Goal: Task Accomplishment & Management: Use online tool/utility

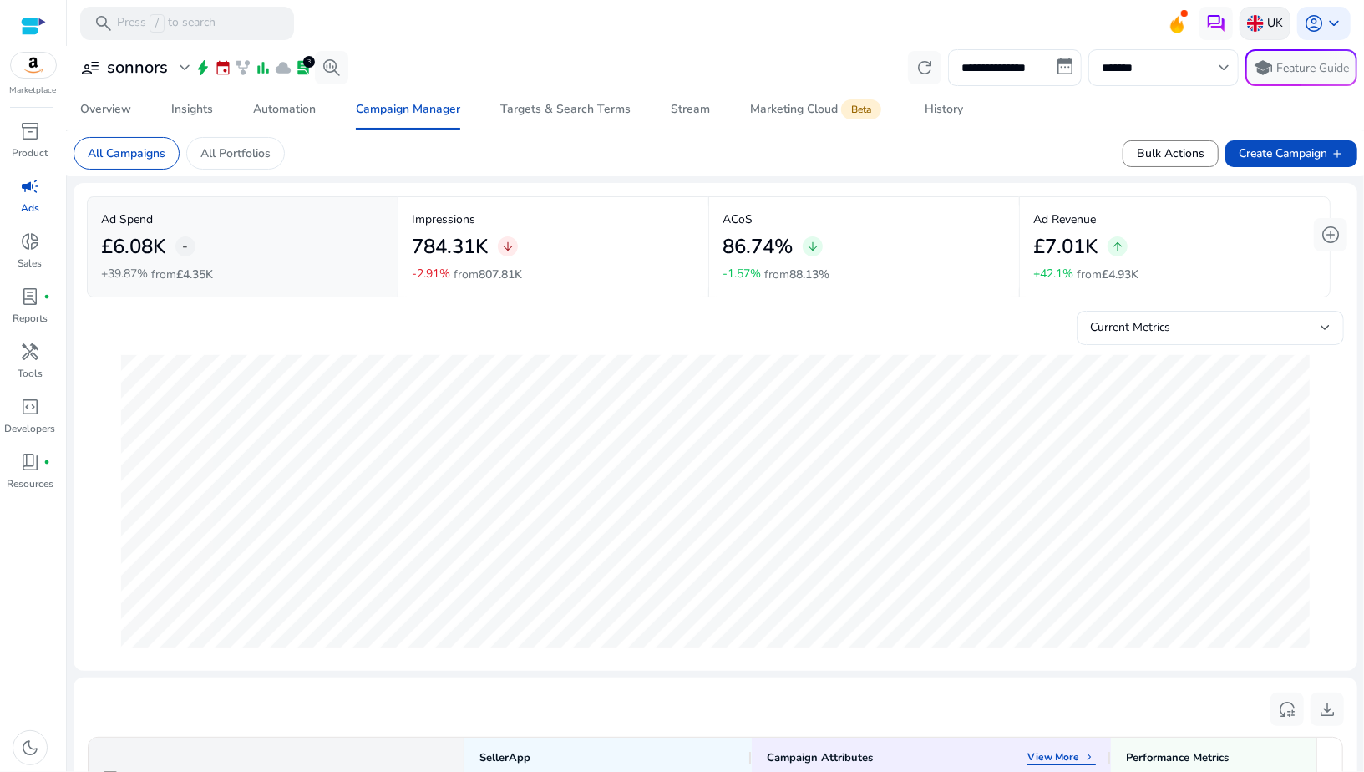
click at [1254, 29] on img at bounding box center [1255, 23] width 17 height 17
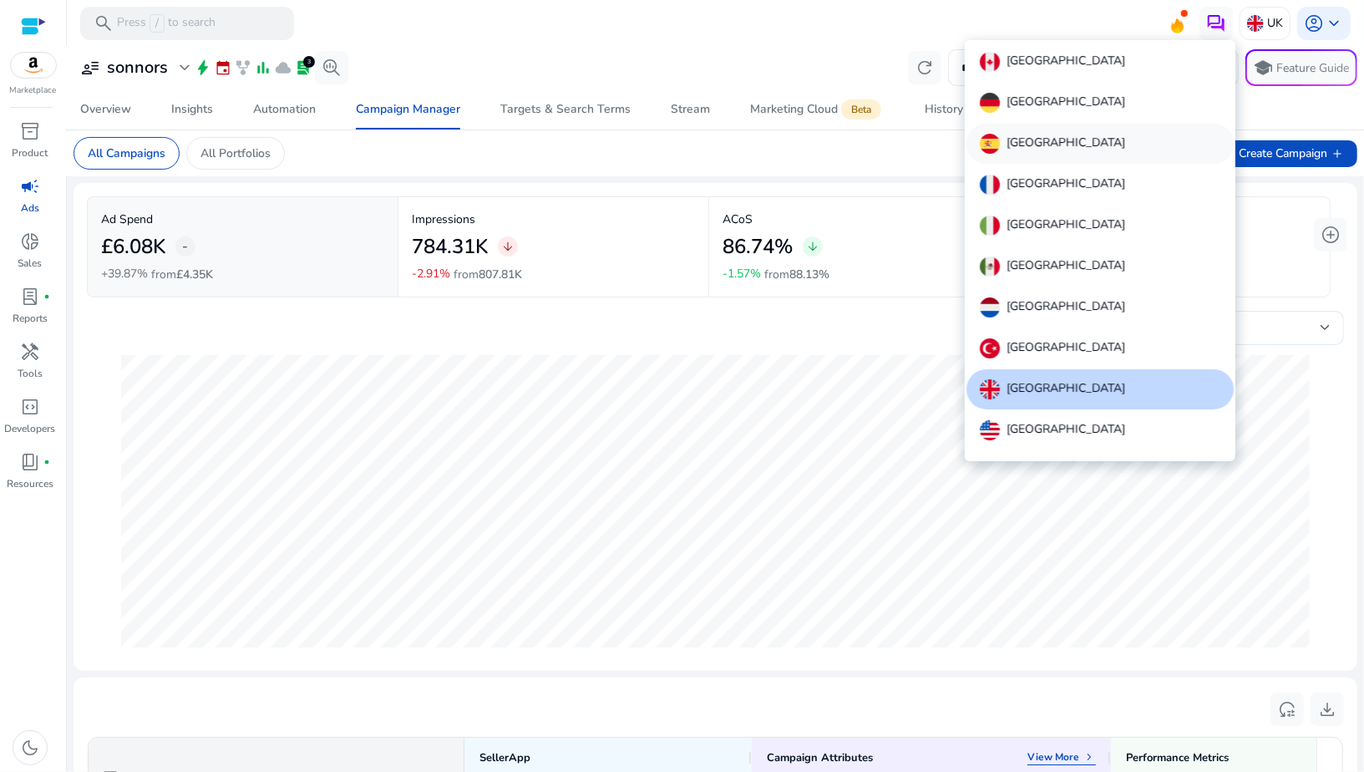
scroll to position [18, 0]
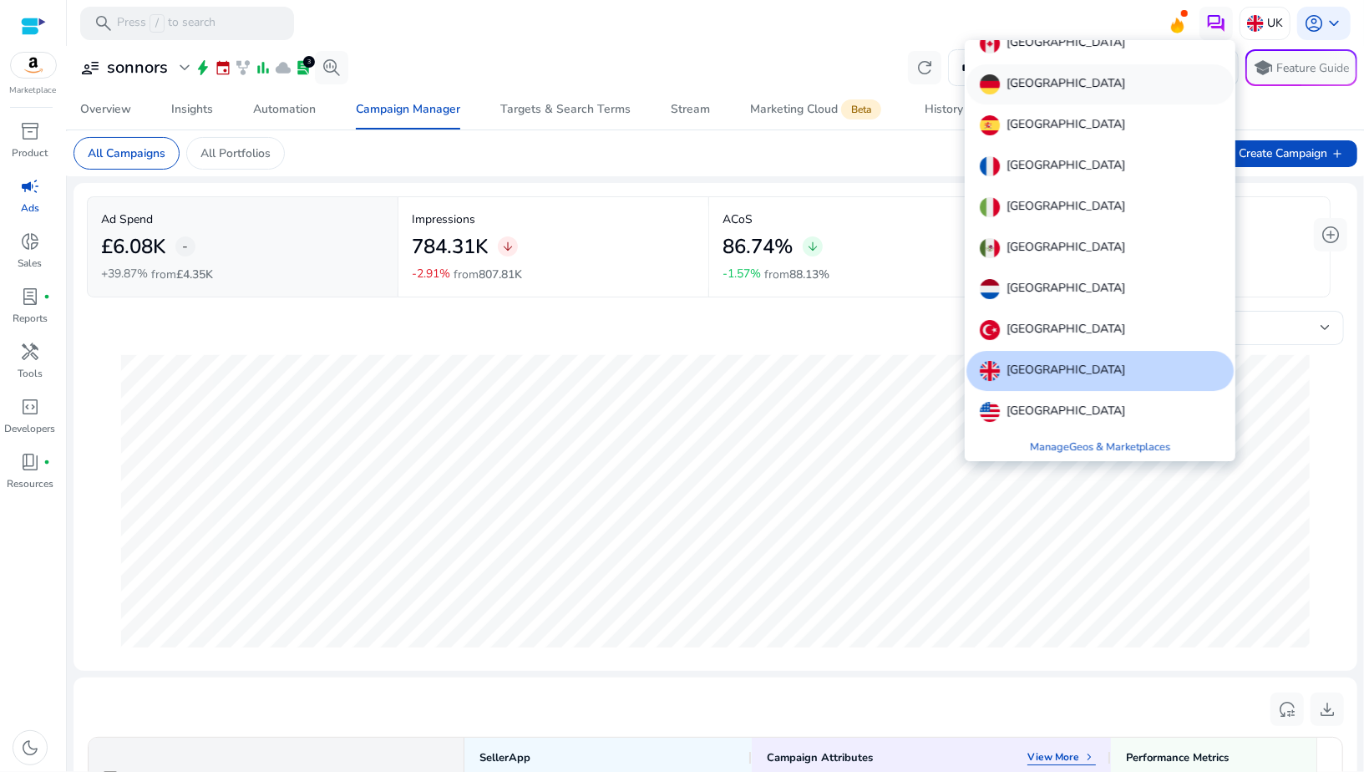
click at [1061, 84] on div "Germany" at bounding box center [1099, 84] width 267 height 40
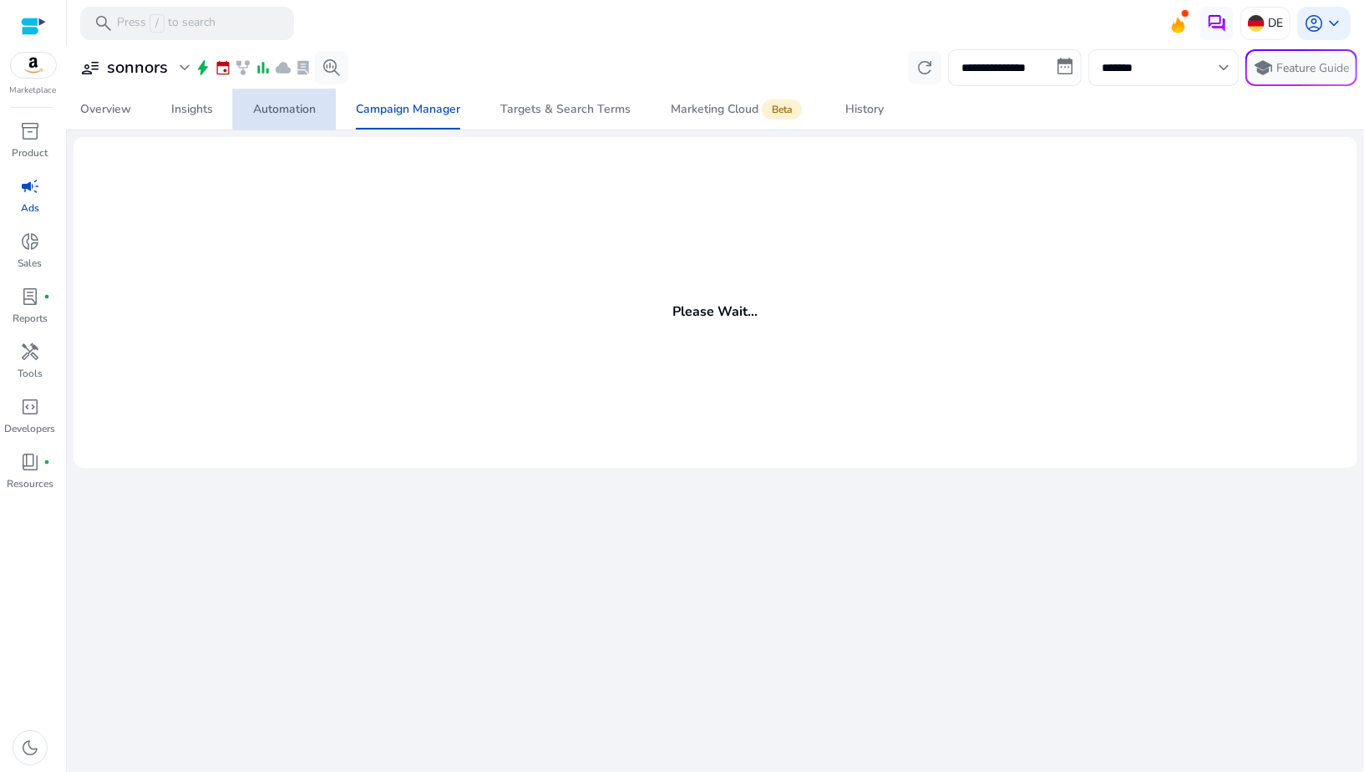
click at [266, 113] on div "Automation" at bounding box center [284, 110] width 63 height 12
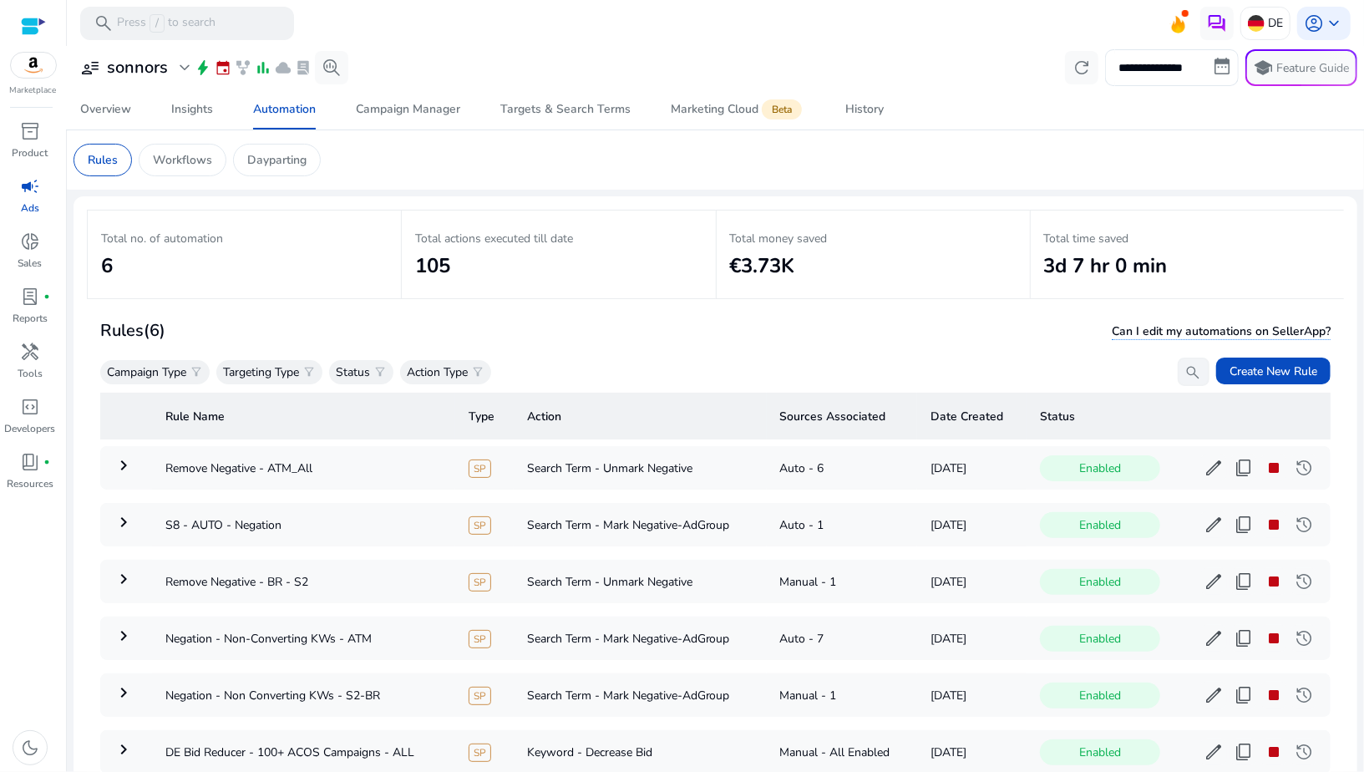
scroll to position [119, 0]
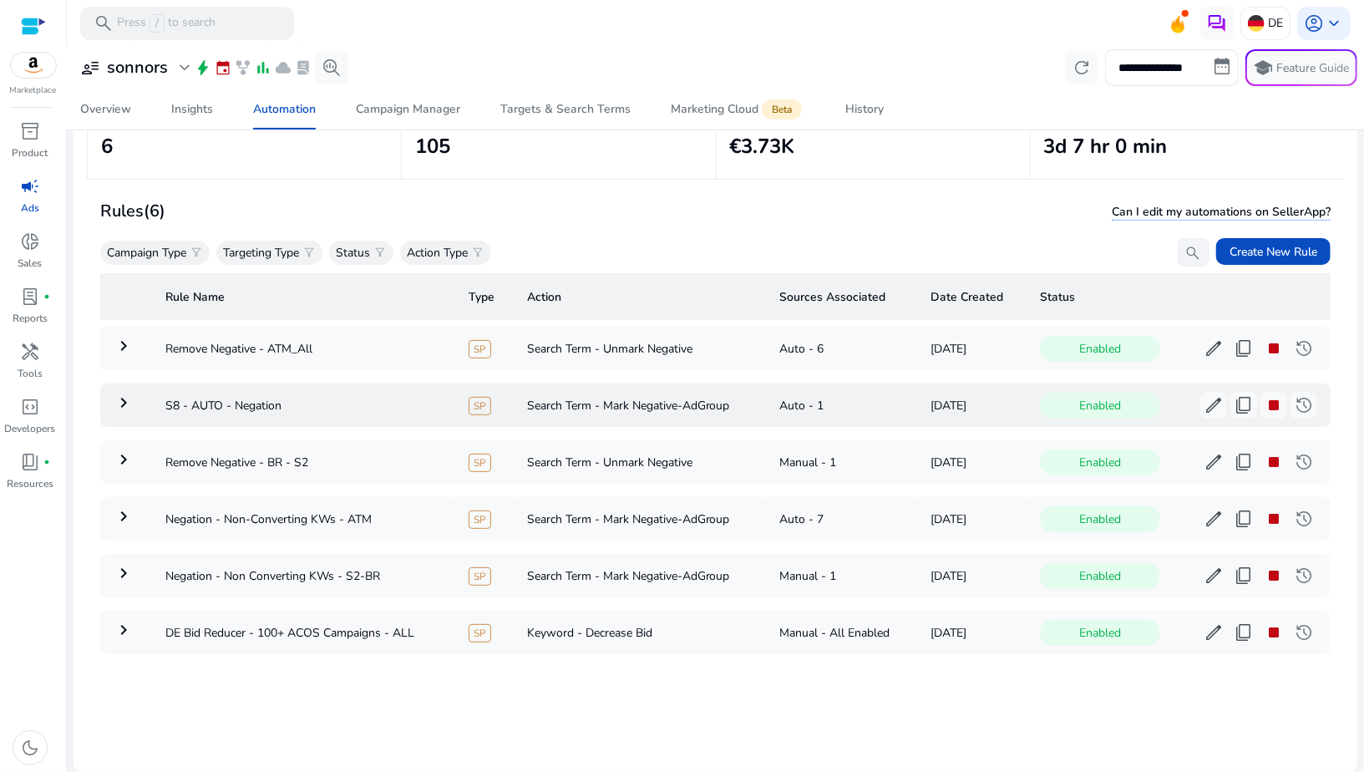
click at [129, 405] on mat-icon "keyboard_arrow_right" at bounding box center [124, 402] width 20 height 20
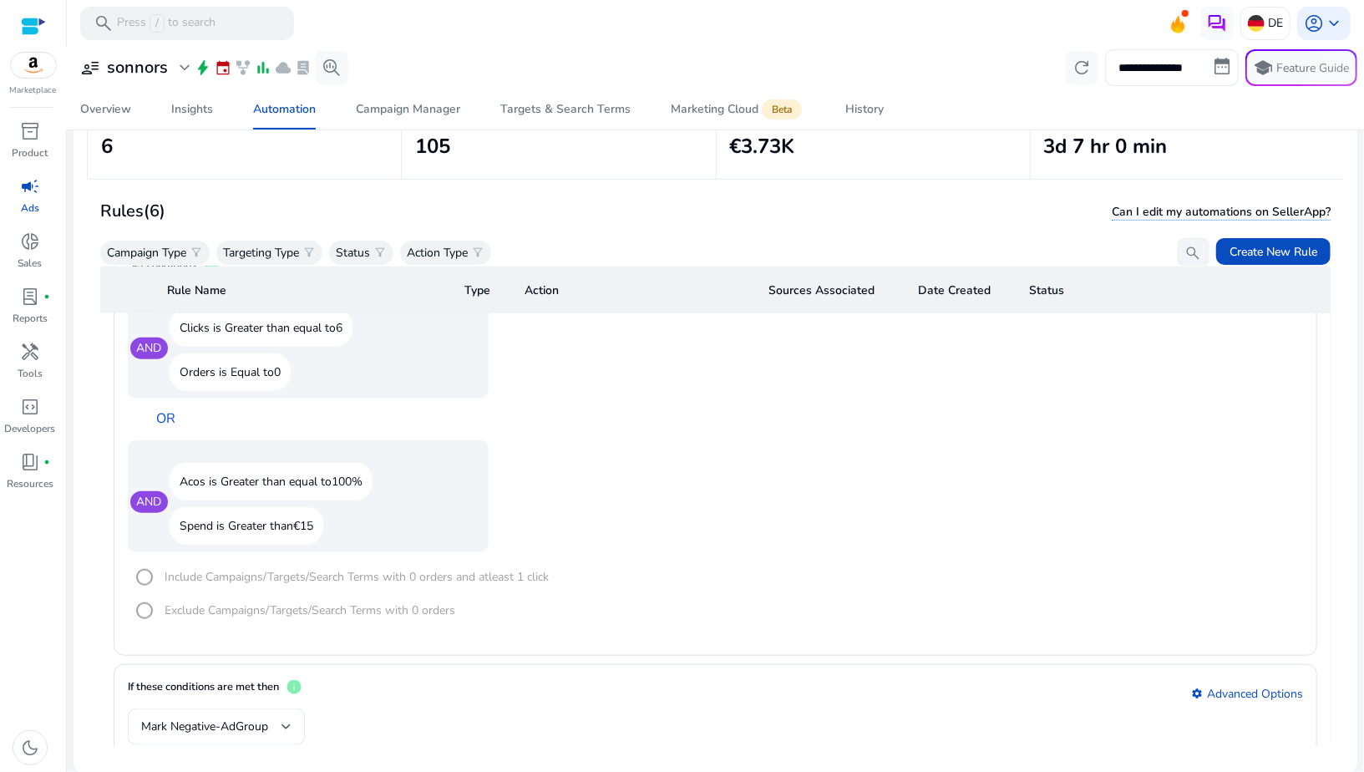
scroll to position [1116, 0]
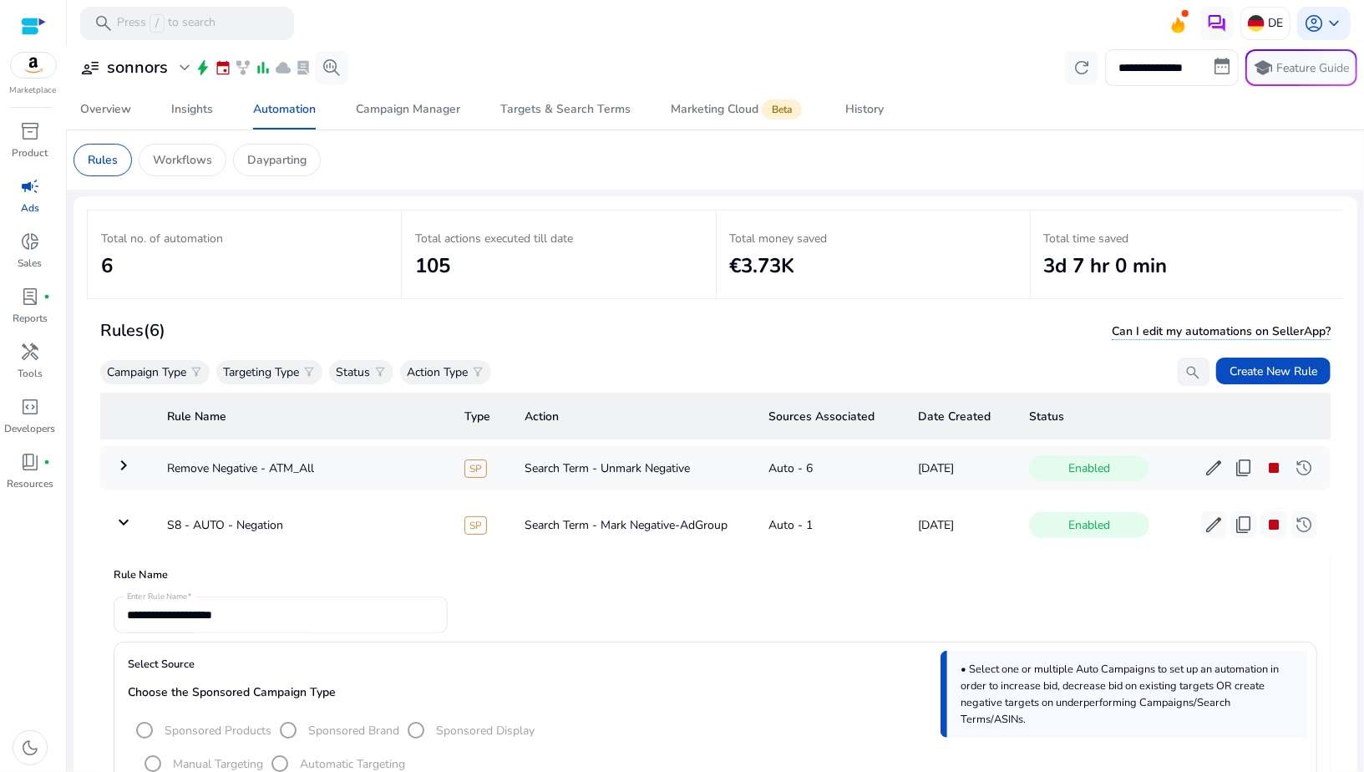
scroll to position [1116, 0]
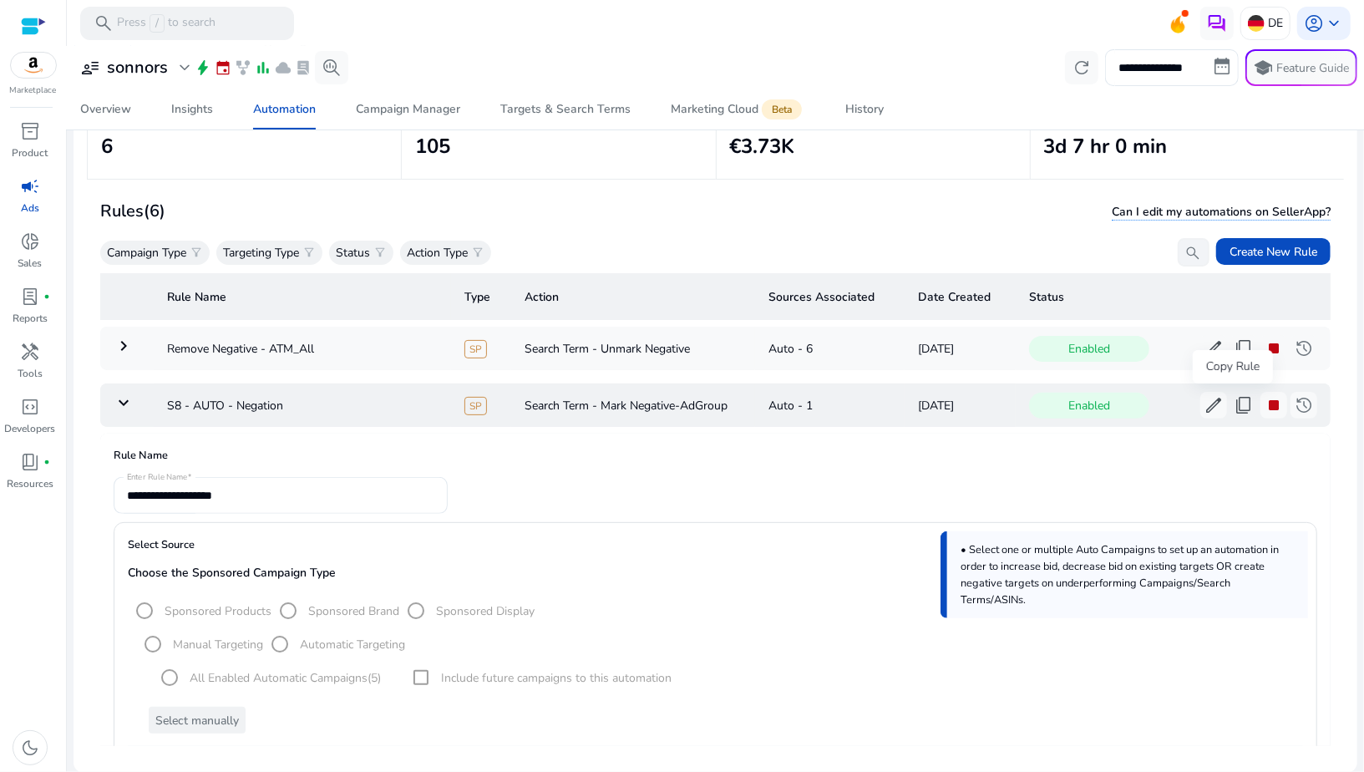
click at [1235, 411] on span "content_copy" at bounding box center [1243, 405] width 20 height 20
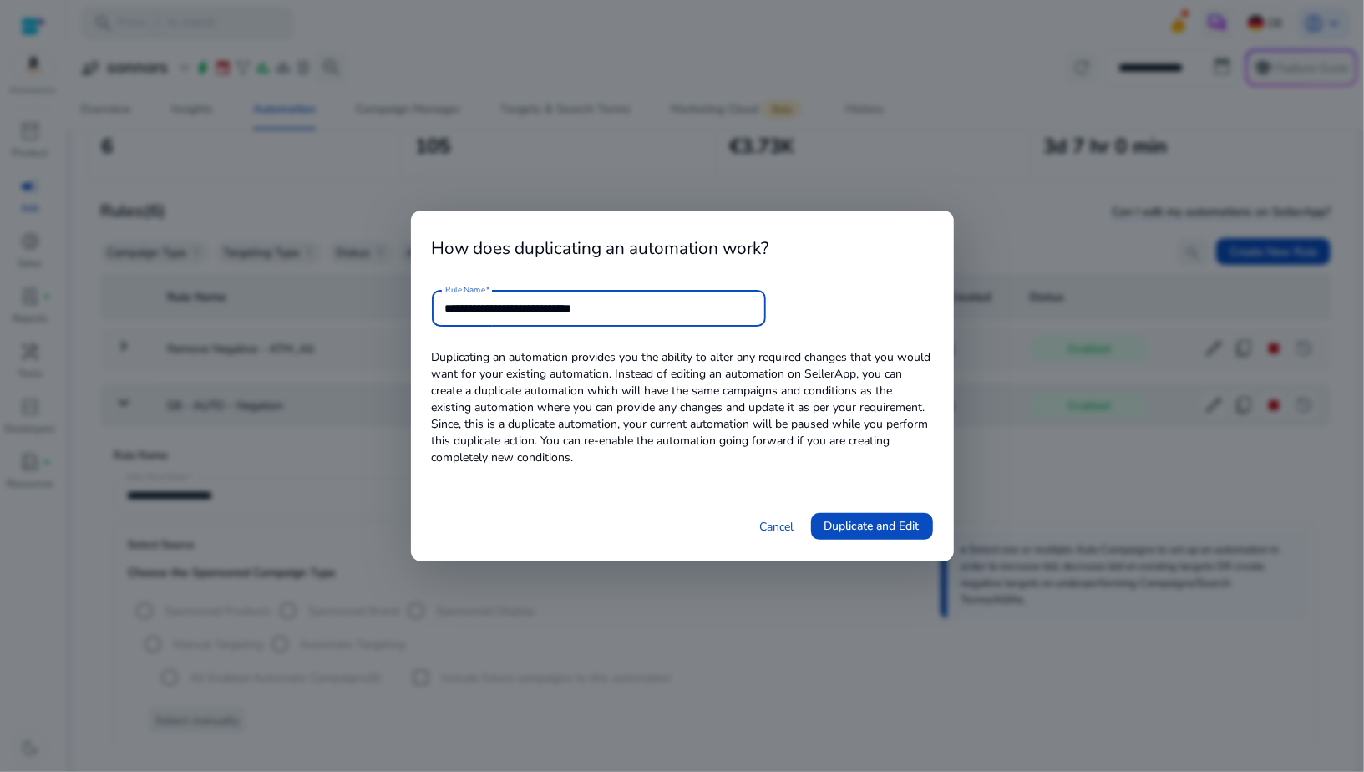
click at [600, 306] on input "**********" at bounding box center [598, 308] width 307 height 18
click at [455, 310] on input "**********" at bounding box center [598, 308] width 307 height 18
click at [458, 311] on input "**********" at bounding box center [598, 308] width 307 height 18
type input "**********"
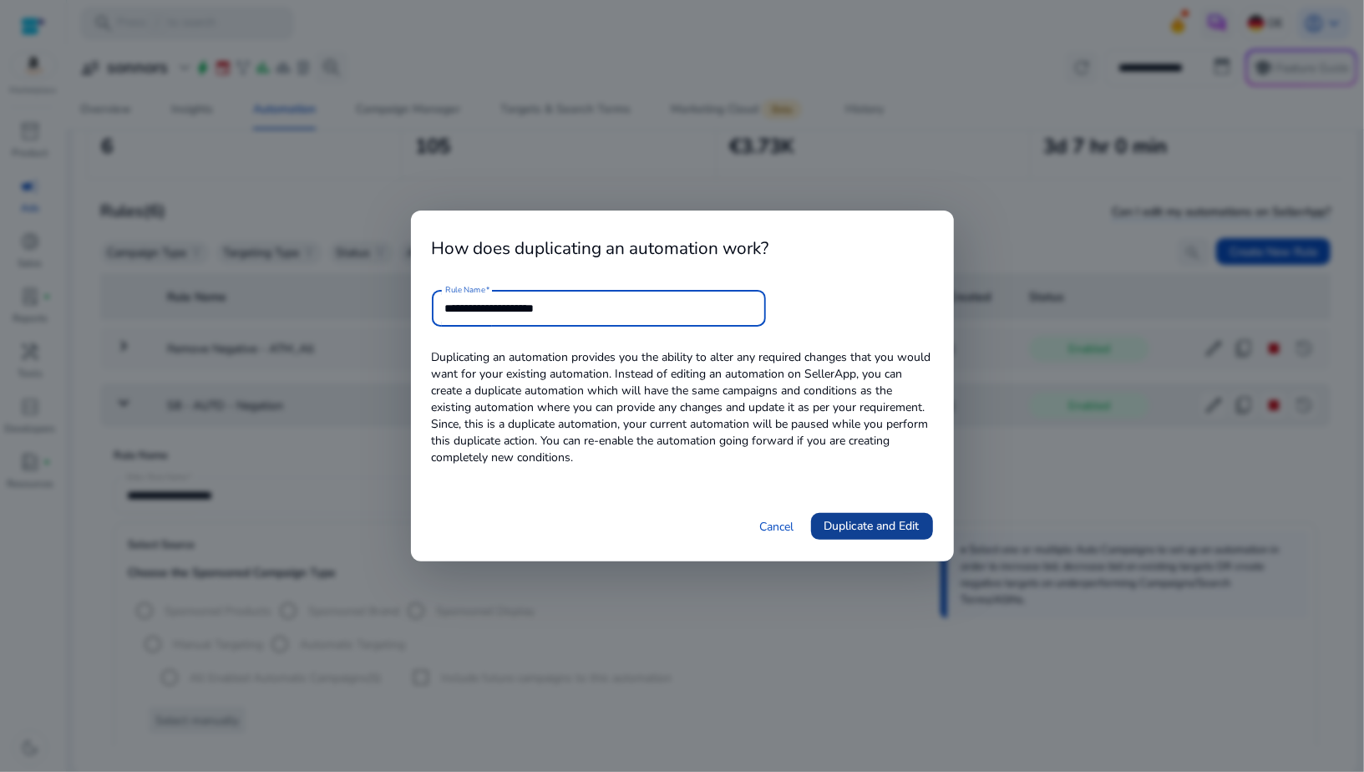
click at [832, 526] on span "Duplicate and Edit" at bounding box center [871, 526] width 95 height 18
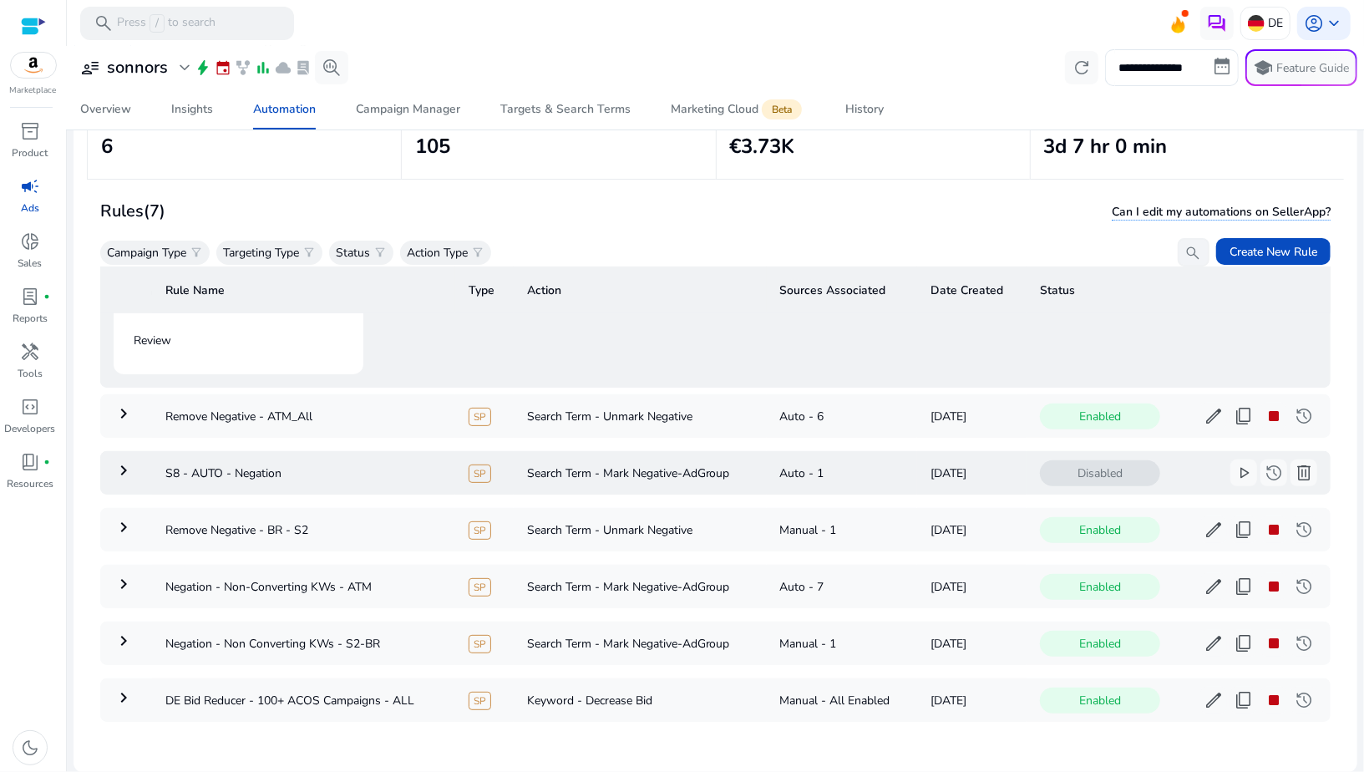
scroll to position [469, 0]
click at [125, 570] on td "keyboard_arrow_right" at bounding box center [126, 586] width 52 height 43
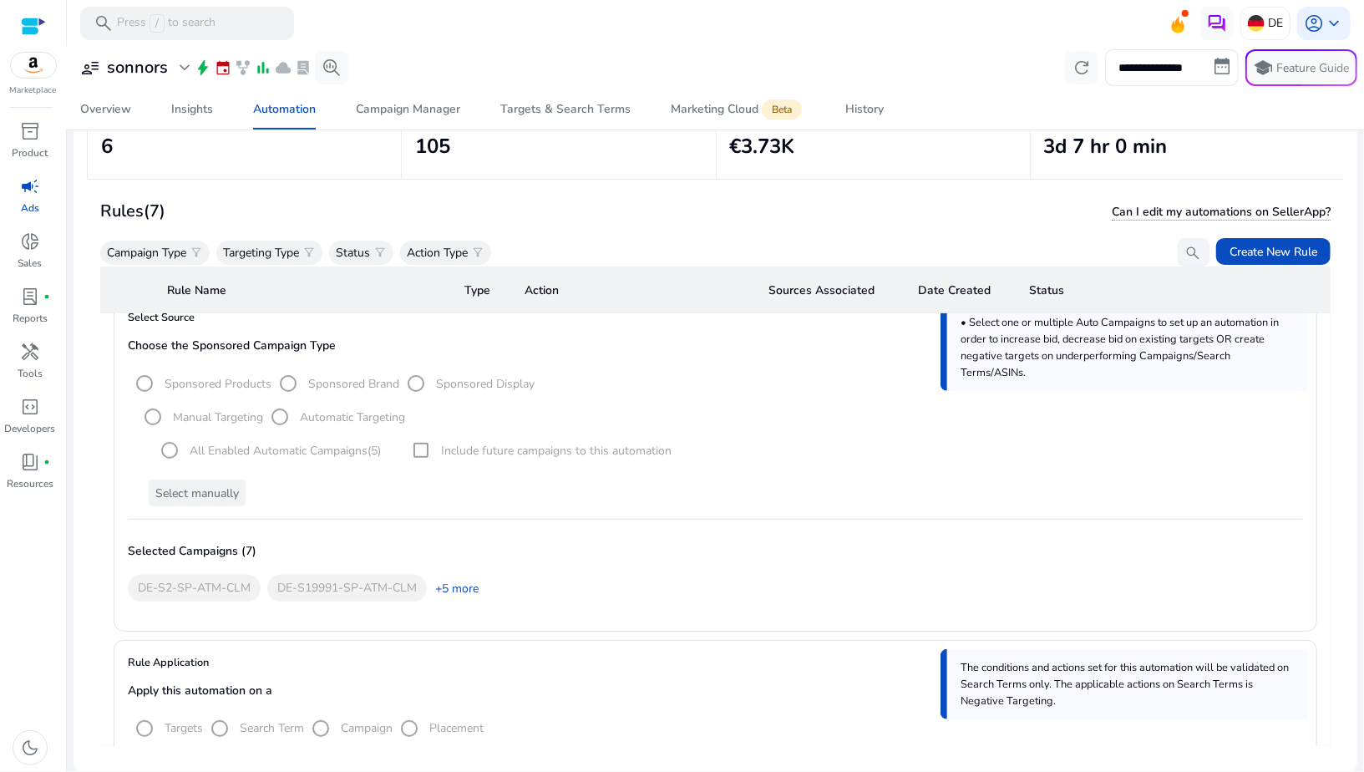
scroll to position [405, 0]
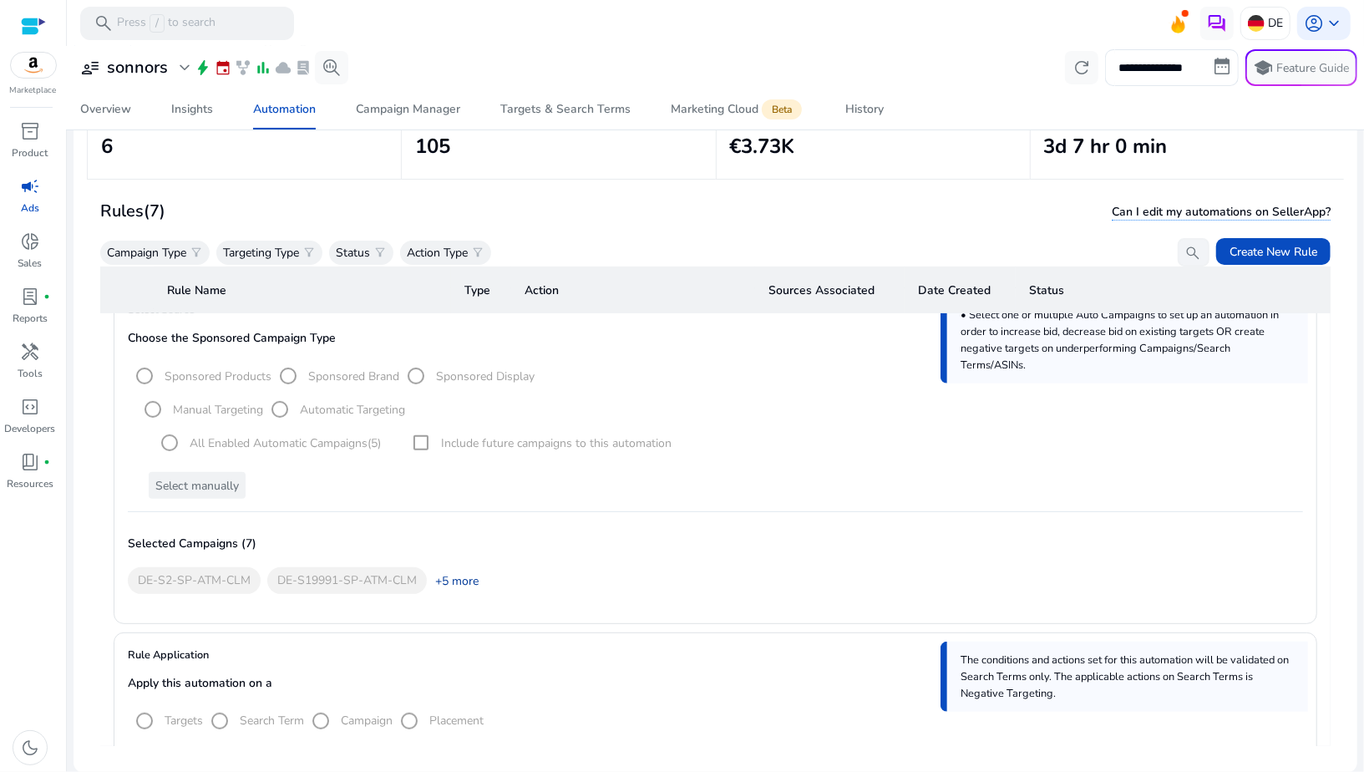
click at [458, 581] on link "+5 more" at bounding box center [453, 581] width 52 height 18
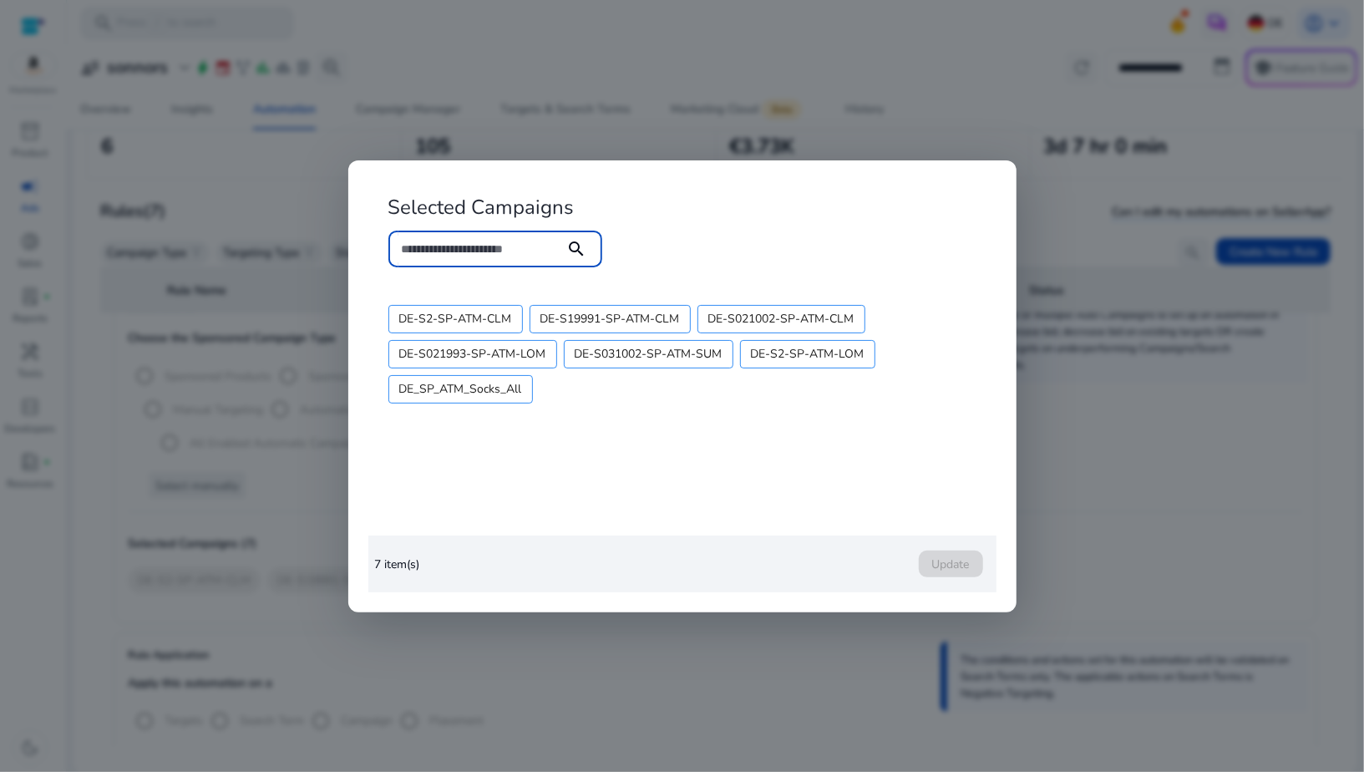
click at [767, 626] on div at bounding box center [682, 386] width 1364 height 772
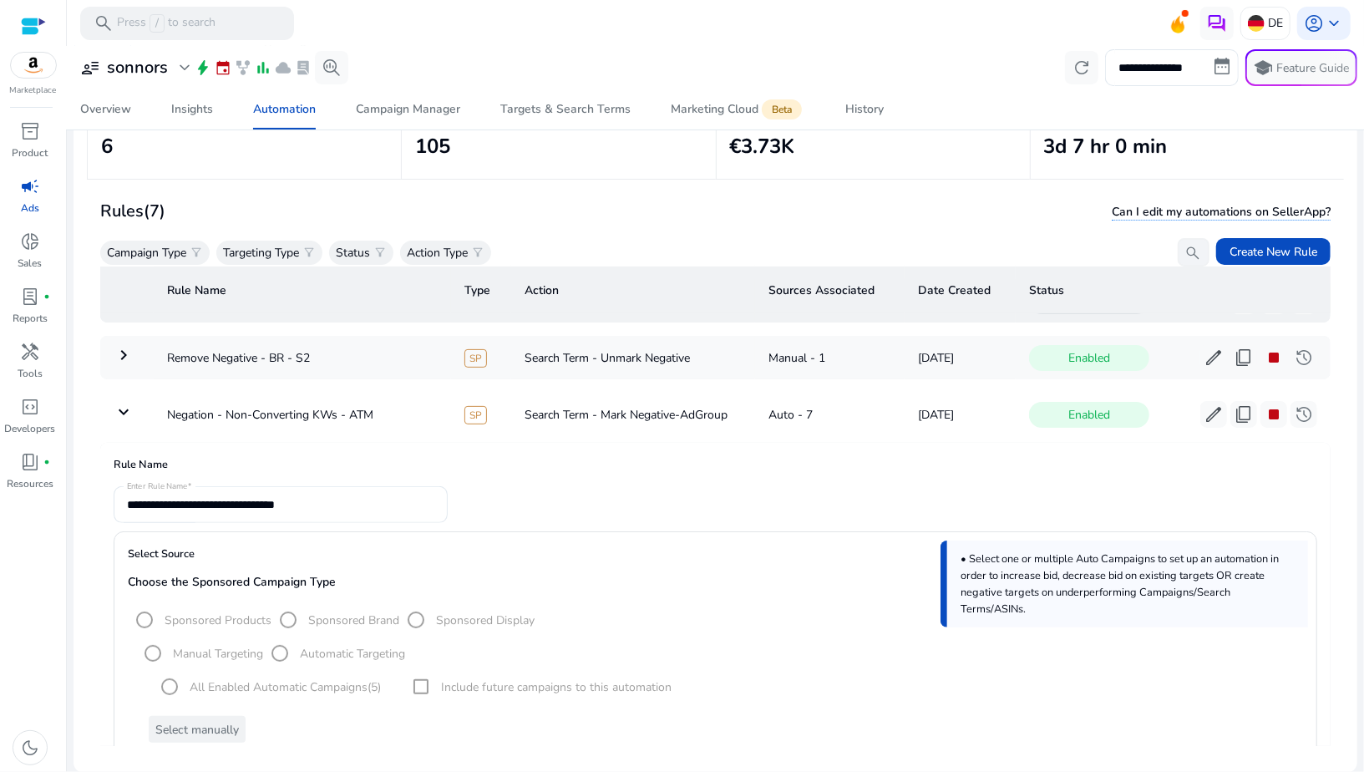
scroll to position [0, 0]
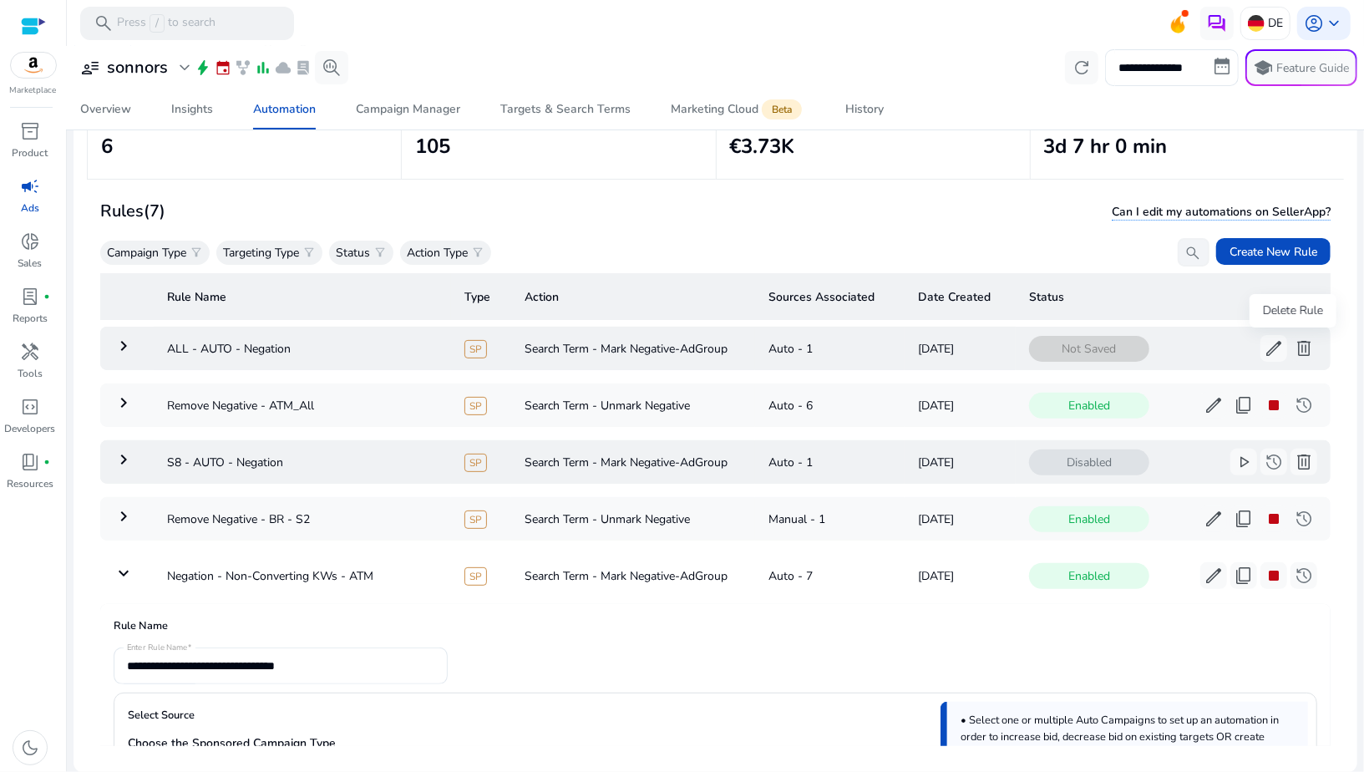
click at [1294, 352] on span "delete" at bounding box center [1304, 348] width 20 height 20
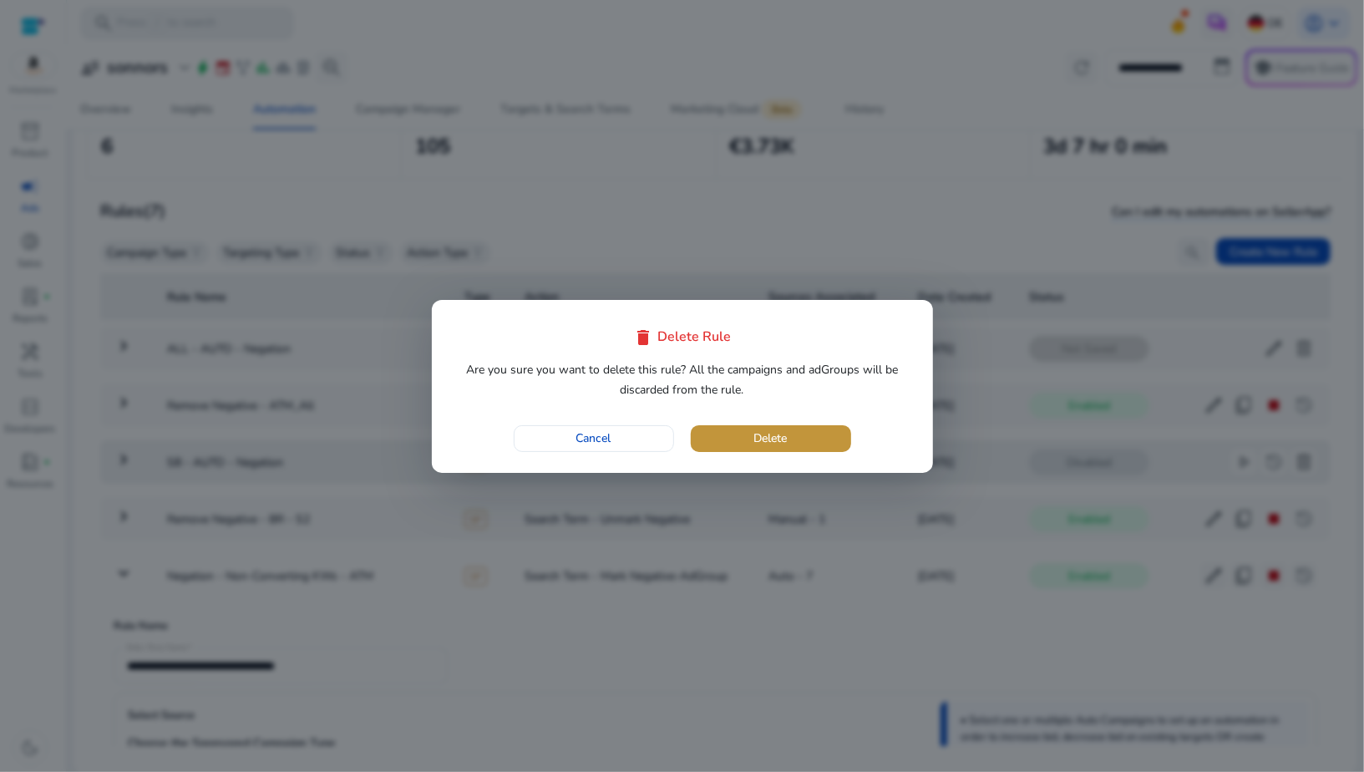
click at [744, 443] on span "button" at bounding box center [771, 438] width 160 height 40
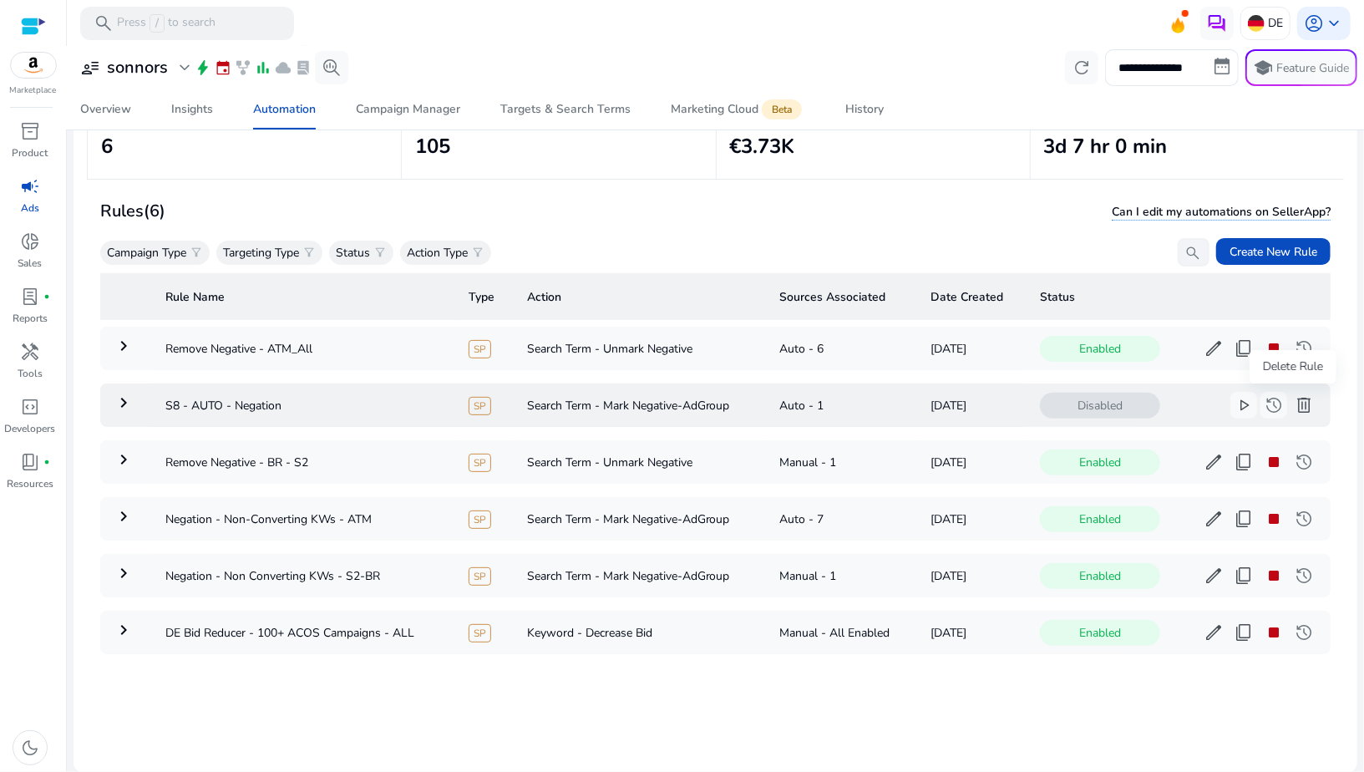
click at [1294, 406] on span "delete" at bounding box center [1304, 405] width 20 height 20
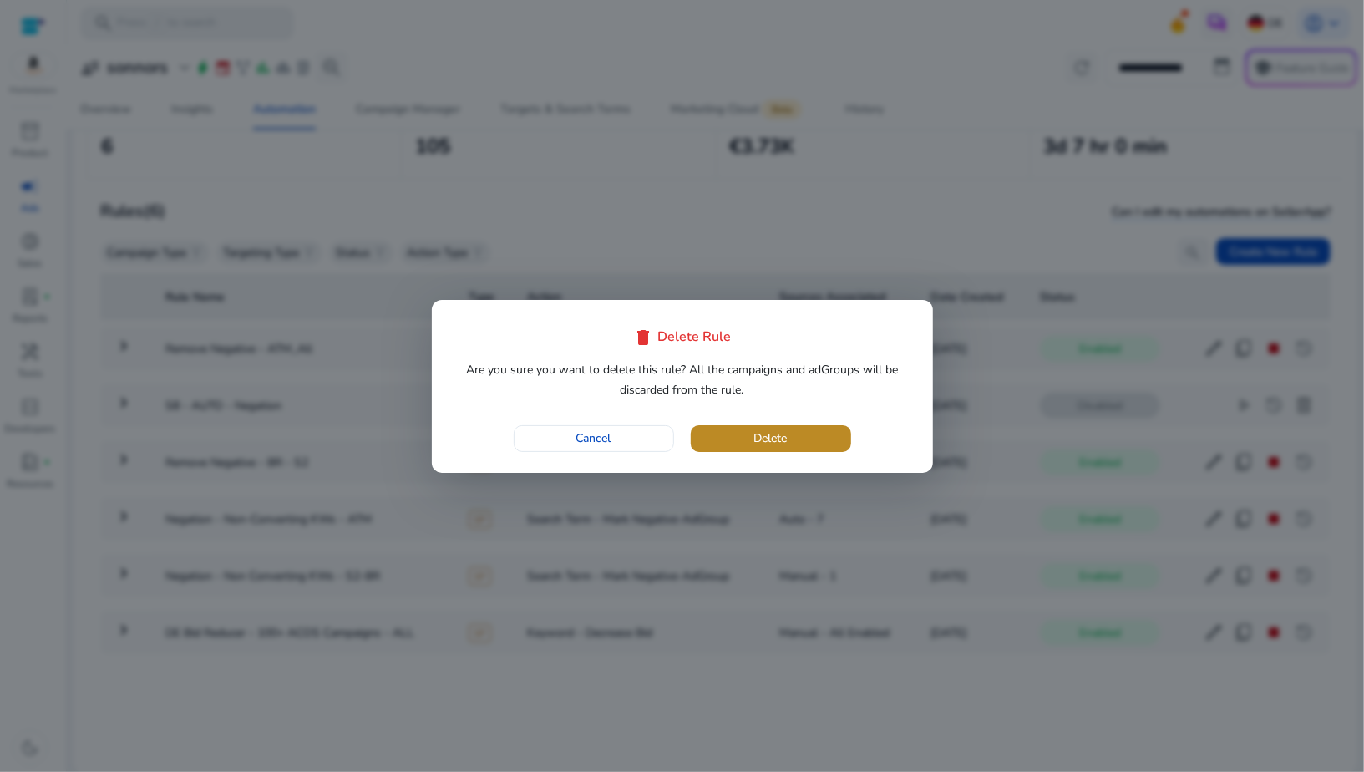
click at [831, 446] on span "button" at bounding box center [771, 438] width 160 height 40
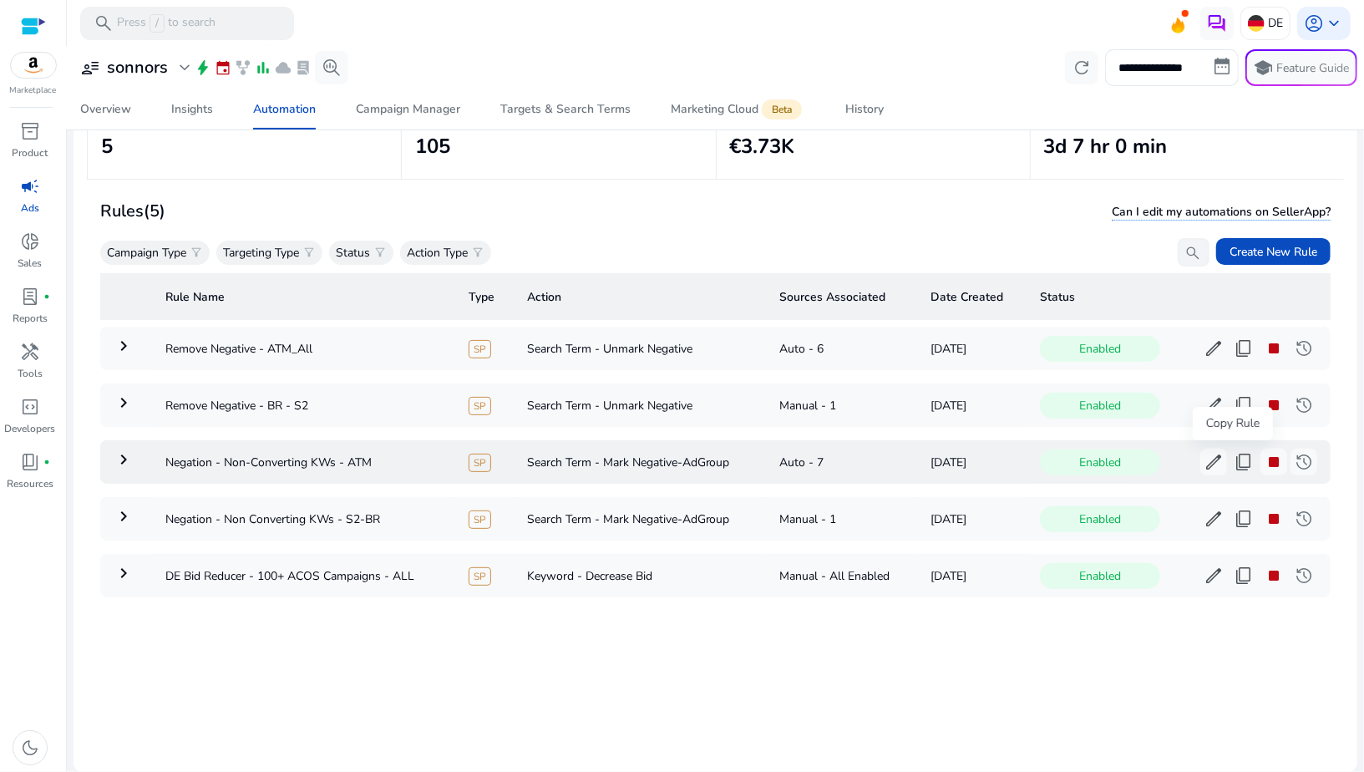
click at [1239, 464] on span "content_copy" at bounding box center [1243, 462] width 20 height 20
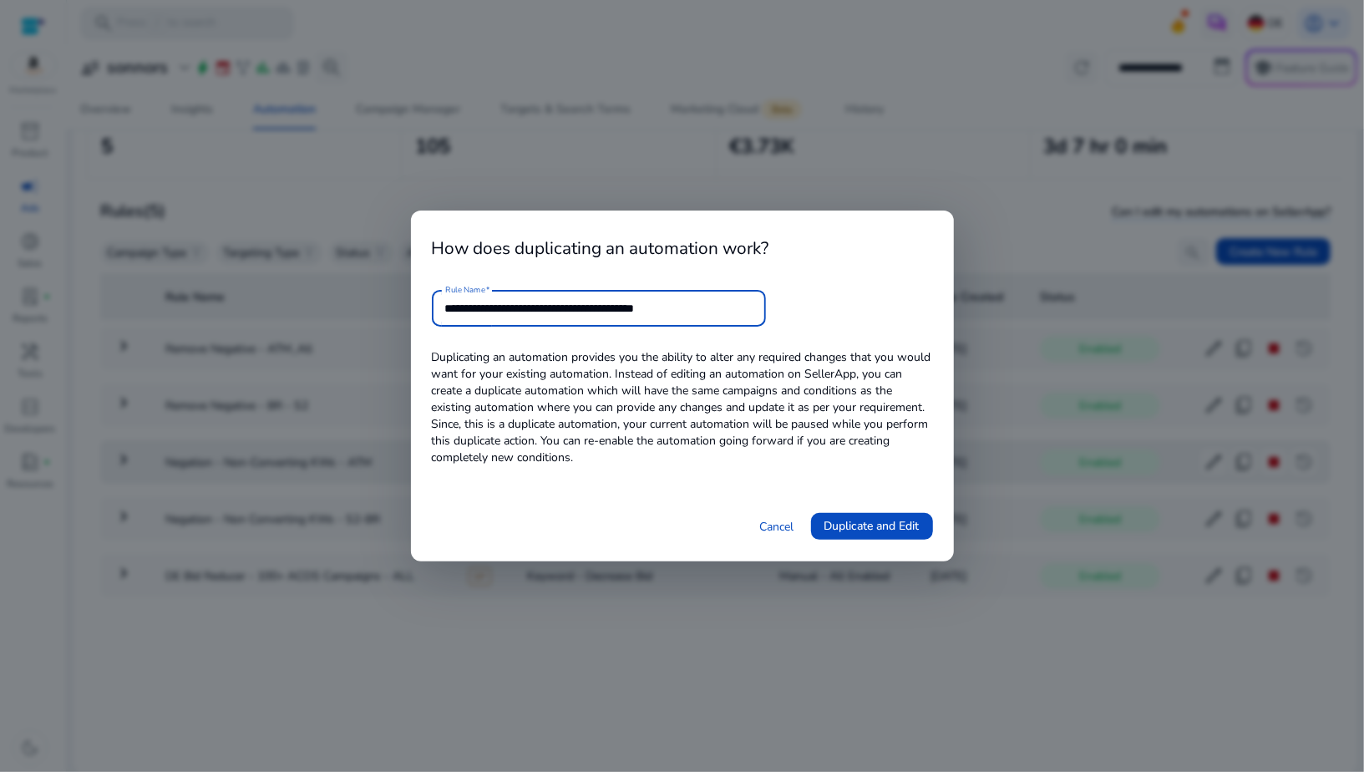
click at [675, 309] on input "**********" at bounding box center [598, 308] width 307 height 18
drag, startPoint x: 504, startPoint y: 309, endPoint x: 613, endPoint y: 312, distance: 108.6
click at [614, 312] on input "**********" at bounding box center [598, 308] width 307 height 18
click at [625, 310] on input "**********" at bounding box center [598, 308] width 307 height 18
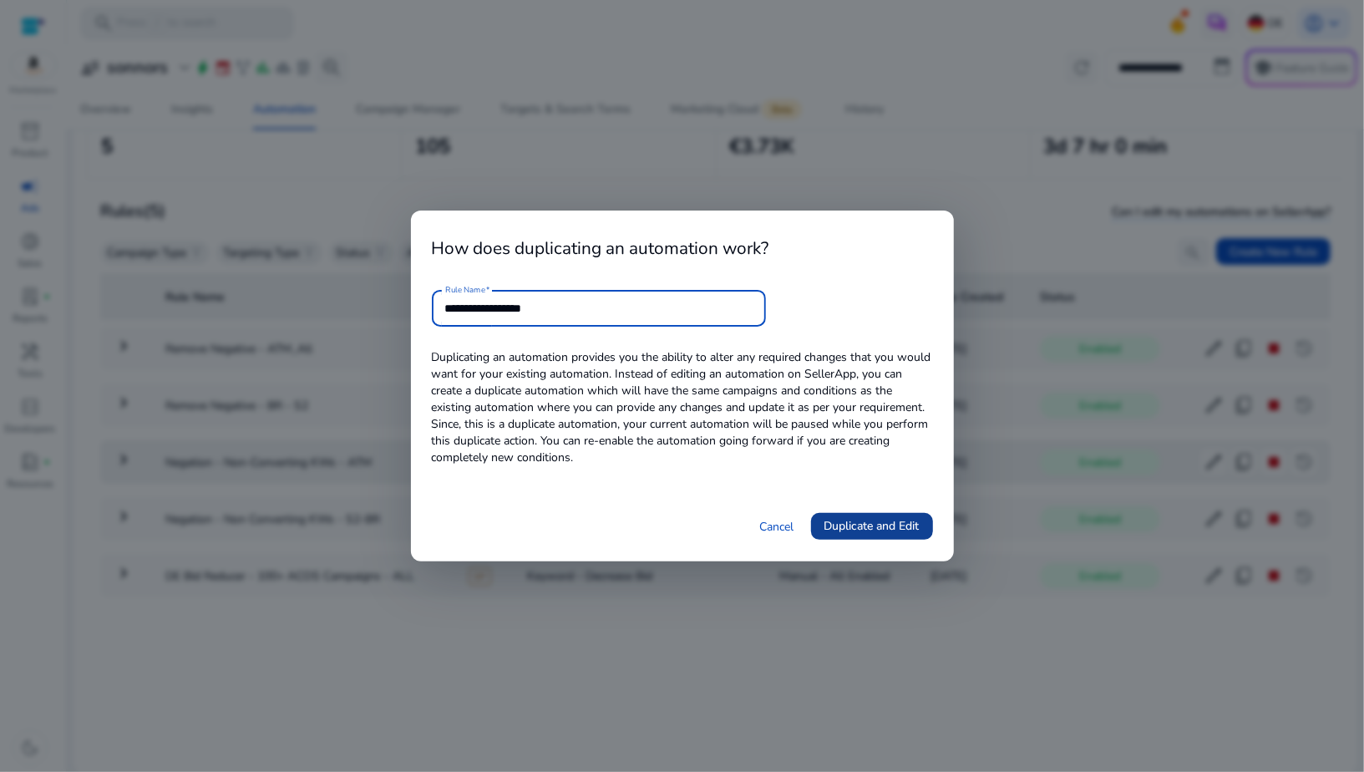
type input "**********"
click at [870, 529] on span "Duplicate and Edit" at bounding box center [871, 526] width 95 height 18
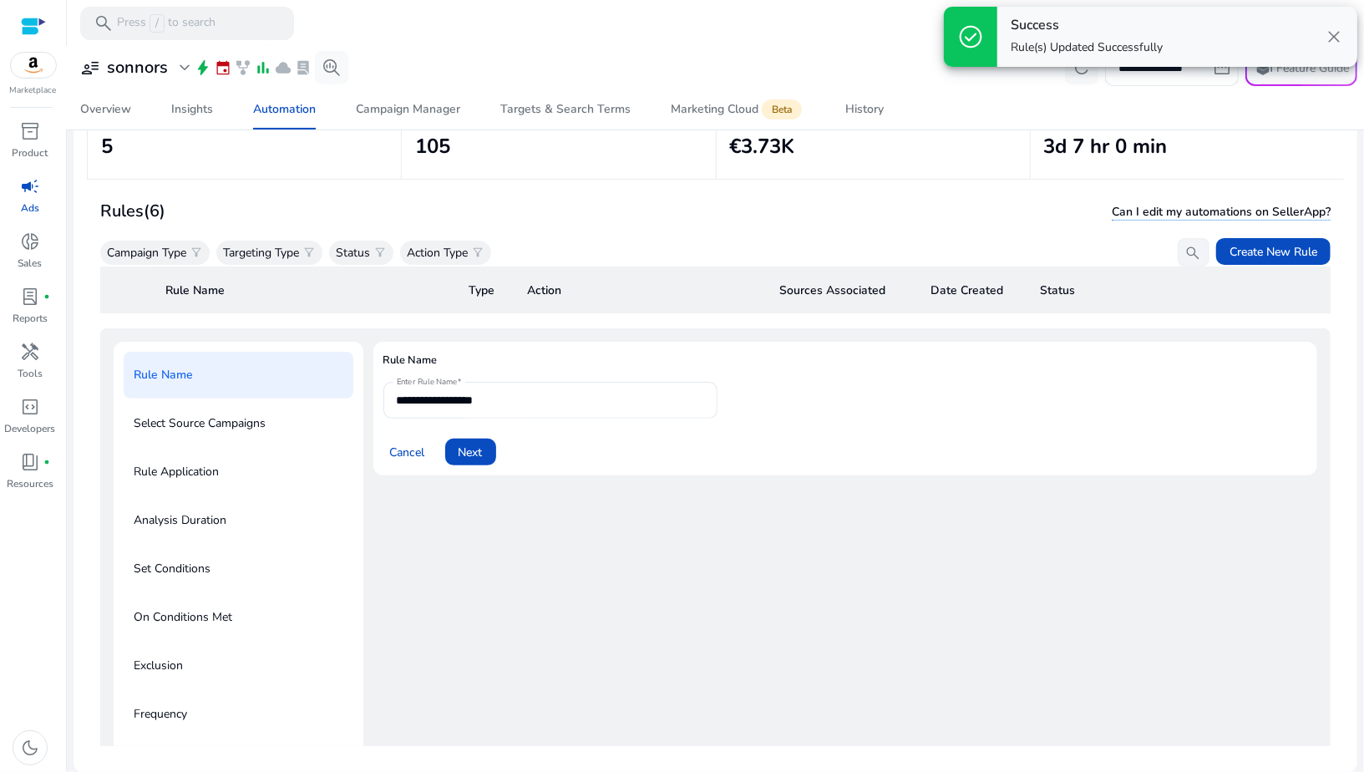
scroll to position [59, 0]
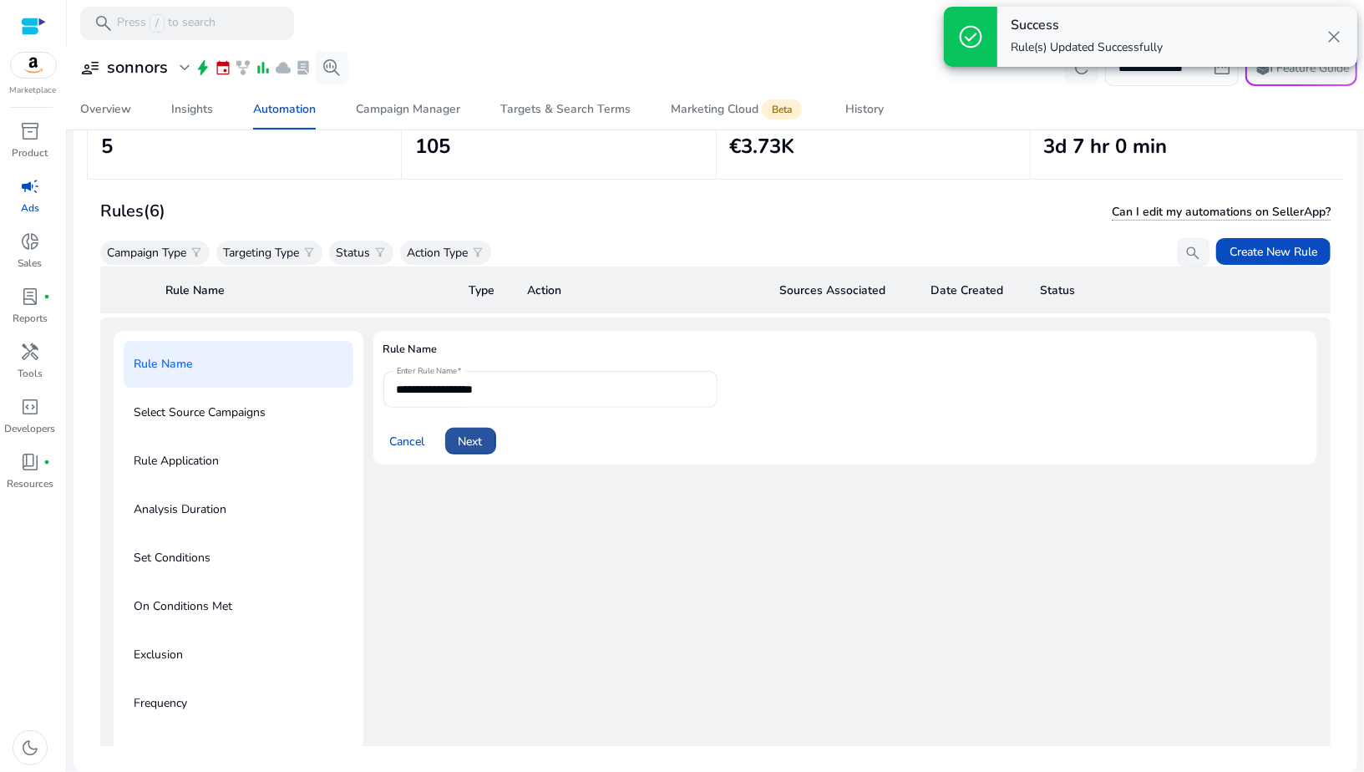
click at [461, 438] on span "Next" at bounding box center [470, 442] width 24 height 18
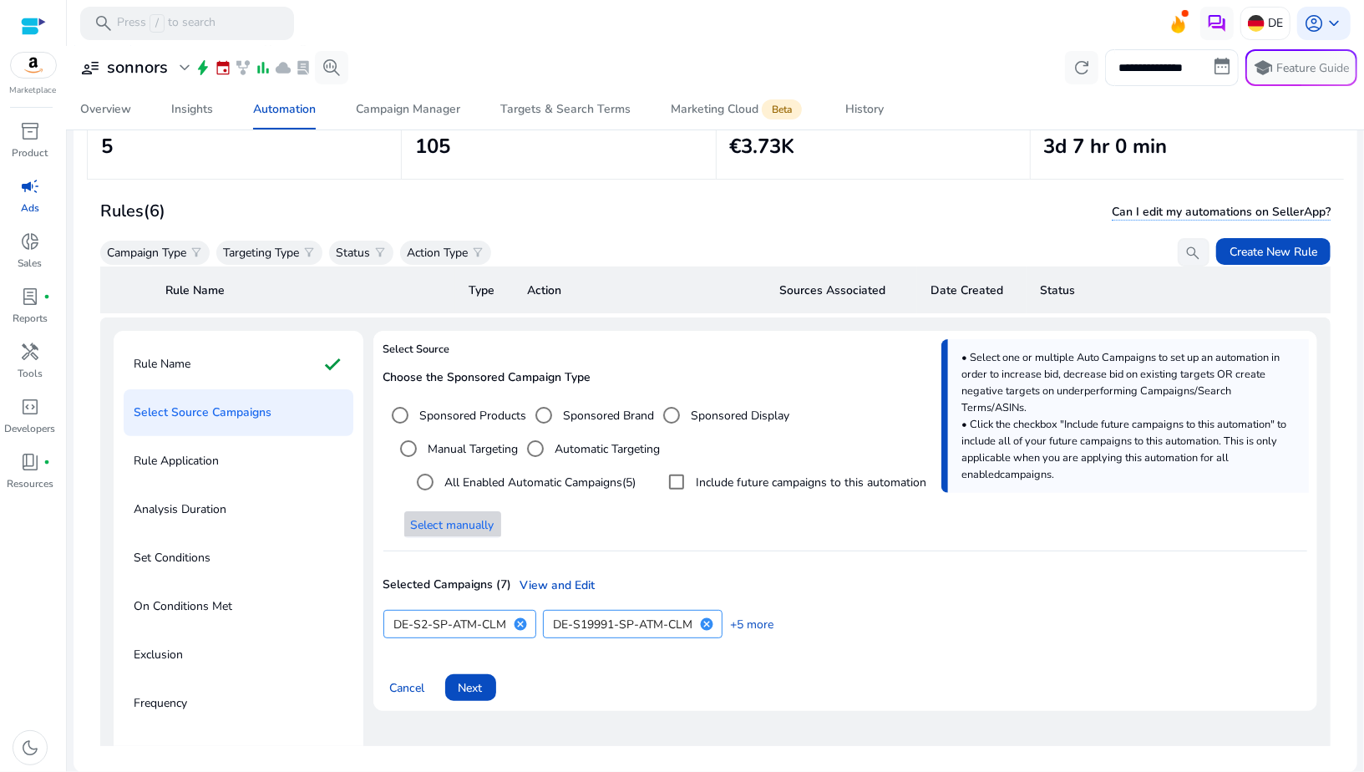
click at [488, 518] on span "Select manually" at bounding box center [453, 525] width 84 height 18
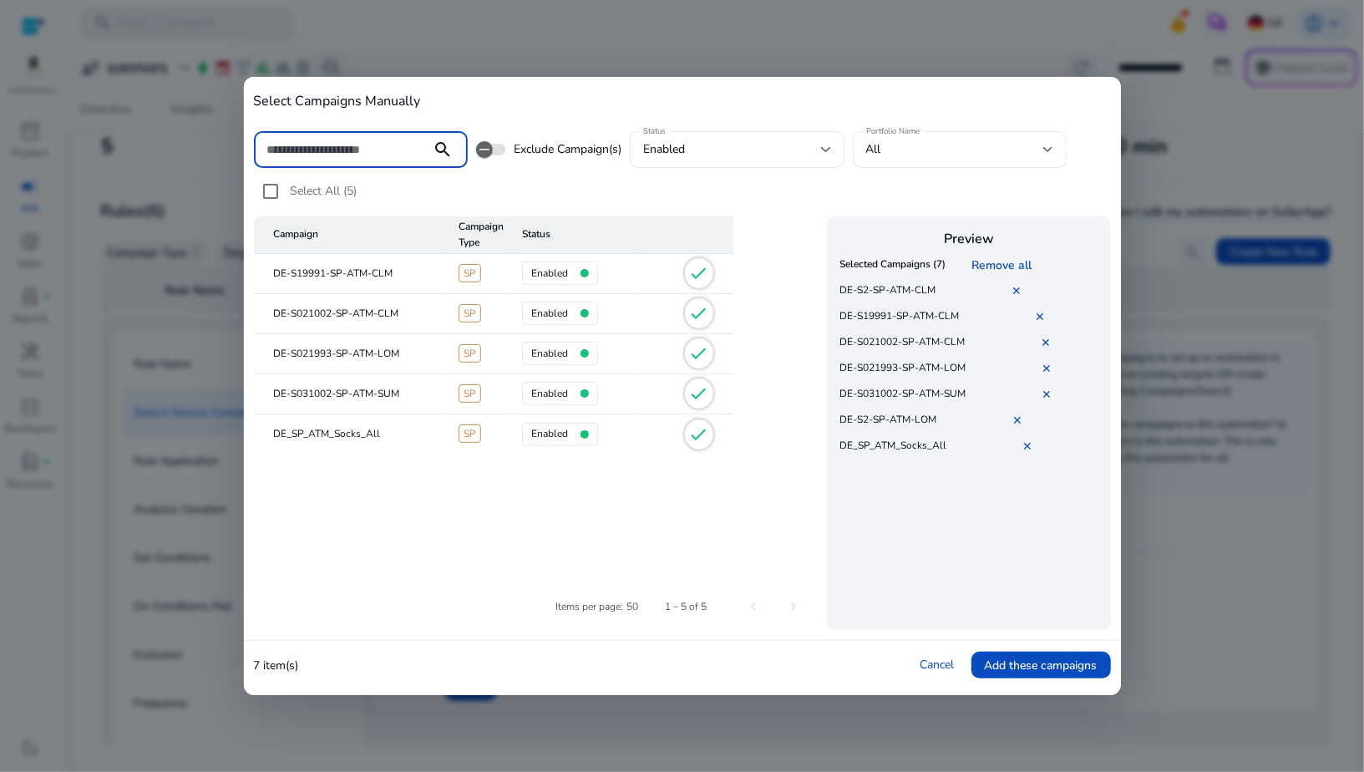
click at [327, 140] on input at bounding box center [342, 149] width 151 height 18
type input "***"
click at [387, 154] on input "***" at bounding box center [342, 149] width 151 height 18
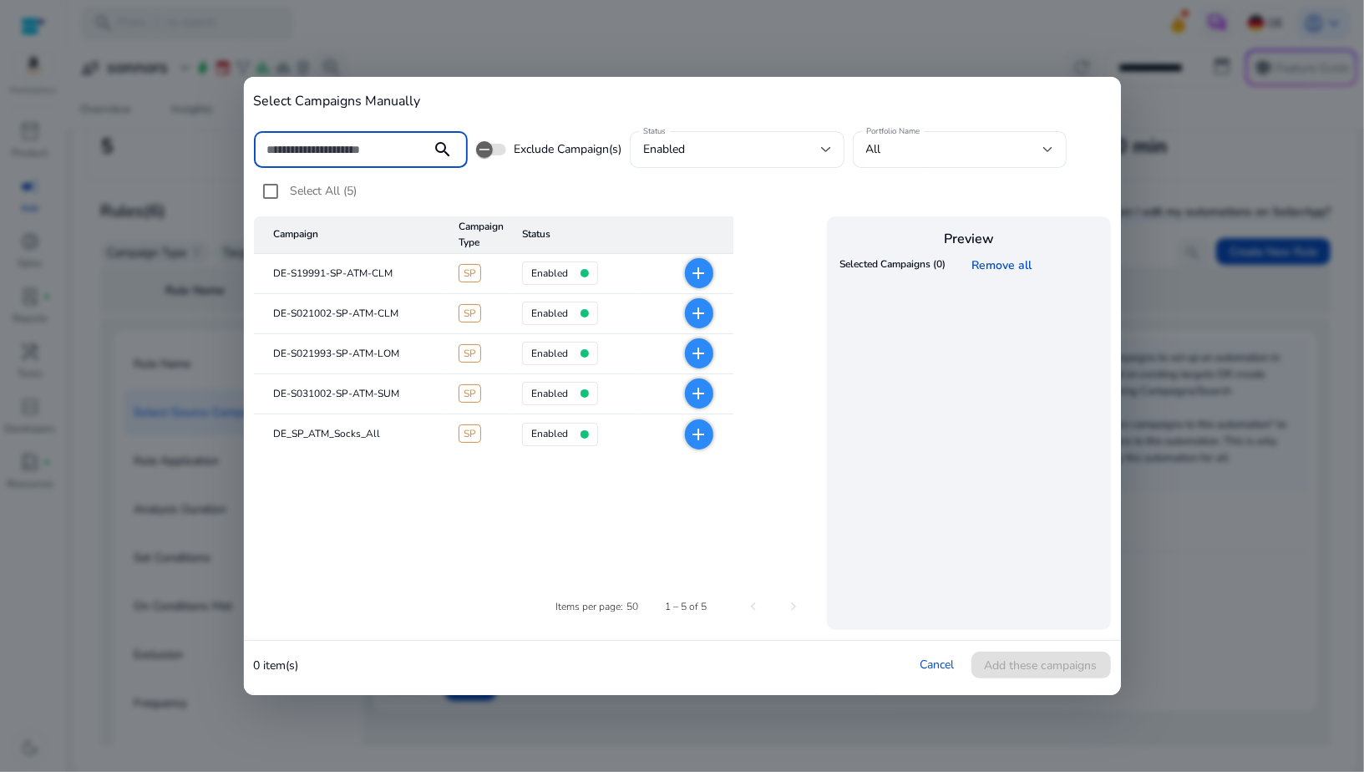
click at [352, 154] on input at bounding box center [342, 149] width 151 height 18
type input "***"
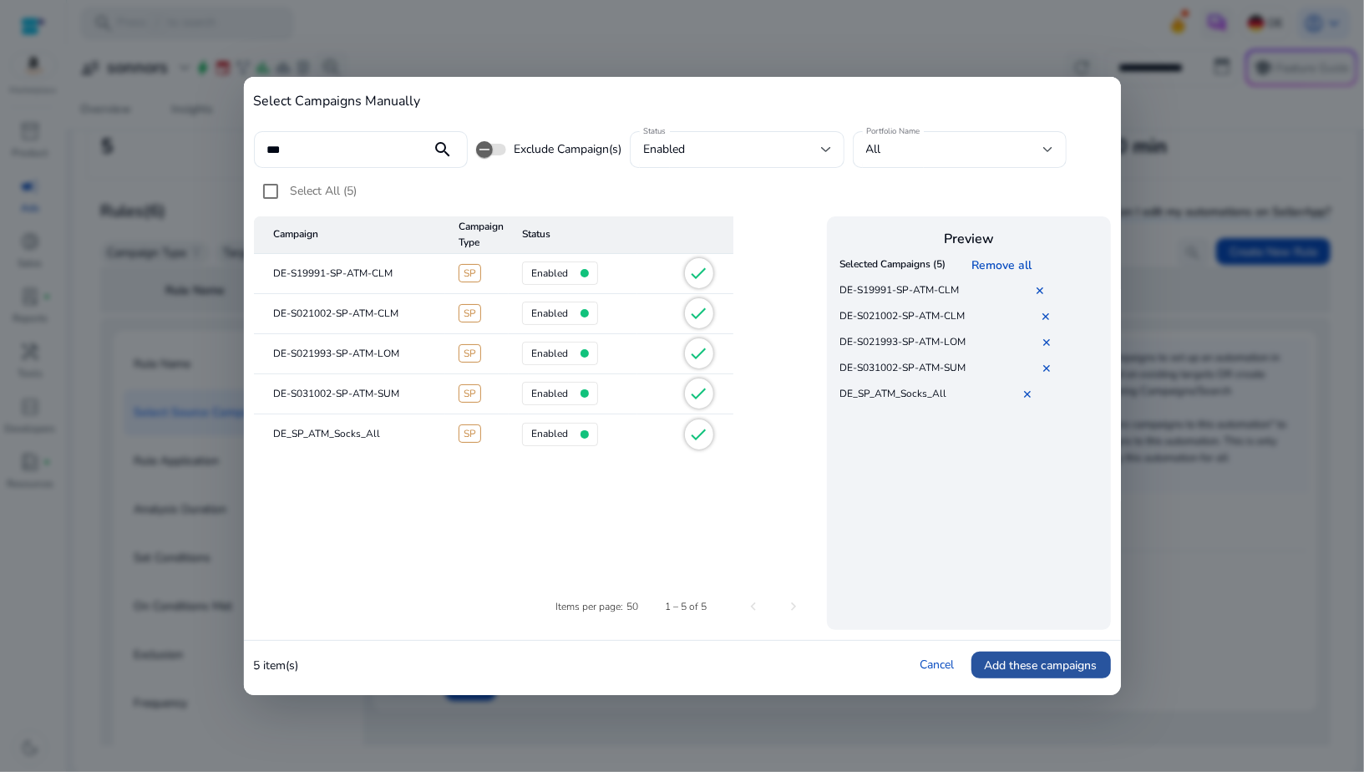
click at [1009, 656] on span "Add these campaigns" at bounding box center [1041, 665] width 113 height 18
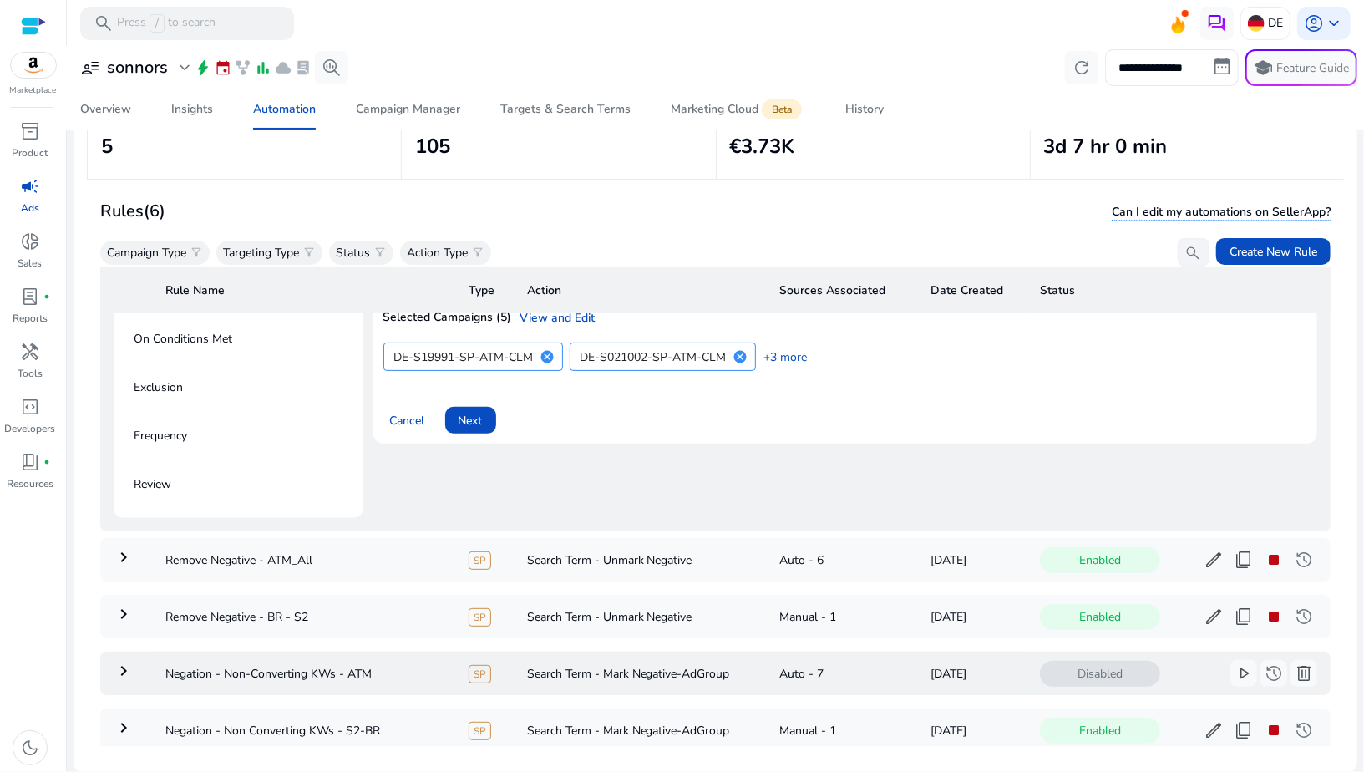
scroll to position [208, 0]
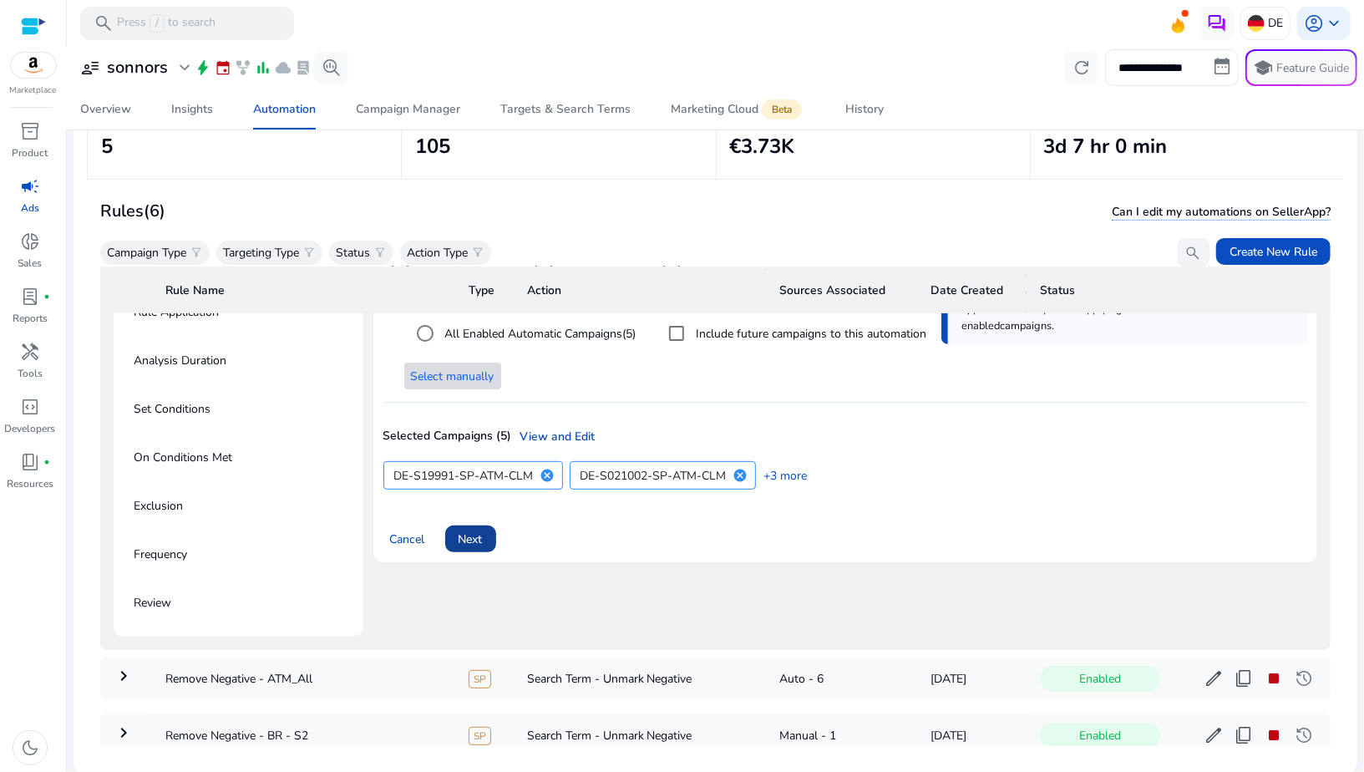
click at [483, 541] on span "Next" at bounding box center [470, 539] width 24 height 18
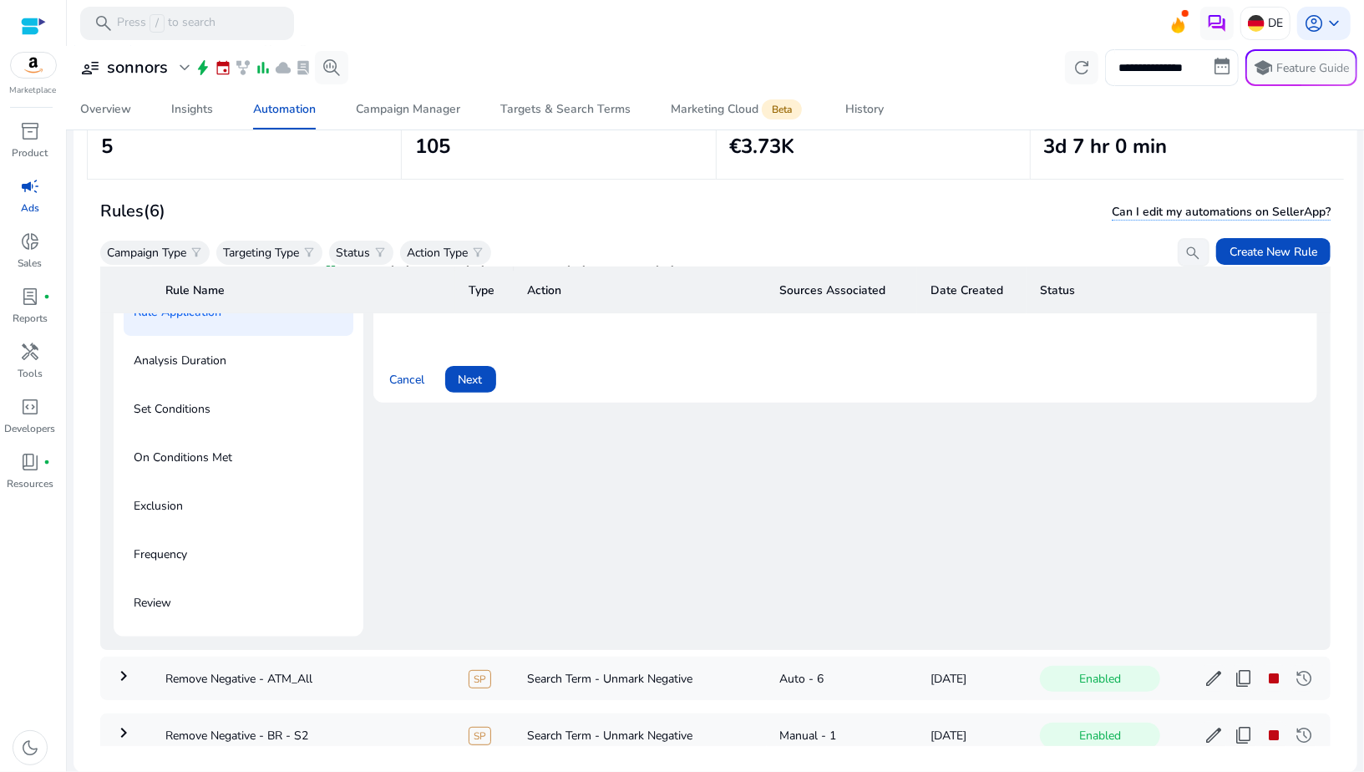
scroll to position [106, 0]
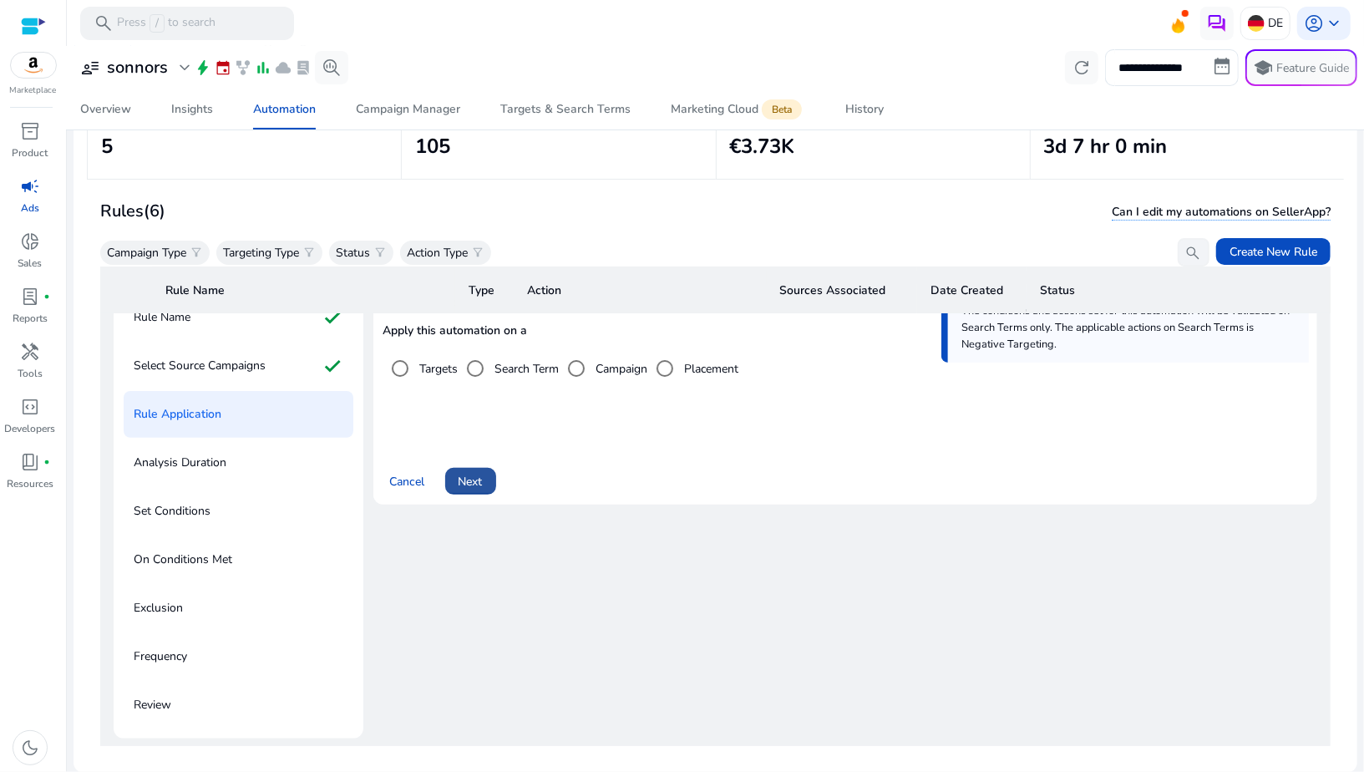
click at [471, 476] on span "Next" at bounding box center [470, 482] width 24 height 18
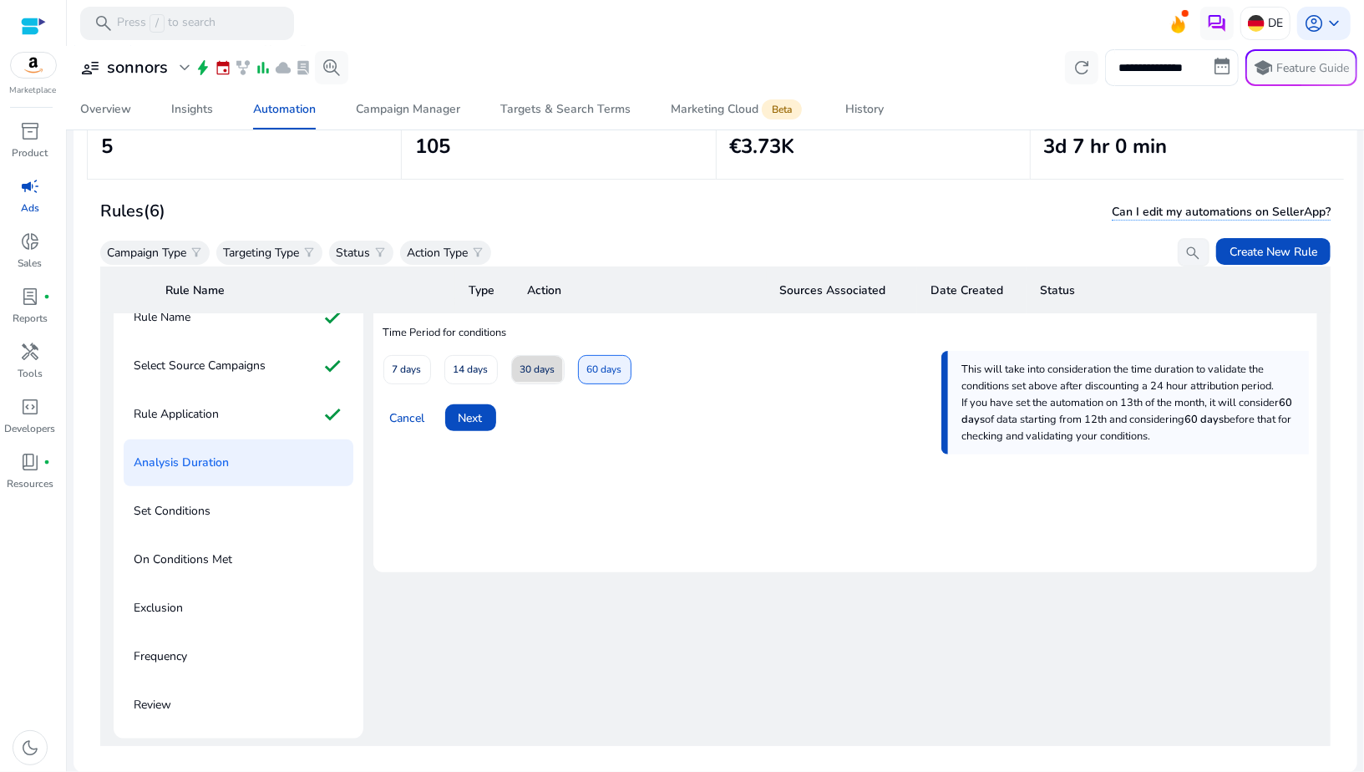
click at [520, 377] on span "30 days" at bounding box center [537, 369] width 35 height 29
click at [472, 414] on span "Next" at bounding box center [470, 418] width 24 height 18
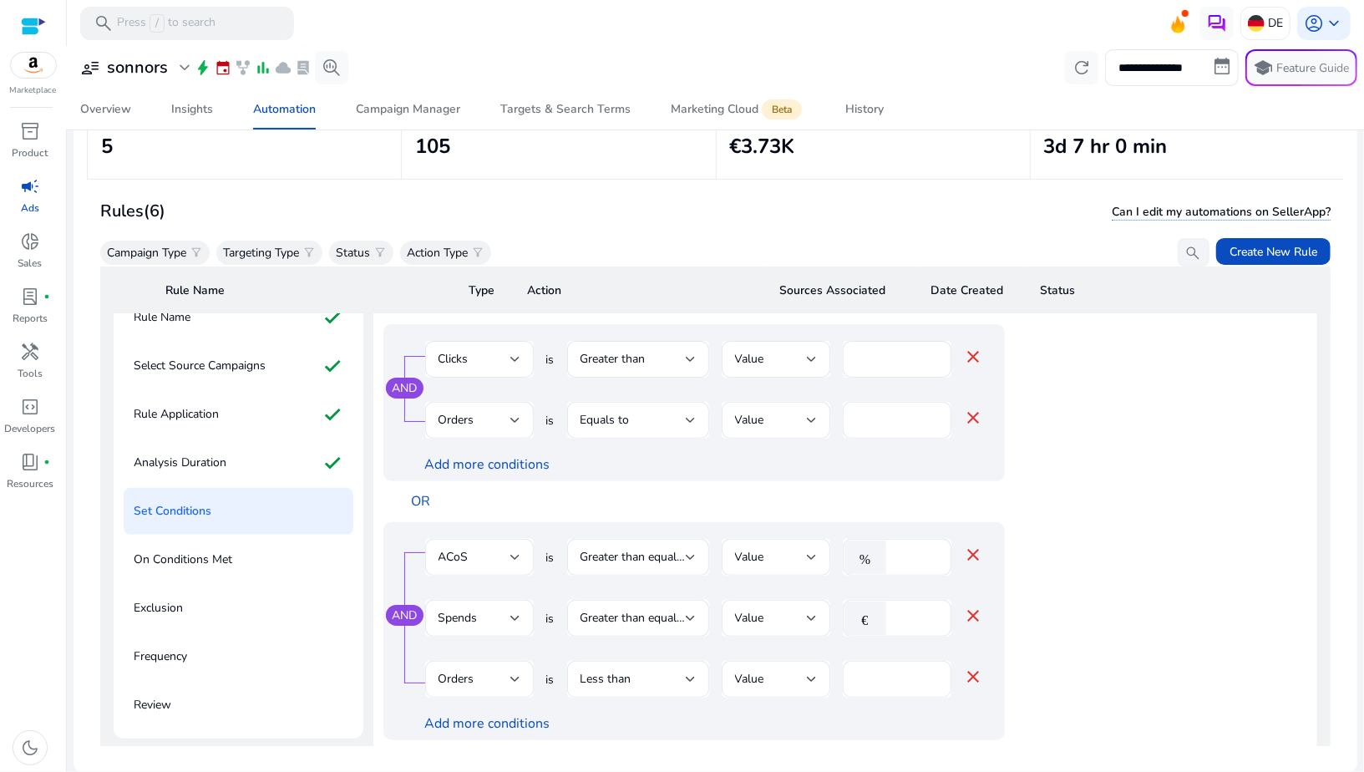
scroll to position [97, 0]
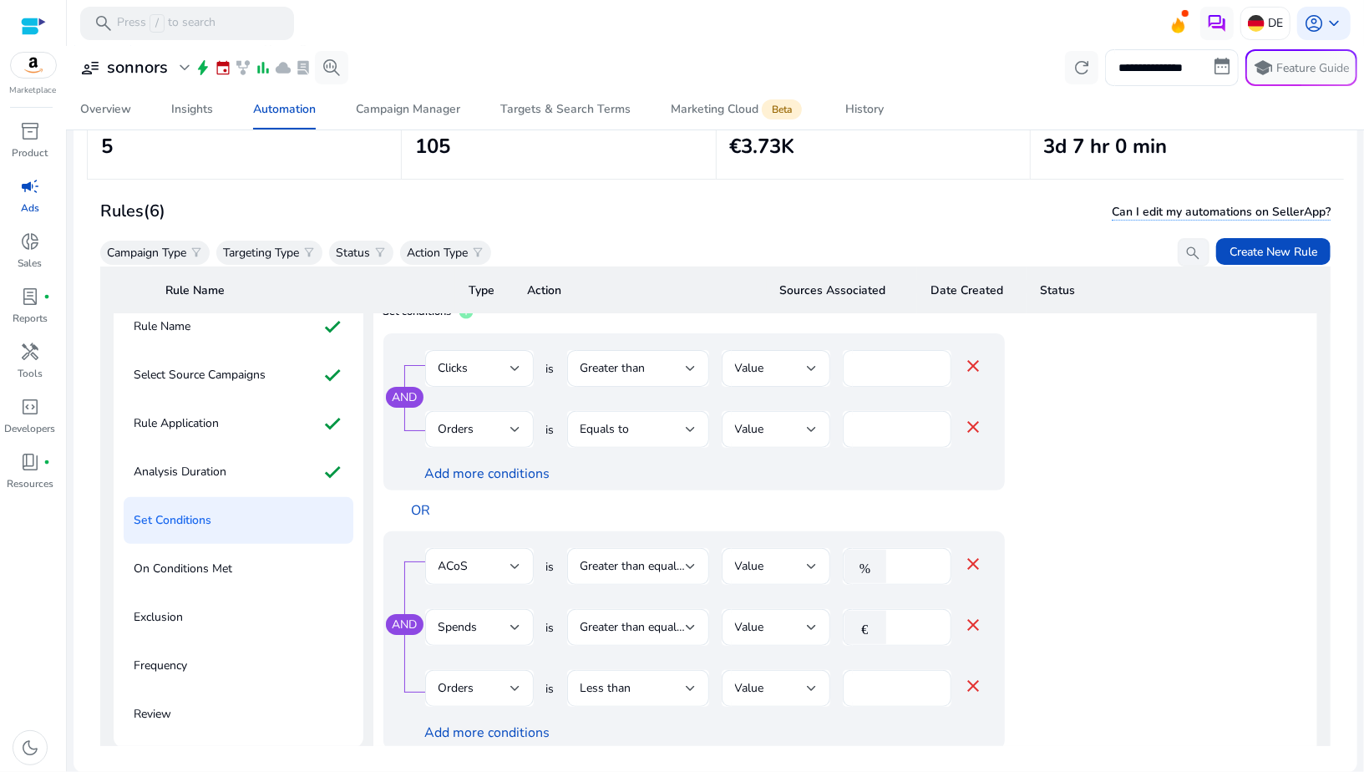
click at [874, 378] on div "**" at bounding box center [897, 368] width 82 height 37
type input "*"
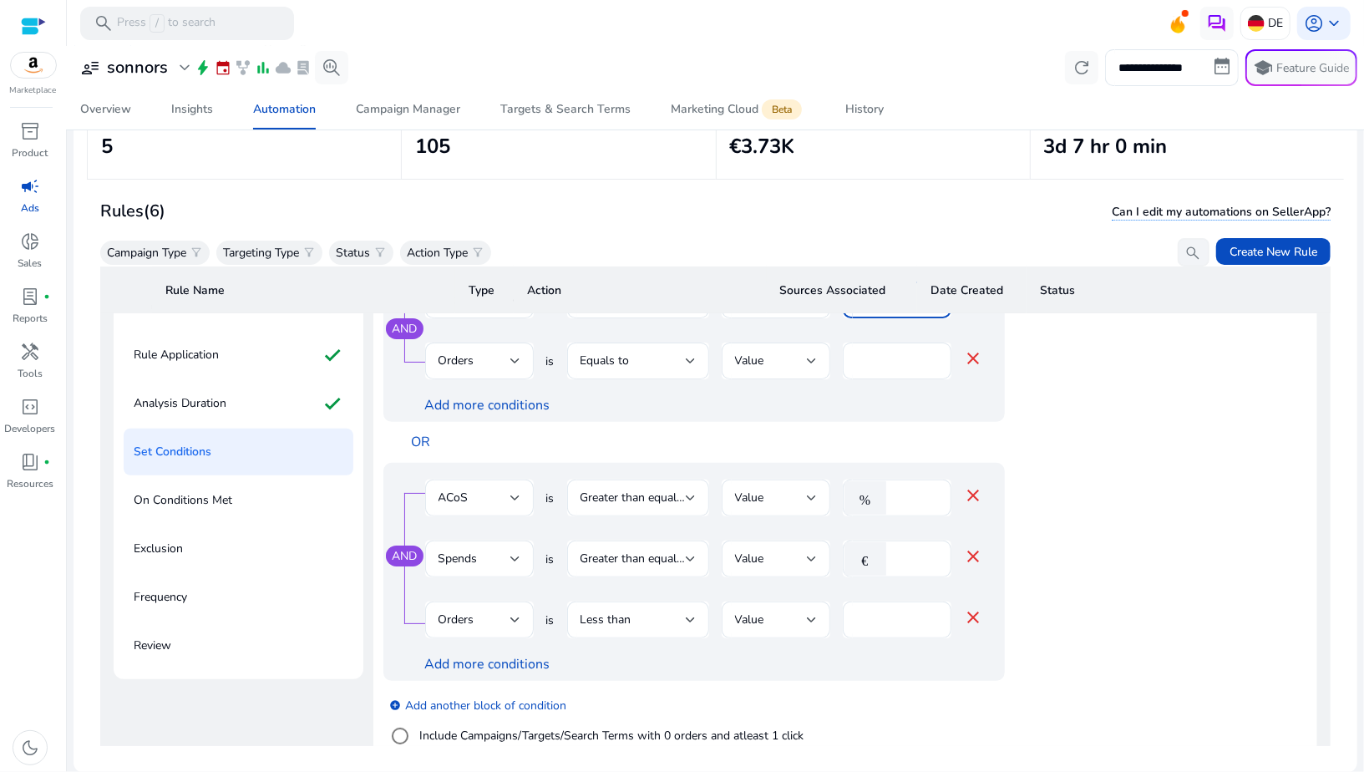
scroll to position [199, 0]
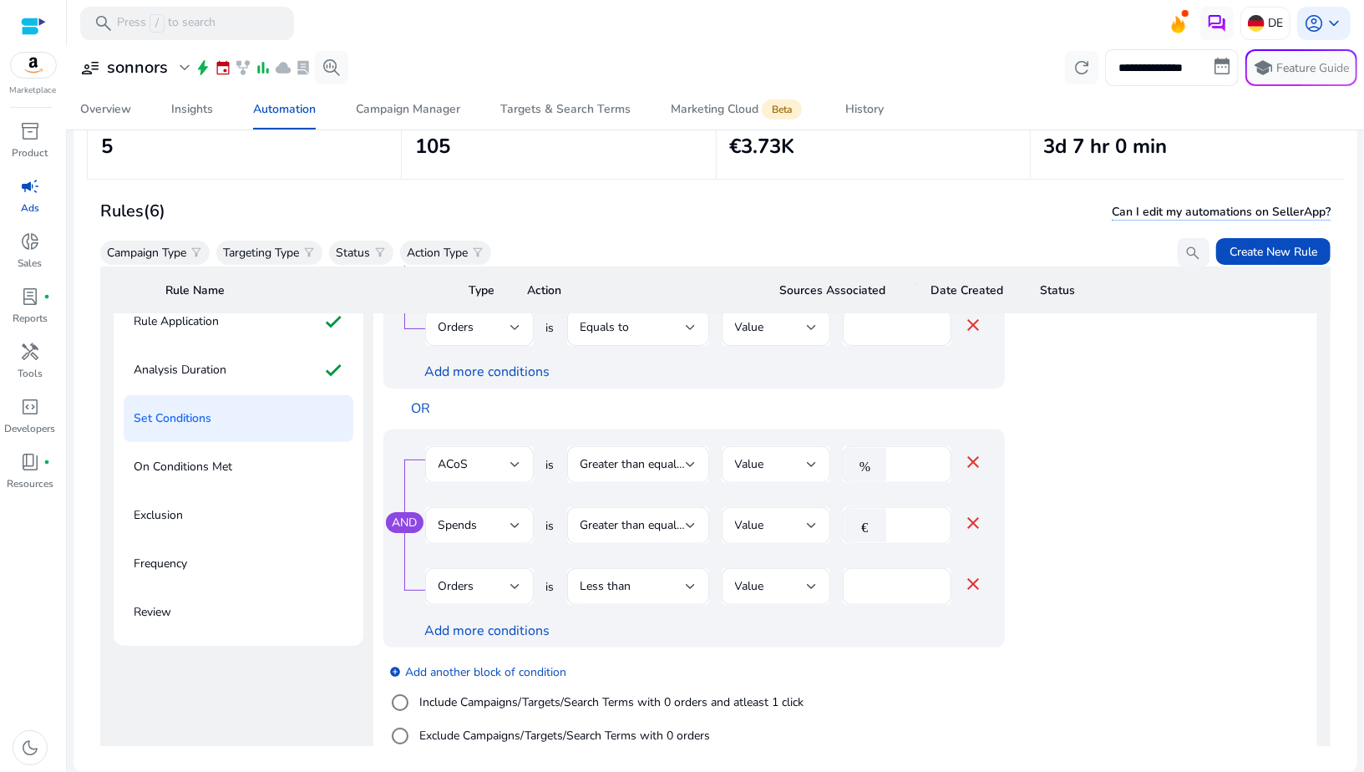
type input "*"
click at [900, 525] on input "**" at bounding box center [915, 525] width 43 height 18
type input "**"
click at [872, 583] on input "*" at bounding box center [897, 586] width 82 height 18
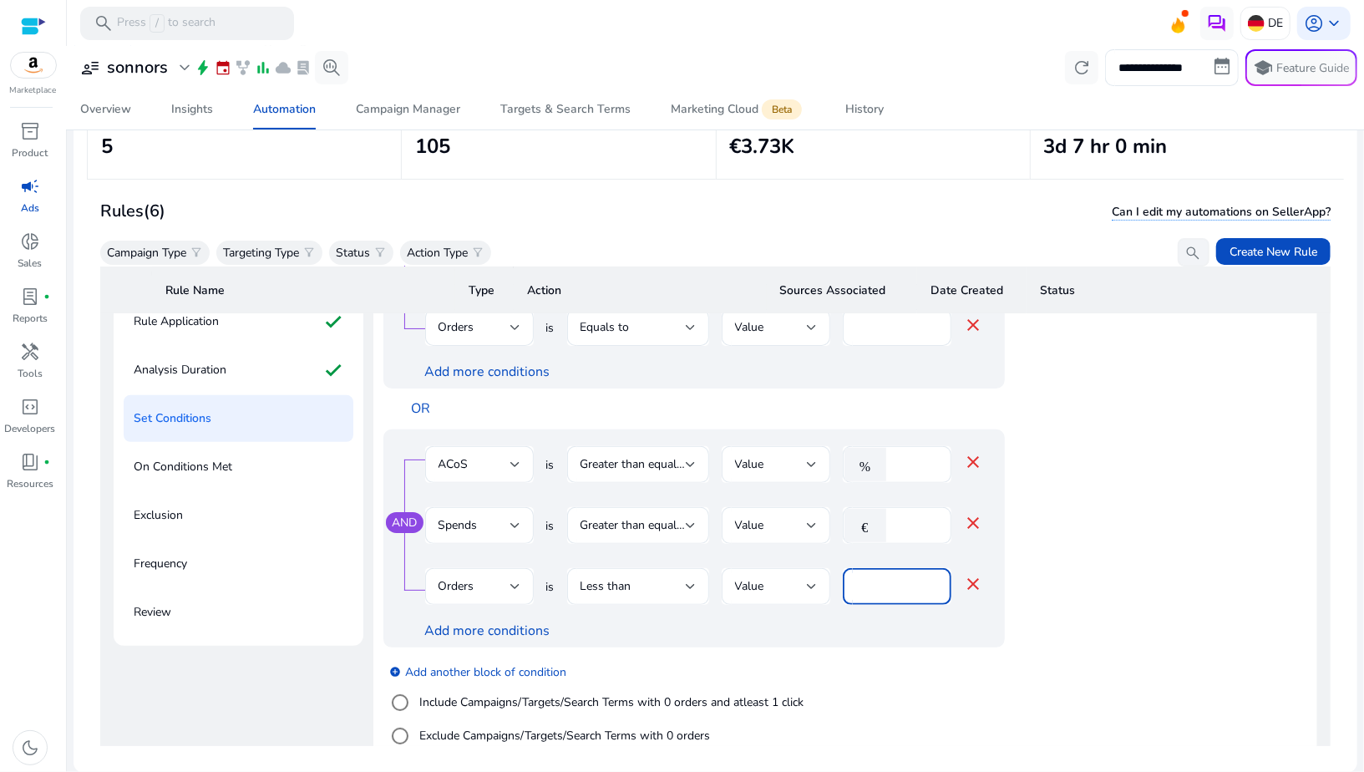
type input "*"
click at [798, 631] on div "Add more conditions" at bounding box center [704, 631] width 559 height 18
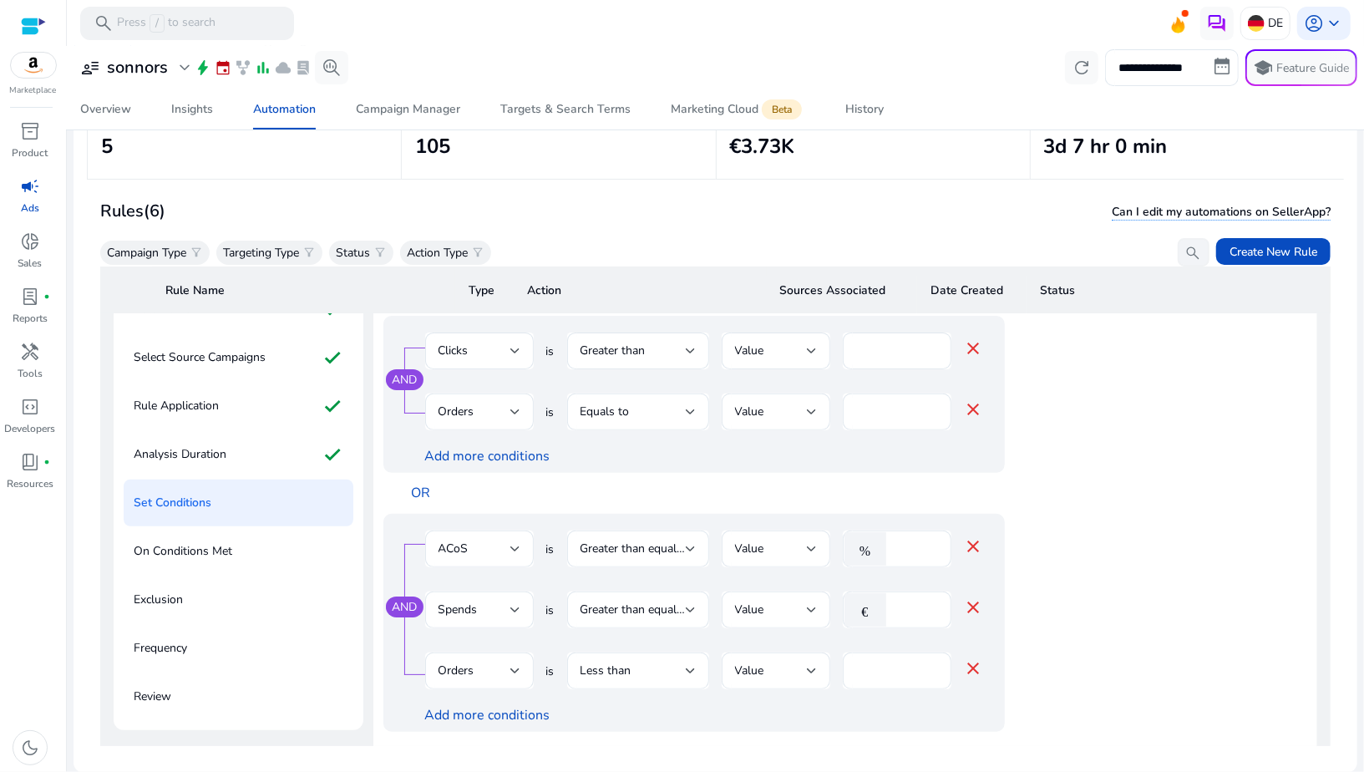
scroll to position [250, 0]
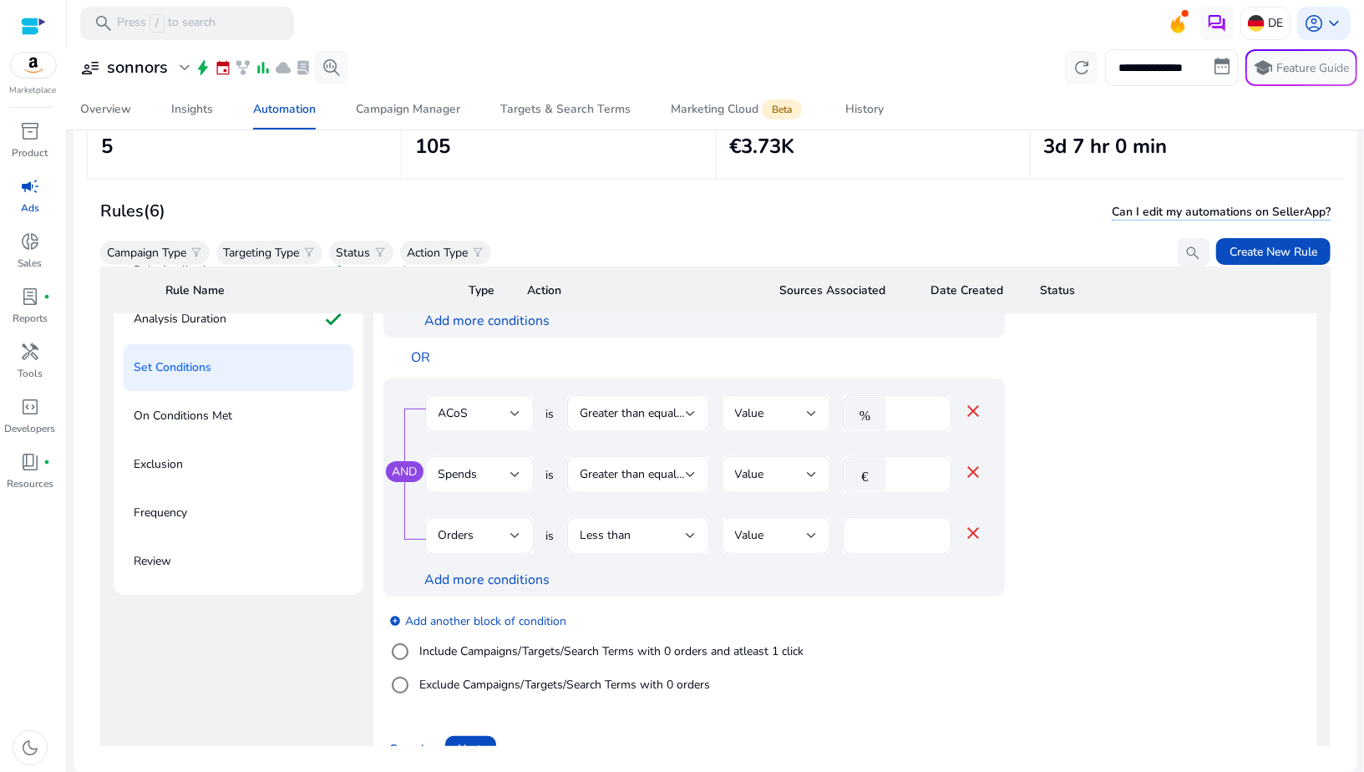
click at [585, 601] on div "add_circle Add another block of condition Include Campaigns/Targets/Search Term…" at bounding box center [727, 653] width 688 height 114
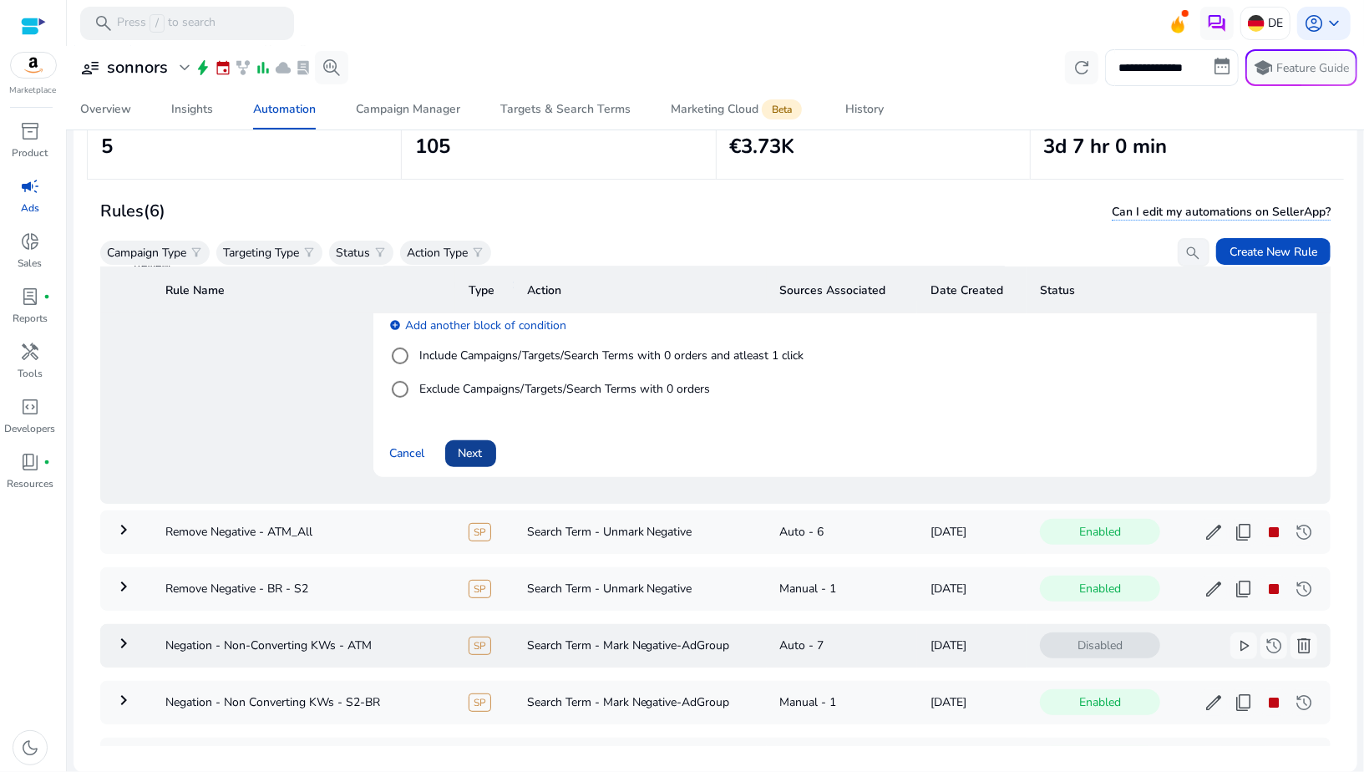
click at [478, 459] on span "Next" at bounding box center [470, 453] width 24 height 18
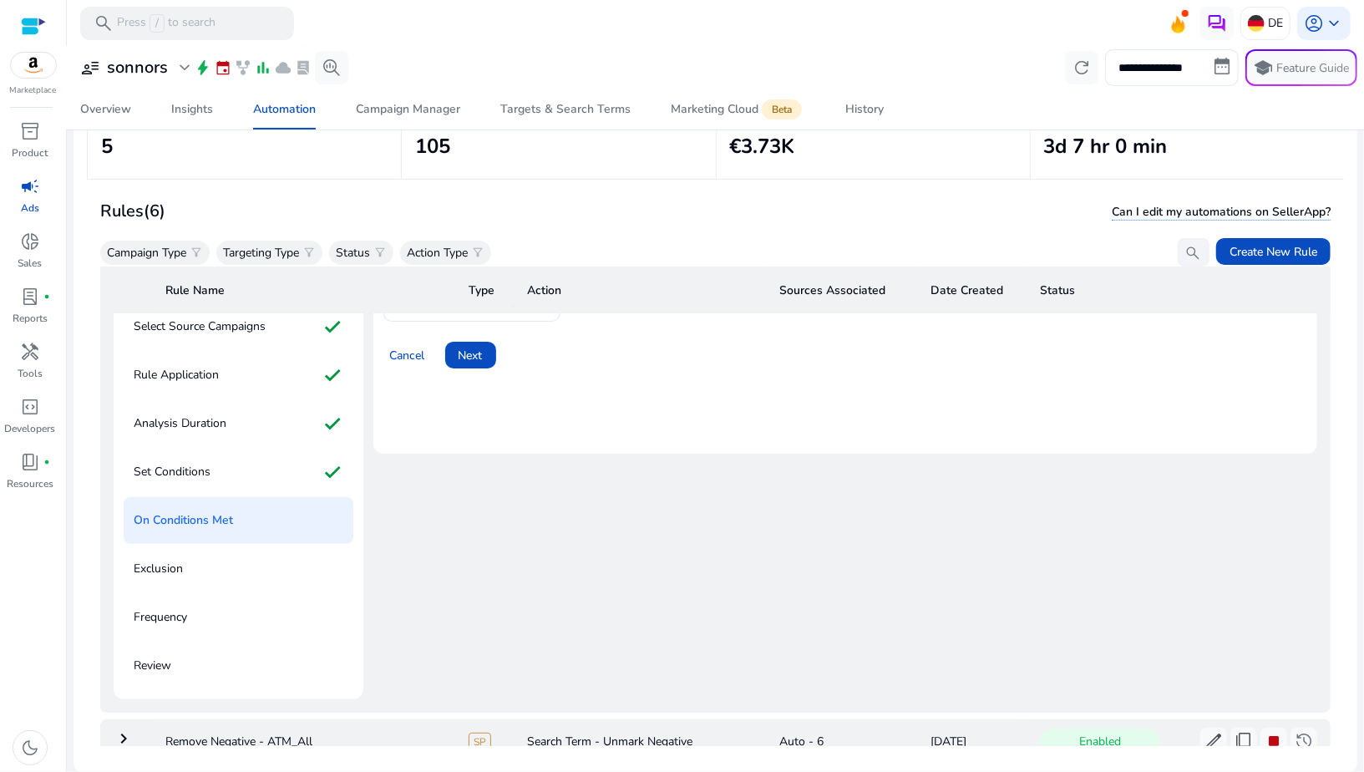
scroll to position [67, 0]
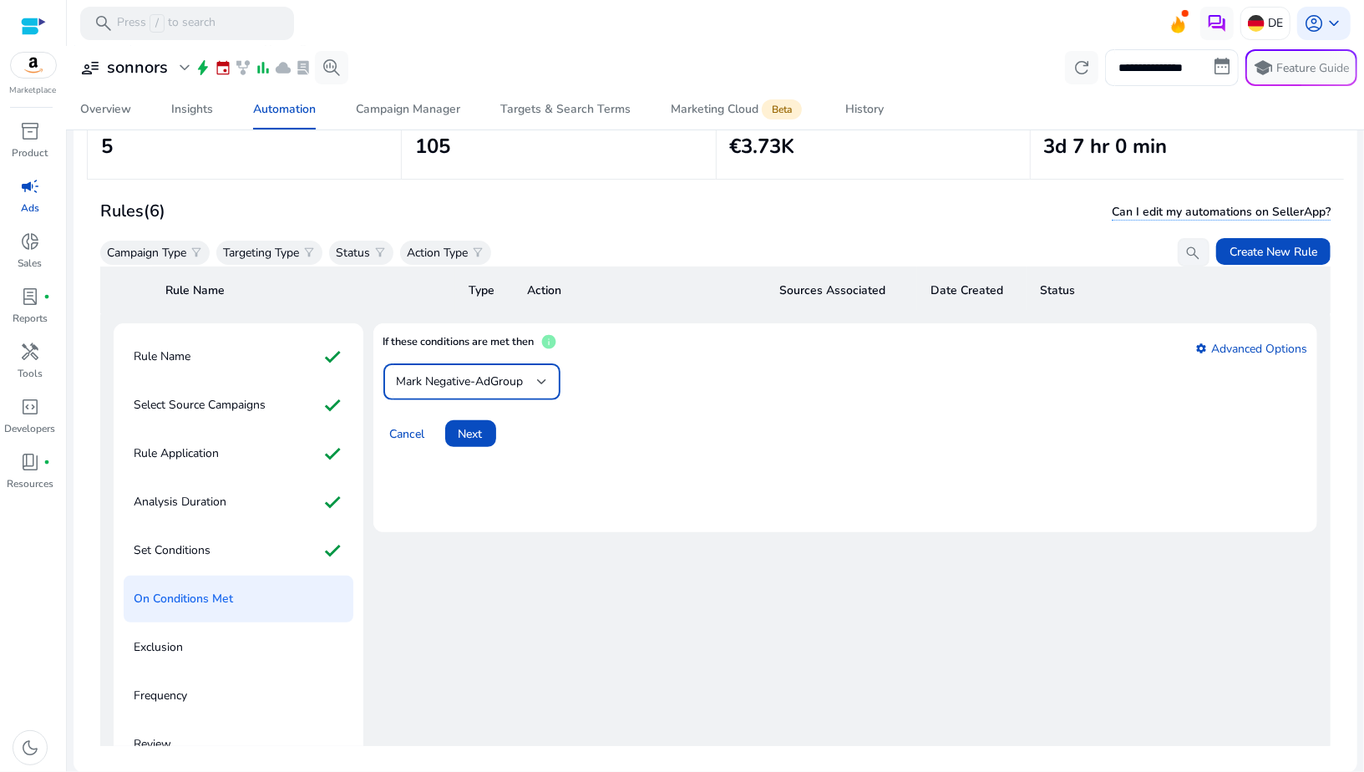
click at [453, 384] on span "Mark Negative-AdGroup" at bounding box center [460, 381] width 127 height 16
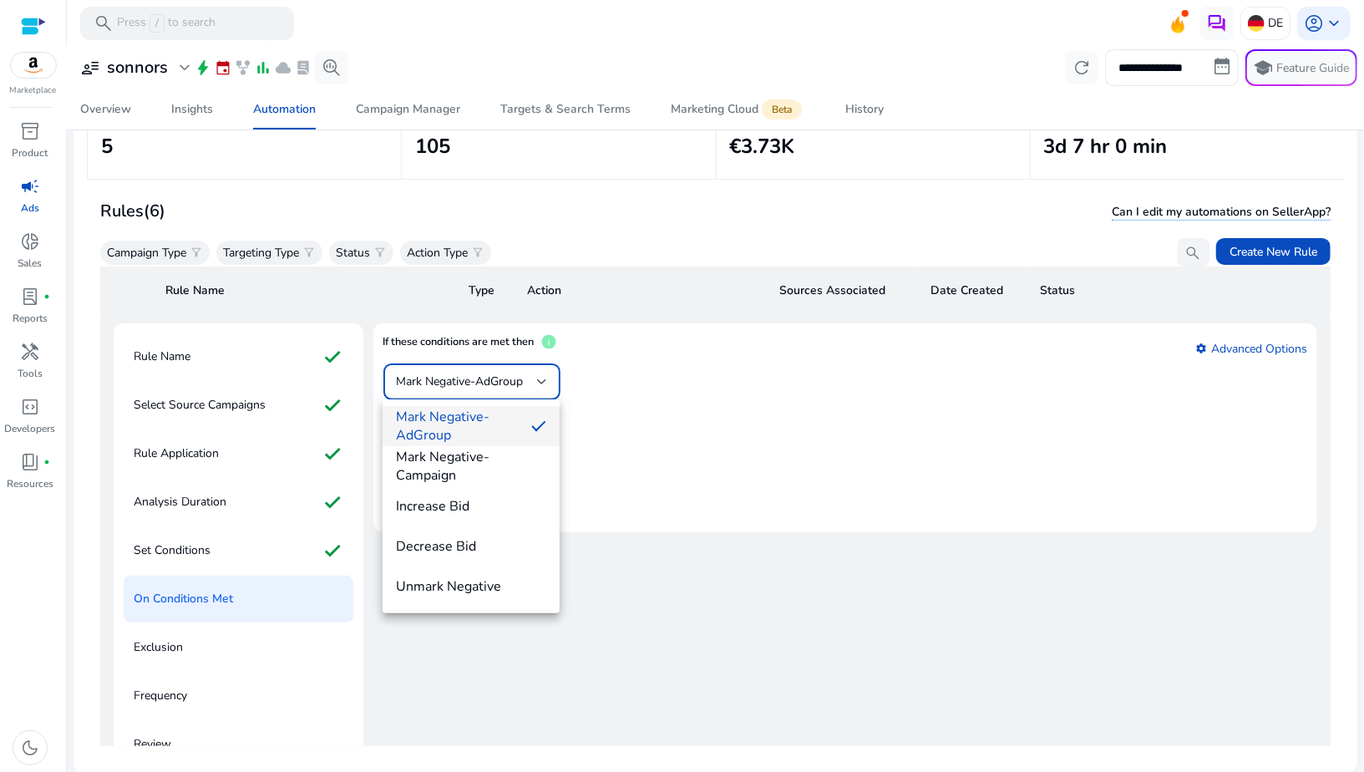
click at [450, 430] on span "Mark Negative-AdGroup" at bounding box center [457, 426] width 122 height 37
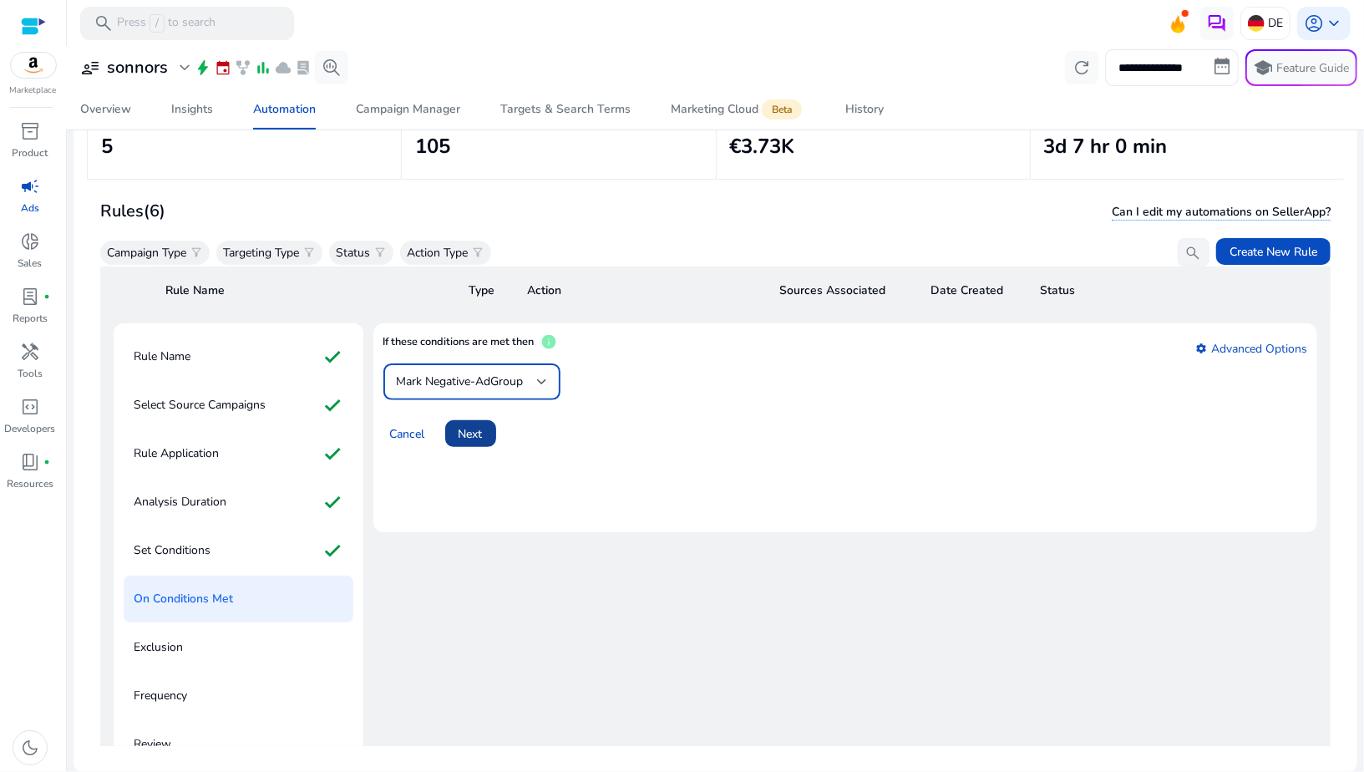
click at [462, 431] on span "Next" at bounding box center [470, 434] width 24 height 18
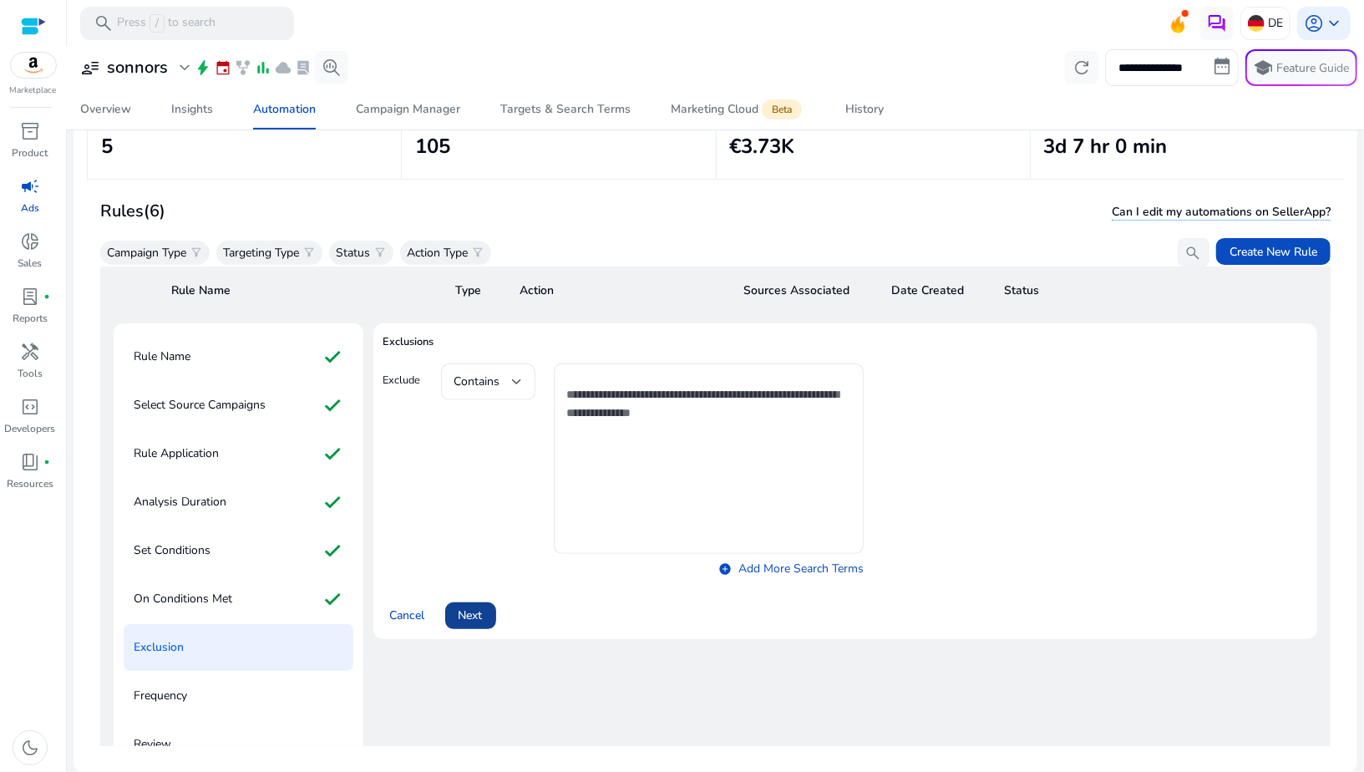
click at [476, 606] on span "Next" at bounding box center [470, 615] width 24 height 18
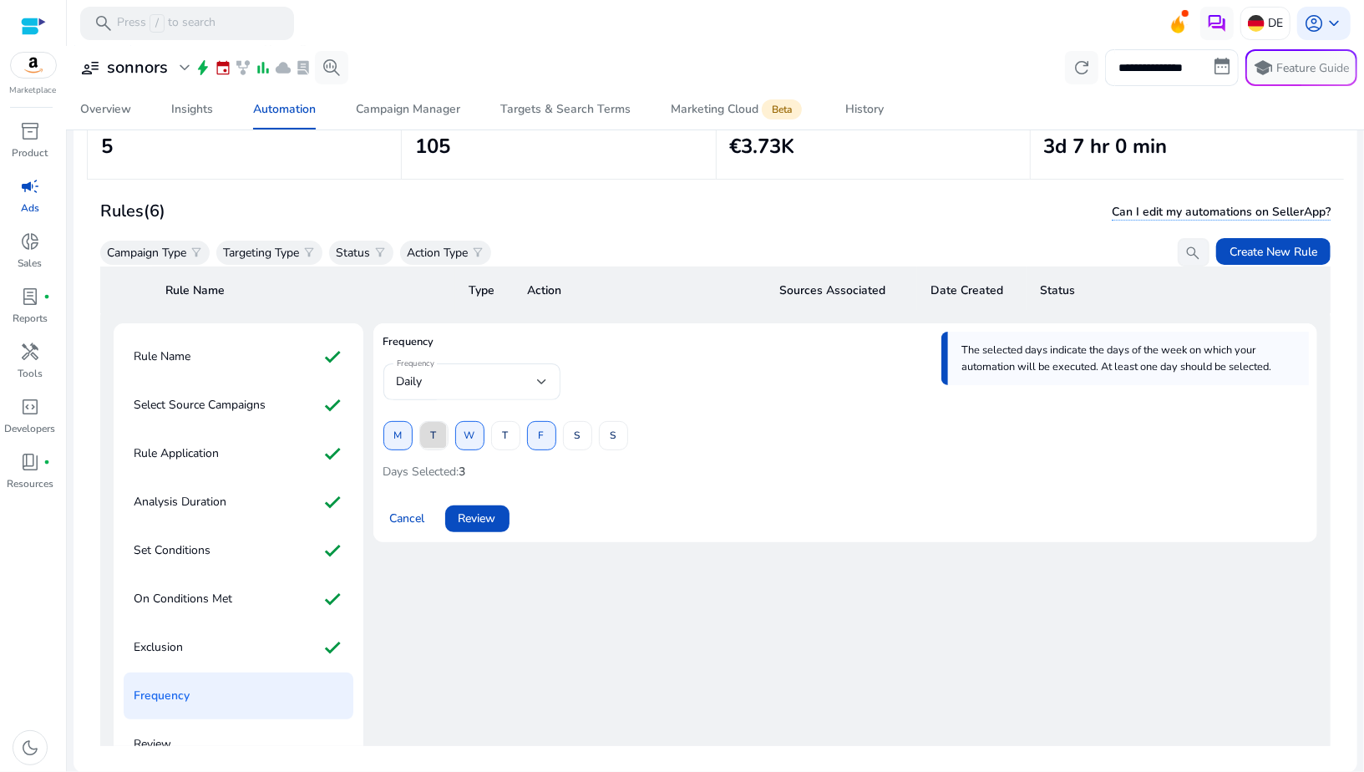
click at [422, 444] on span at bounding box center [434, 436] width 28 height 40
click at [511, 435] on span at bounding box center [506, 436] width 28 height 40
click at [572, 435] on span at bounding box center [578, 436] width 28 height 40
click at [610, 435] on span "S" at bounding box center [613, 435] width 6 height 29
click at [483, 514] on span "Review" at bounding box center [477, 518] width 38 height 18
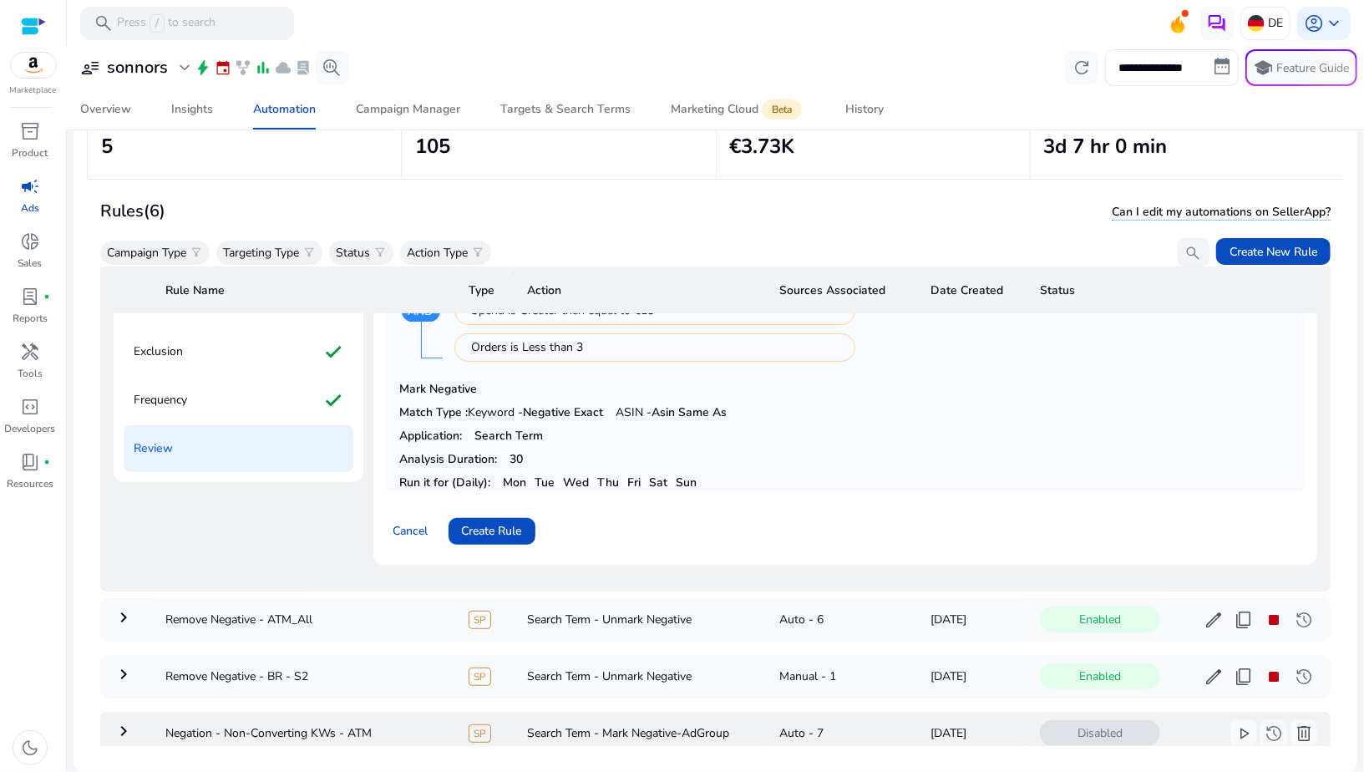
scroll to position [389, 0]
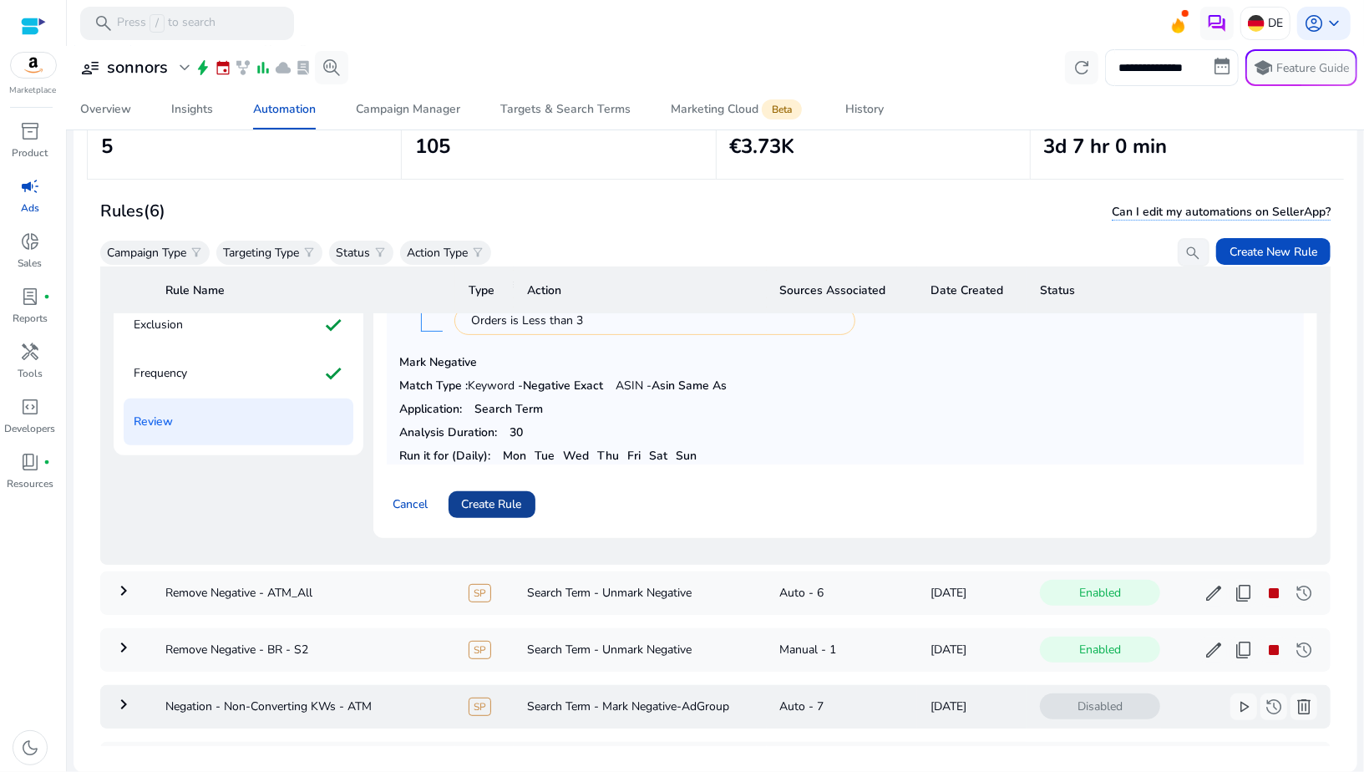
click at [481, 501] on span "Create Rule" at bounding box center [492, 504] width 60 height 18
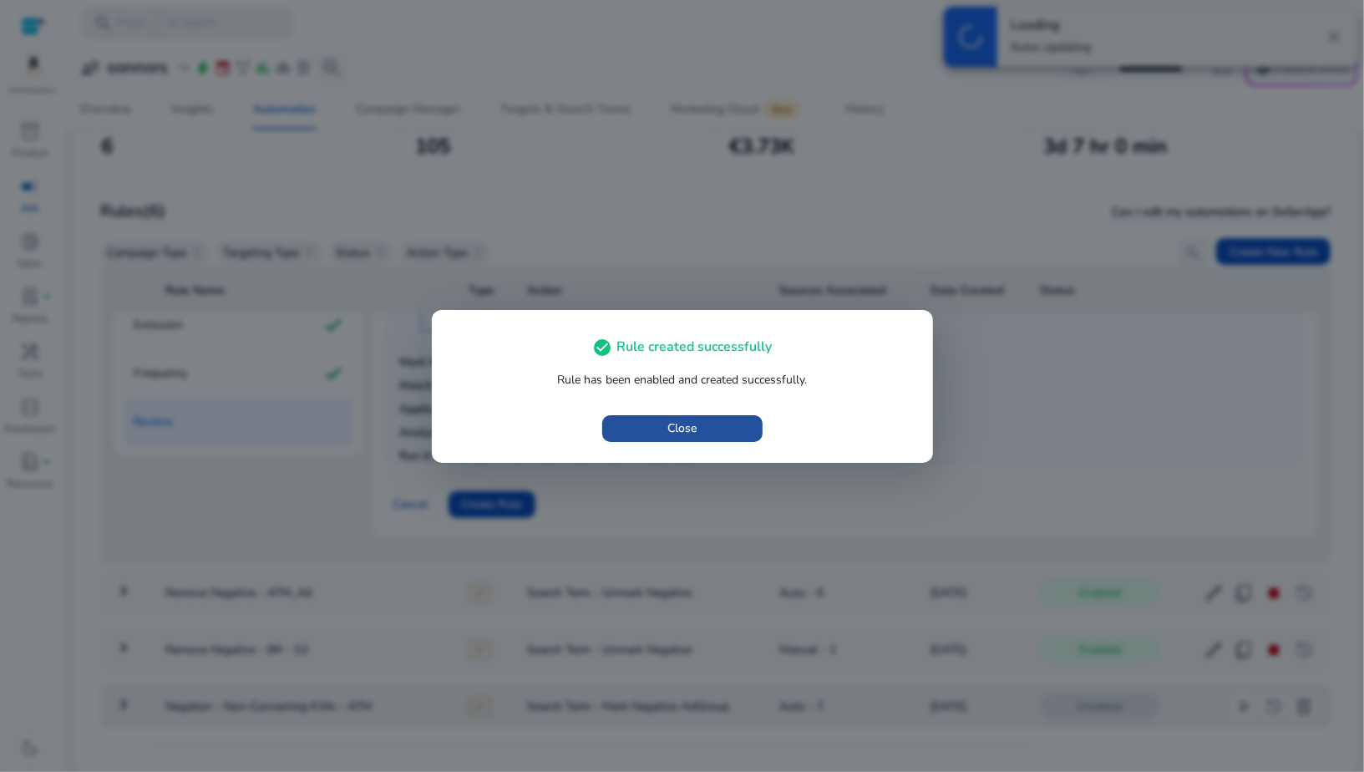
click at [686, 431] on span "Close" at bounding box center [681, 428] width 29 height 18
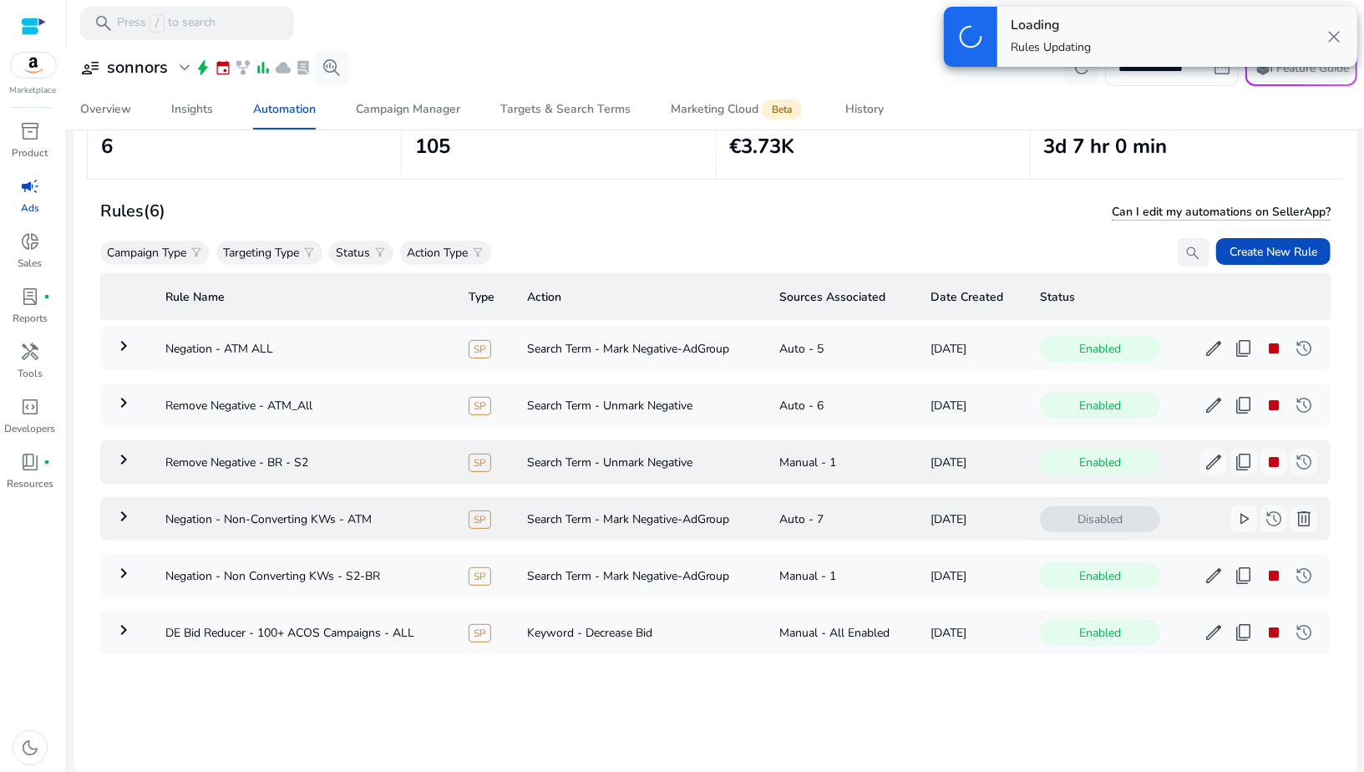
scroll to position [69, 0]
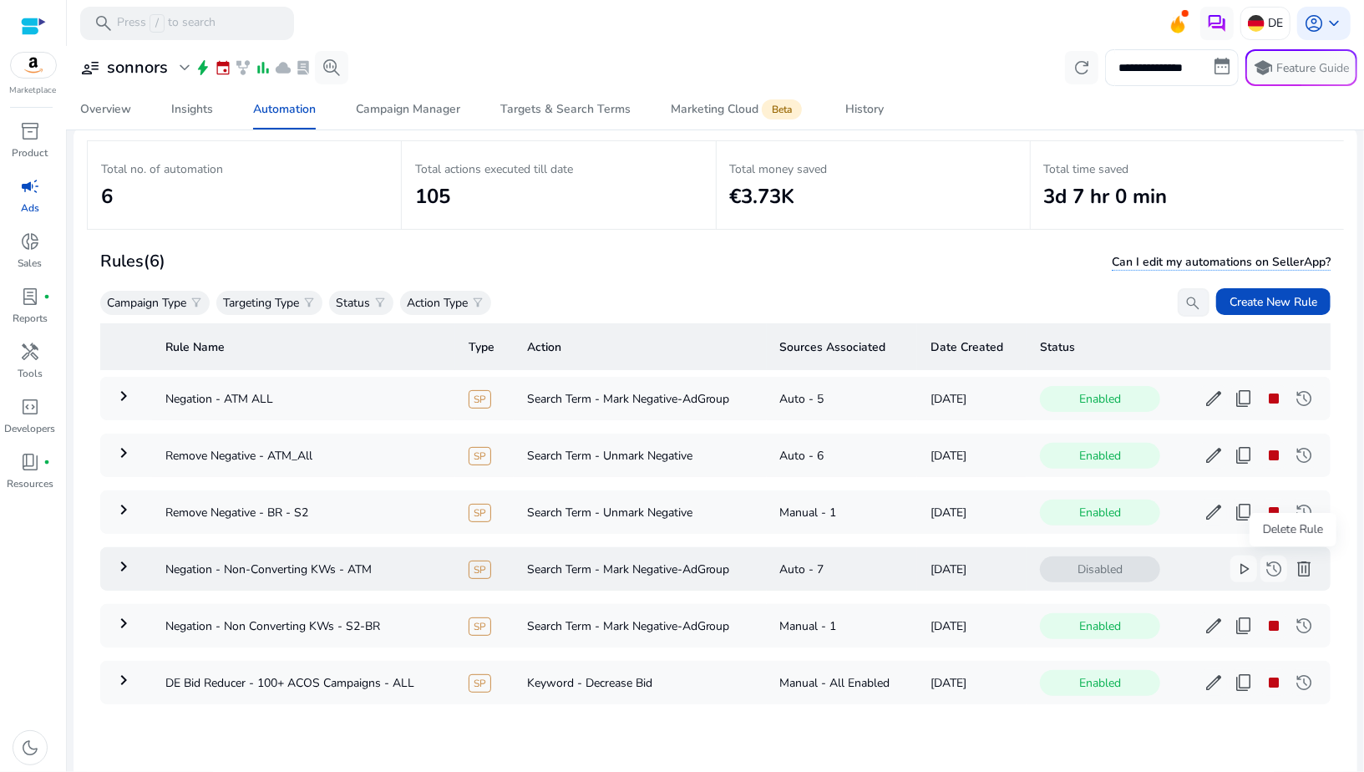
click at [1297, 569] on span "delete" at bounding box center [1304, 569] width 20 height 20
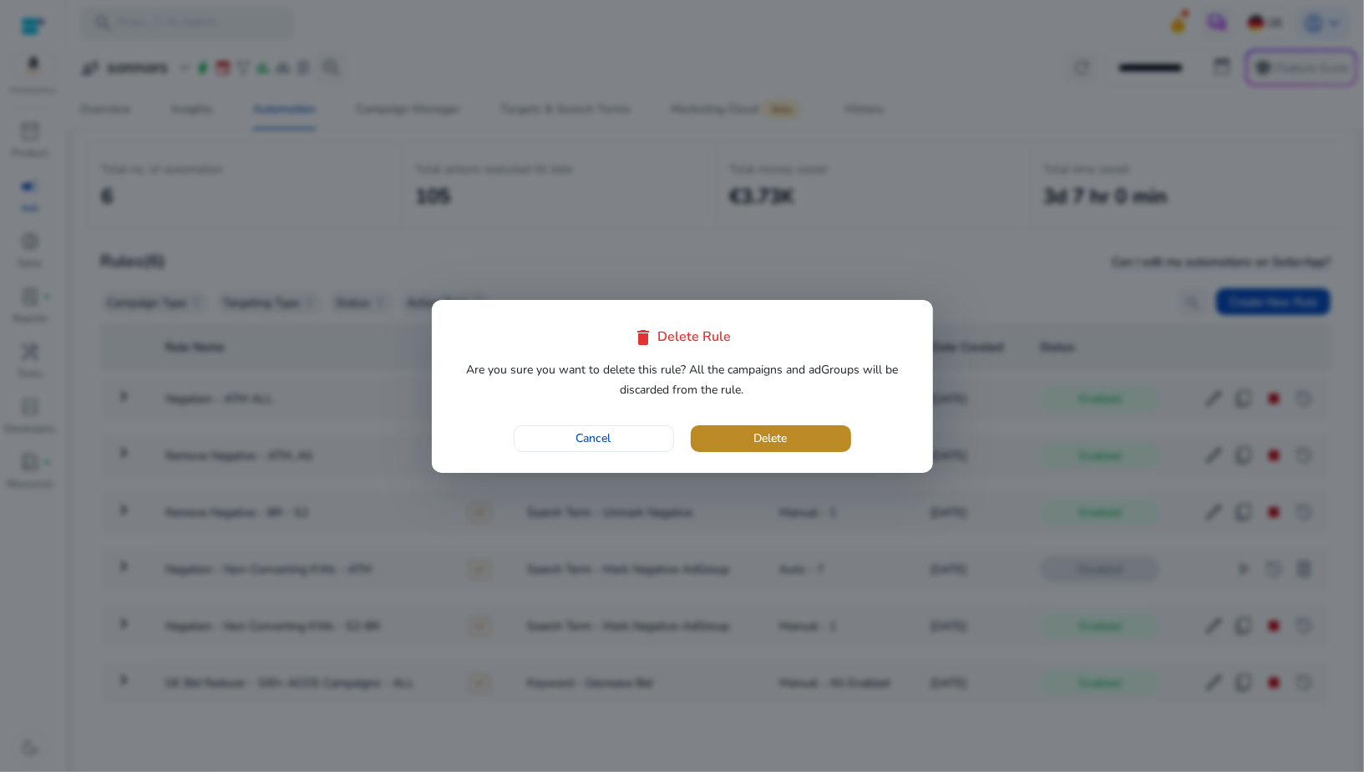
click at [773, 430] on span "Delete" at bounding box center [770, 438] width 33 height 18
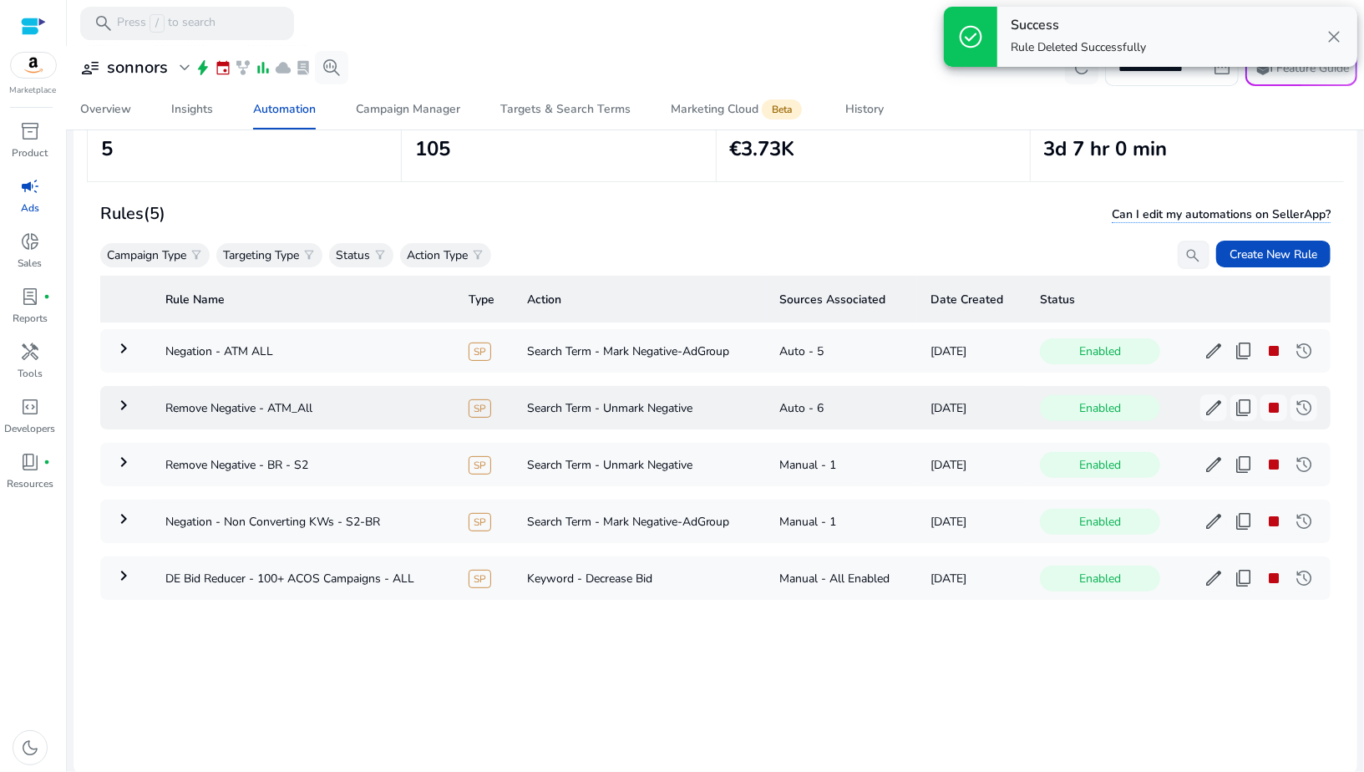
scroll to position [119, 0]
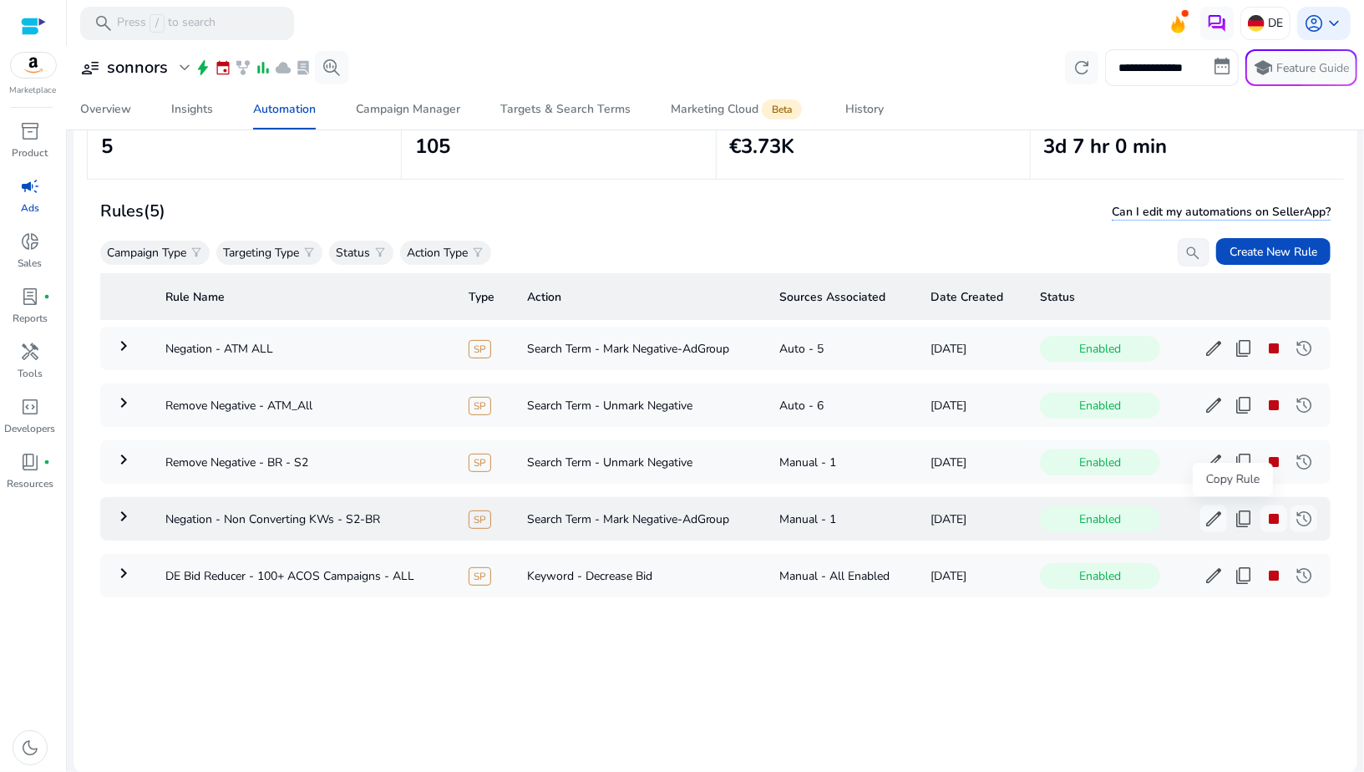
click at [1233, 524] on span "content_copy" at bounding box center [1243, 519] width 20 height 20
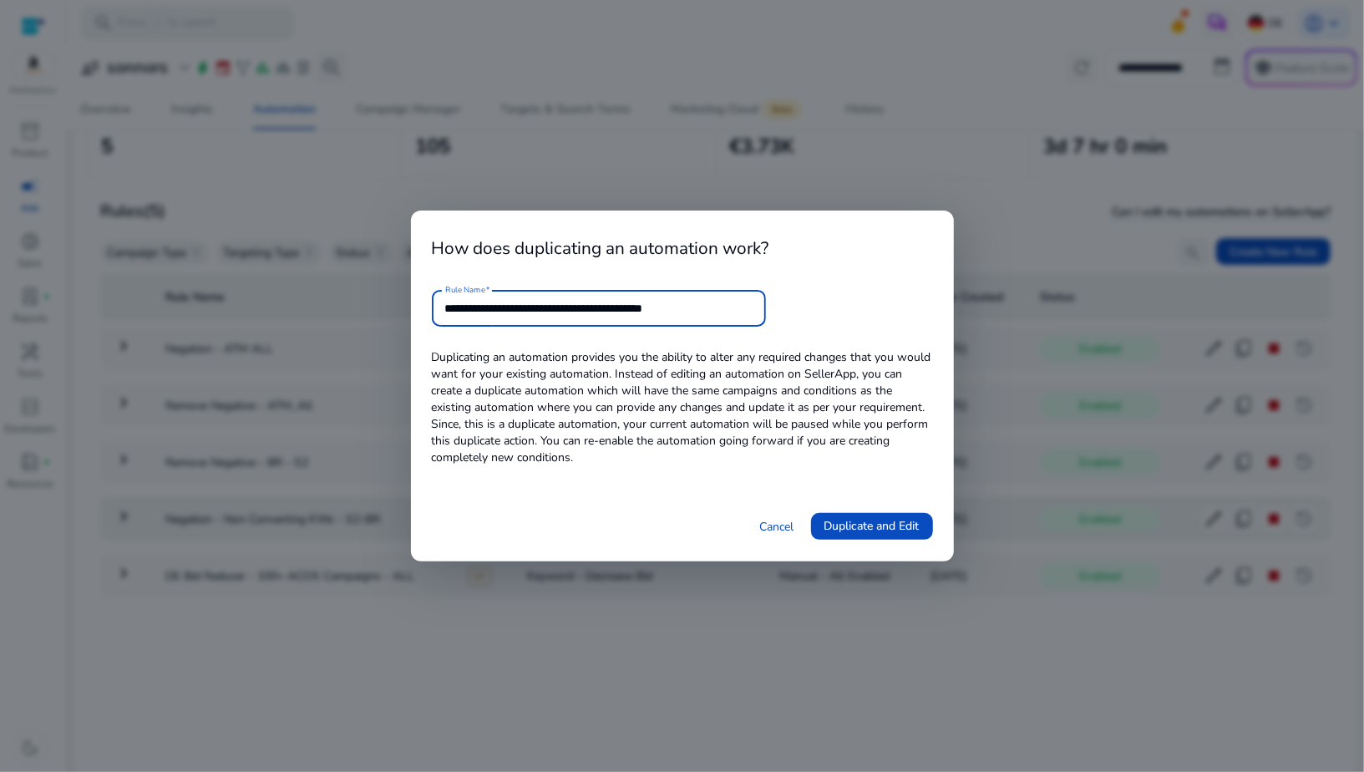
click at [682, 306] on input "**********" at bounding box center [598, 308] width 307 height 18
drag, startPoint x: 627, startPoint y: 308, endPoint x: 712, endPoint y: 309, distance: 85.2
click at [712, 309] on input "**********" at bounding box center [598, 308] width 307 height 18
drag, startPoint x: 504, startPoint y: 306, endPoint x: 716, endPoint y: 308, distance: 211.3
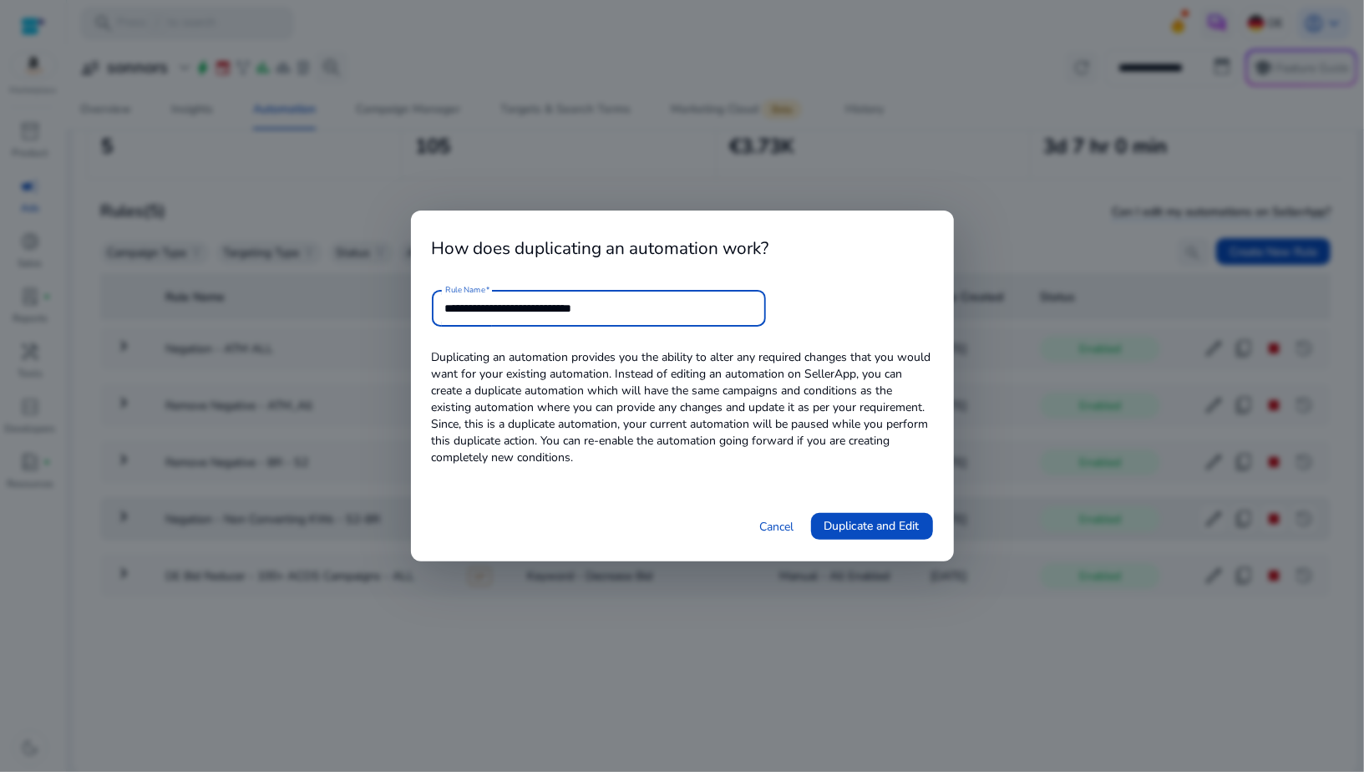
click at [716, 308] on input "**********" at bounding box center [598, 308] width 307 height 18
type input "**********"
click at [878, 520] on span "Duplicate and Edit" at bounding box center [871, 526] width 95 height 18
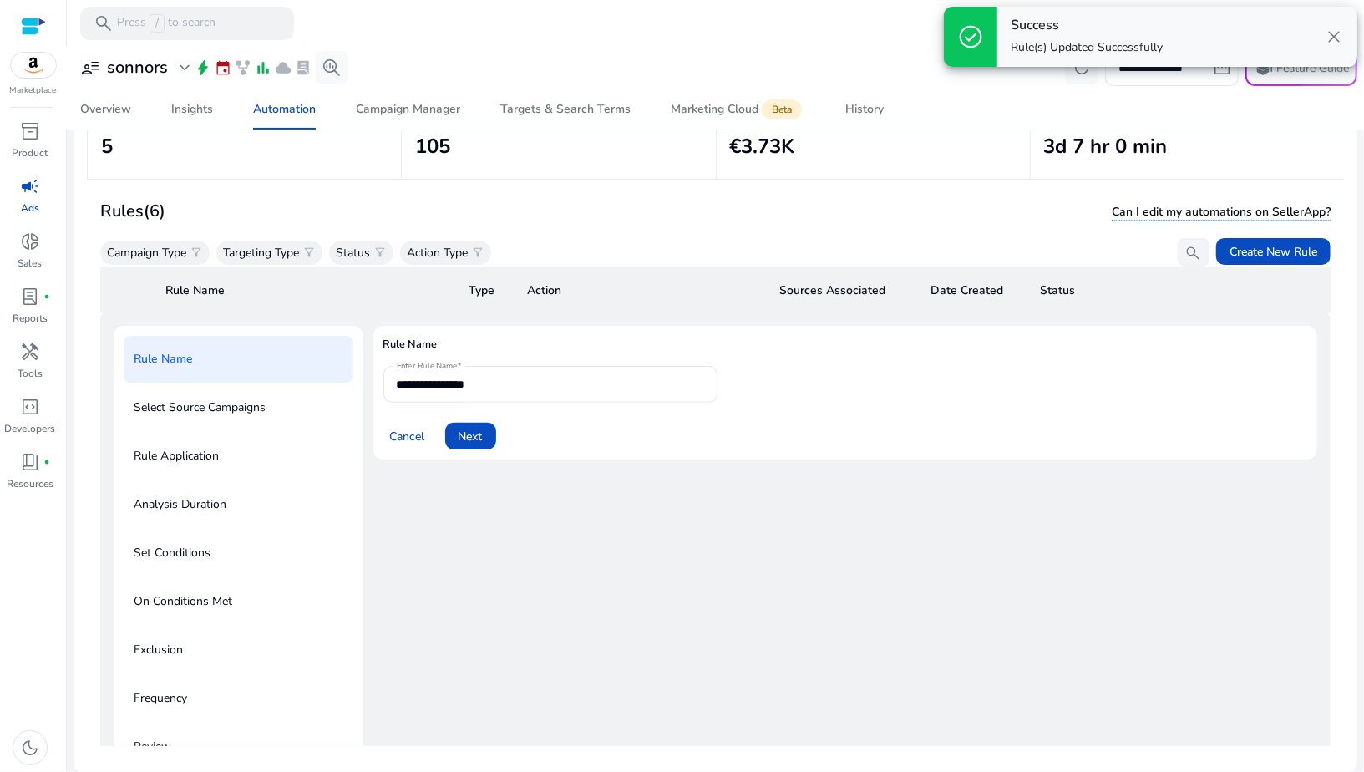
scroll to position [0, 0]
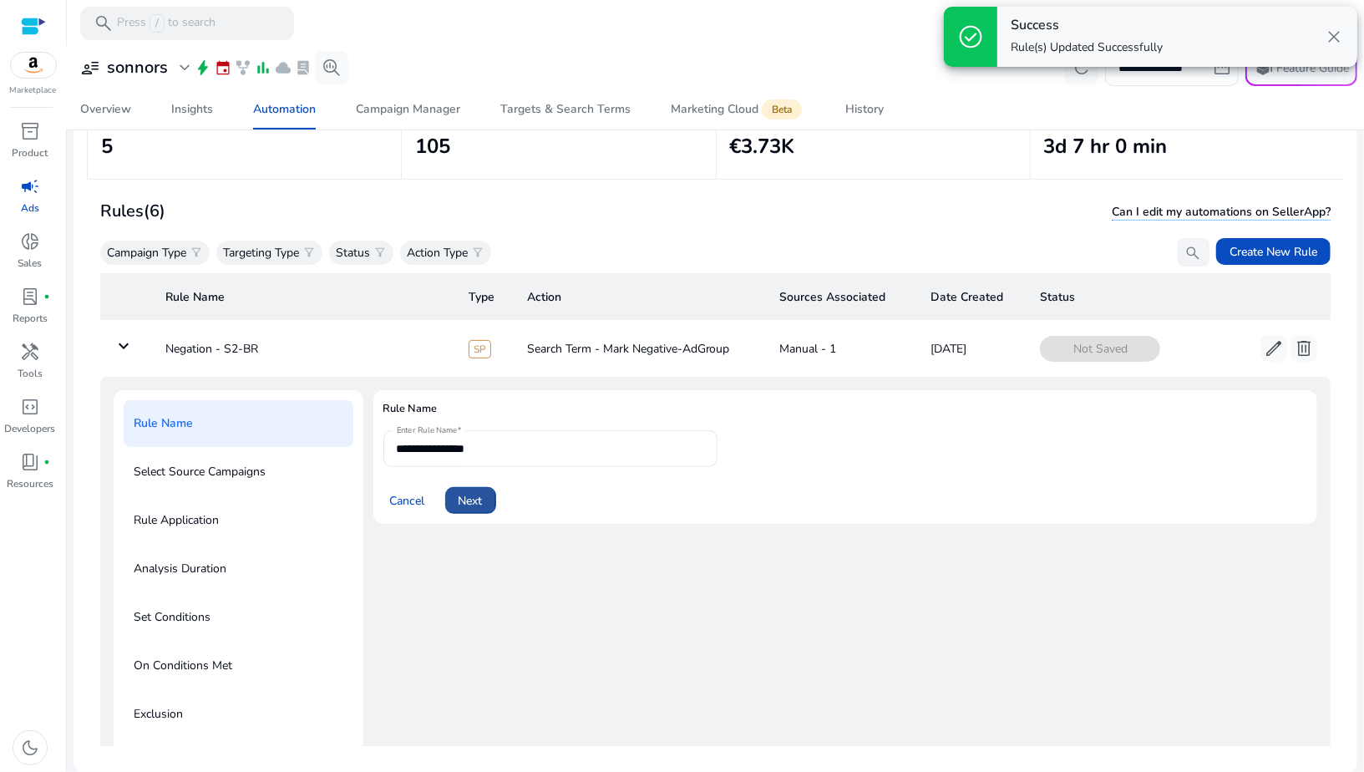
click at [479, 484] on span at bounding box center [470, 500] width 51 height 40
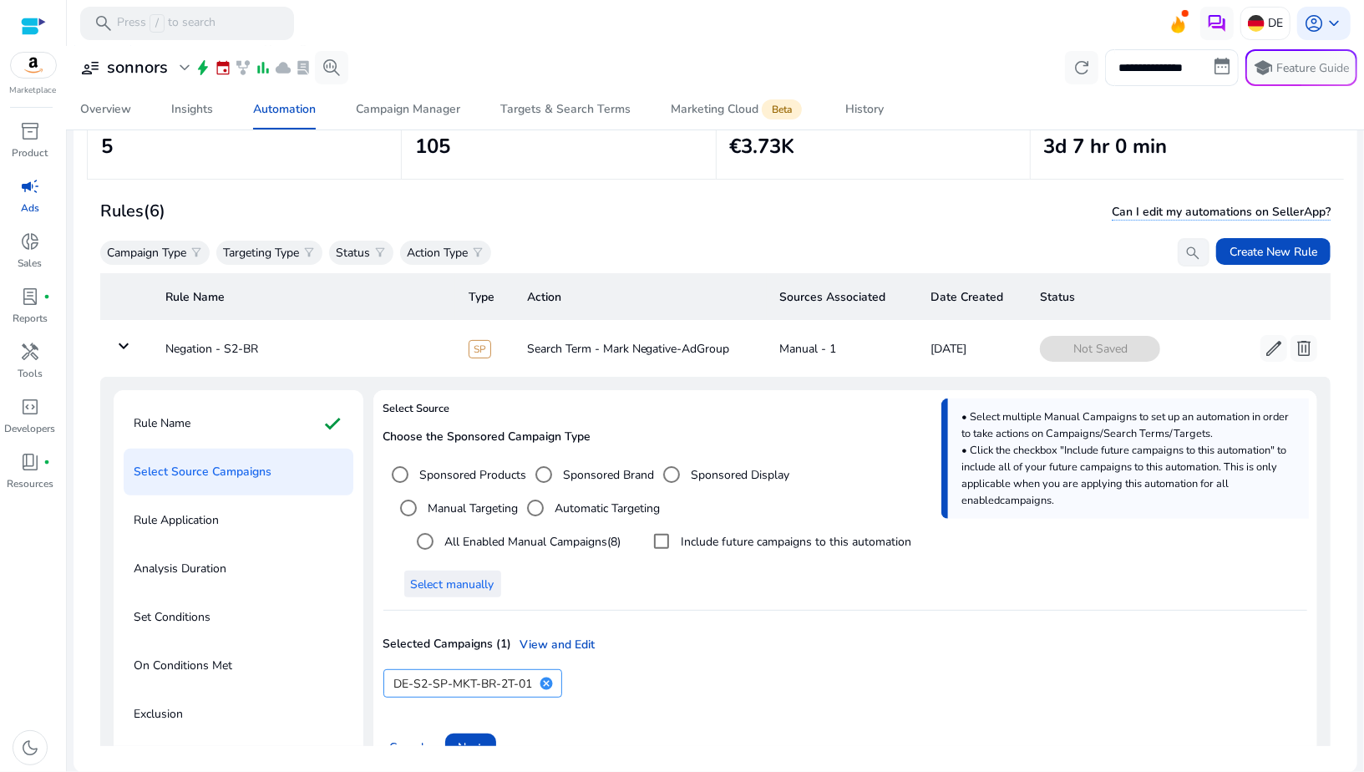
click at [471, 586] on span "Select manually" at bounding box center [453, 584] width 84 height 18
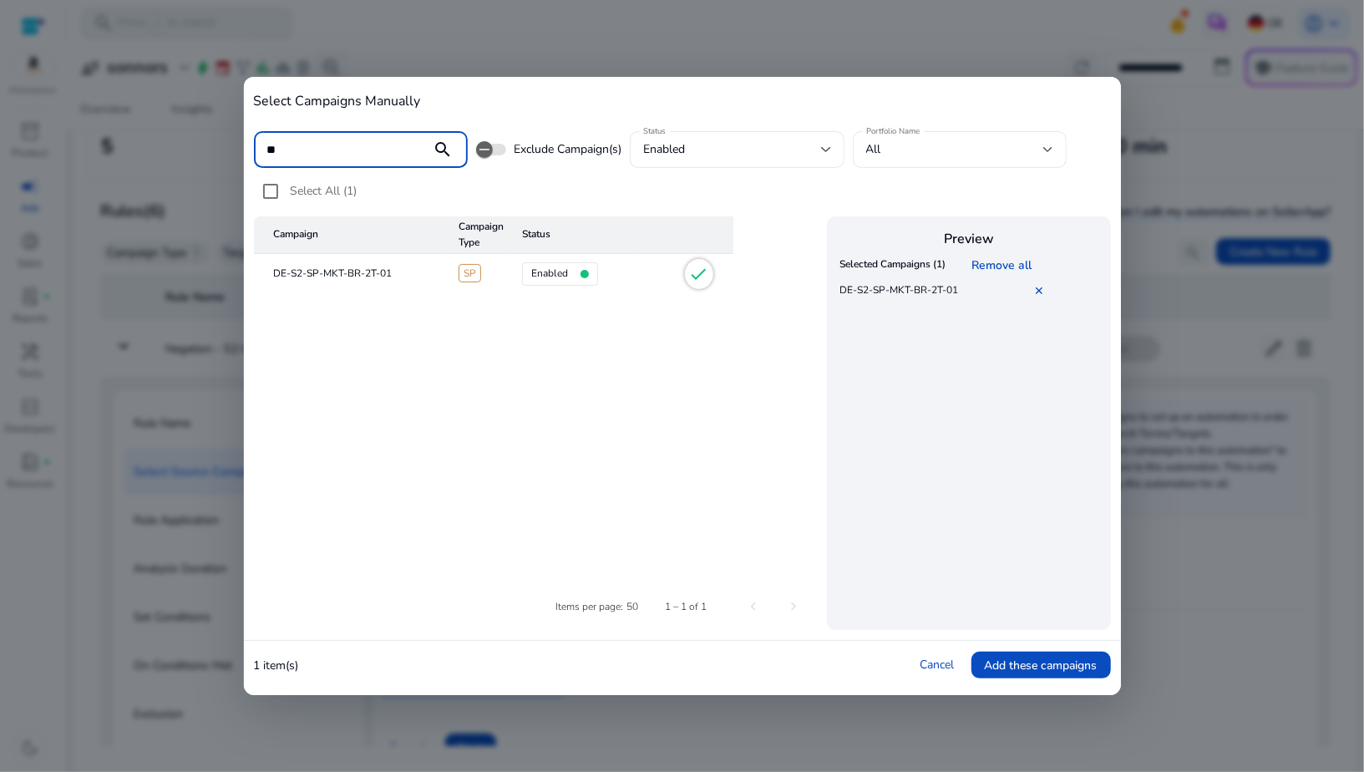
type input "**"
click at [705, 278] on mat-icon "check" at bounding box center [699, 274] width 20 height 20
click at [1071, 671] on span "Add these campaigns" at bounding box center [1041, 665] width 113 height 18
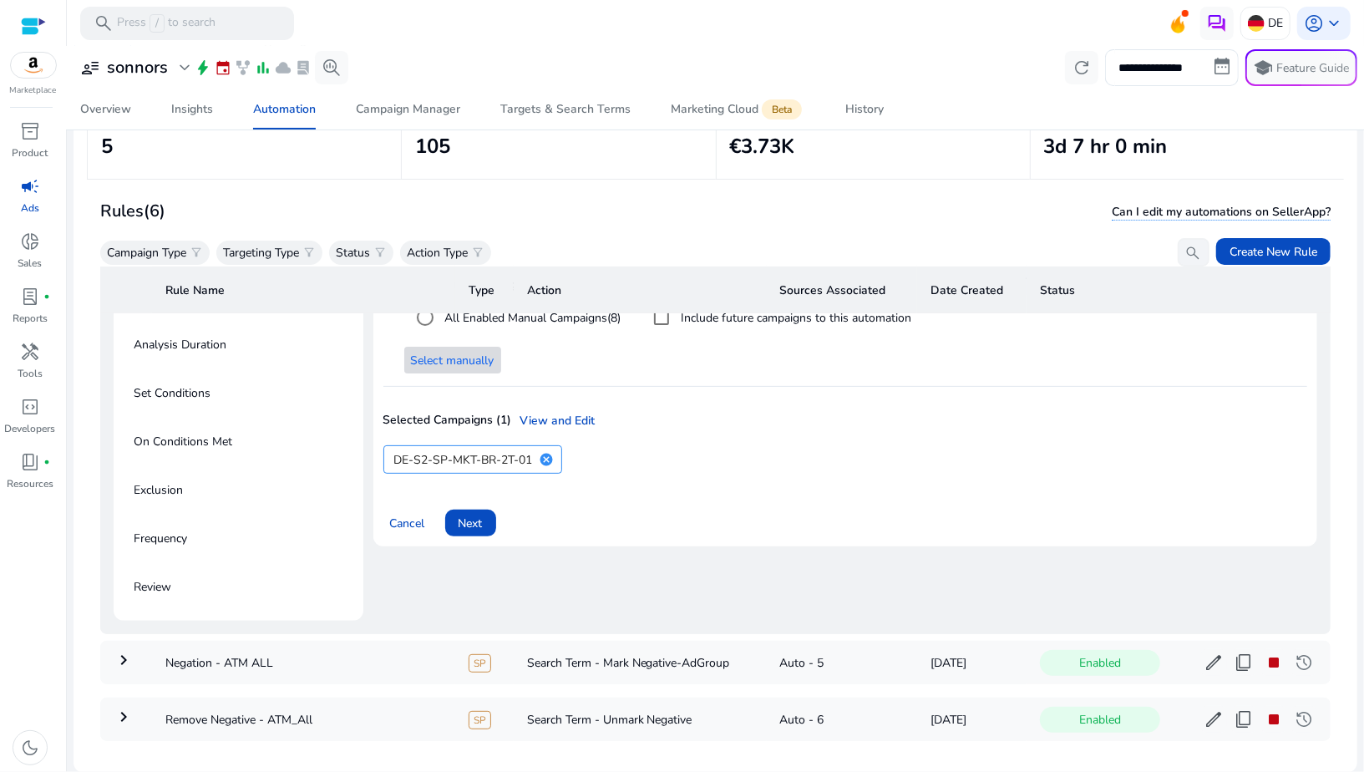
scroll to position [243, 0]
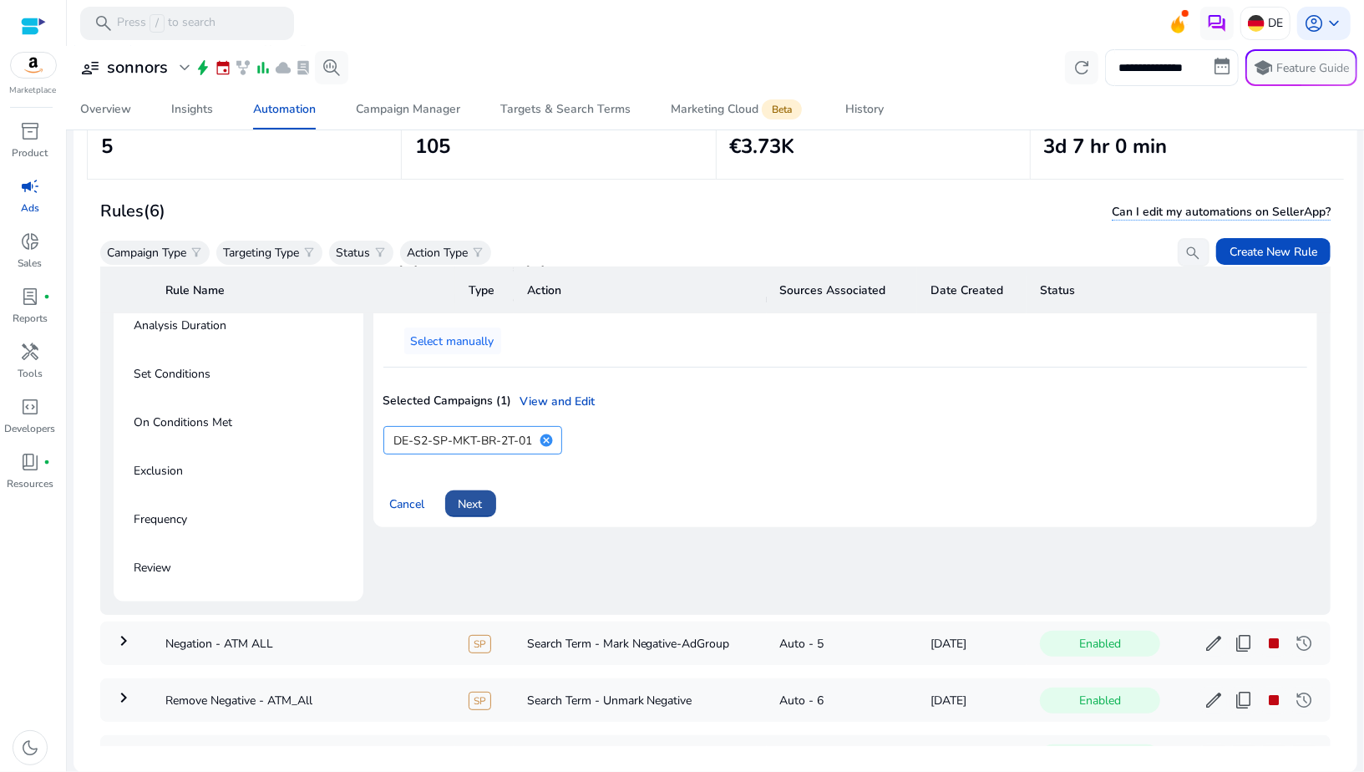
click at [462, 486] on span at bounding box center [470, 504] width 51 height 40
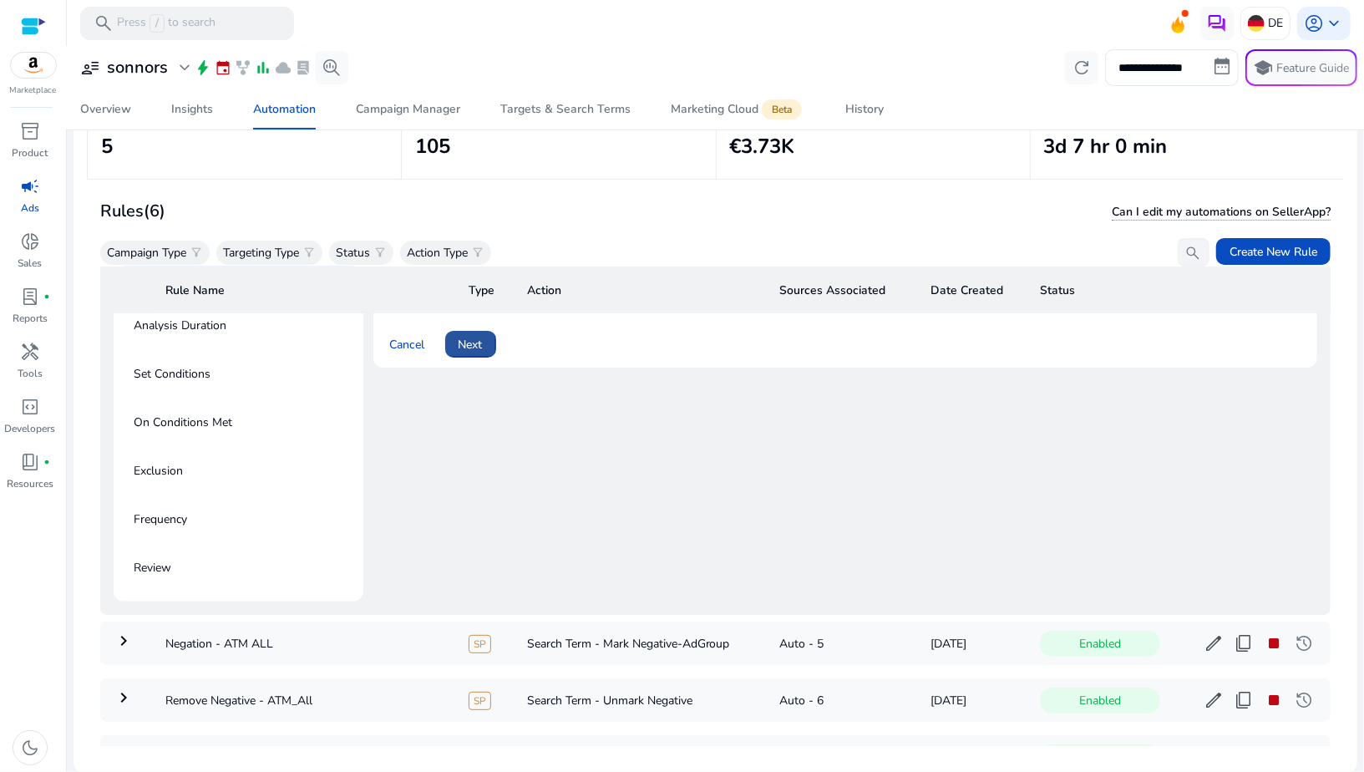
click at [480, 342] on span "Next" at bounding box center [470, 345] width 24 height 18
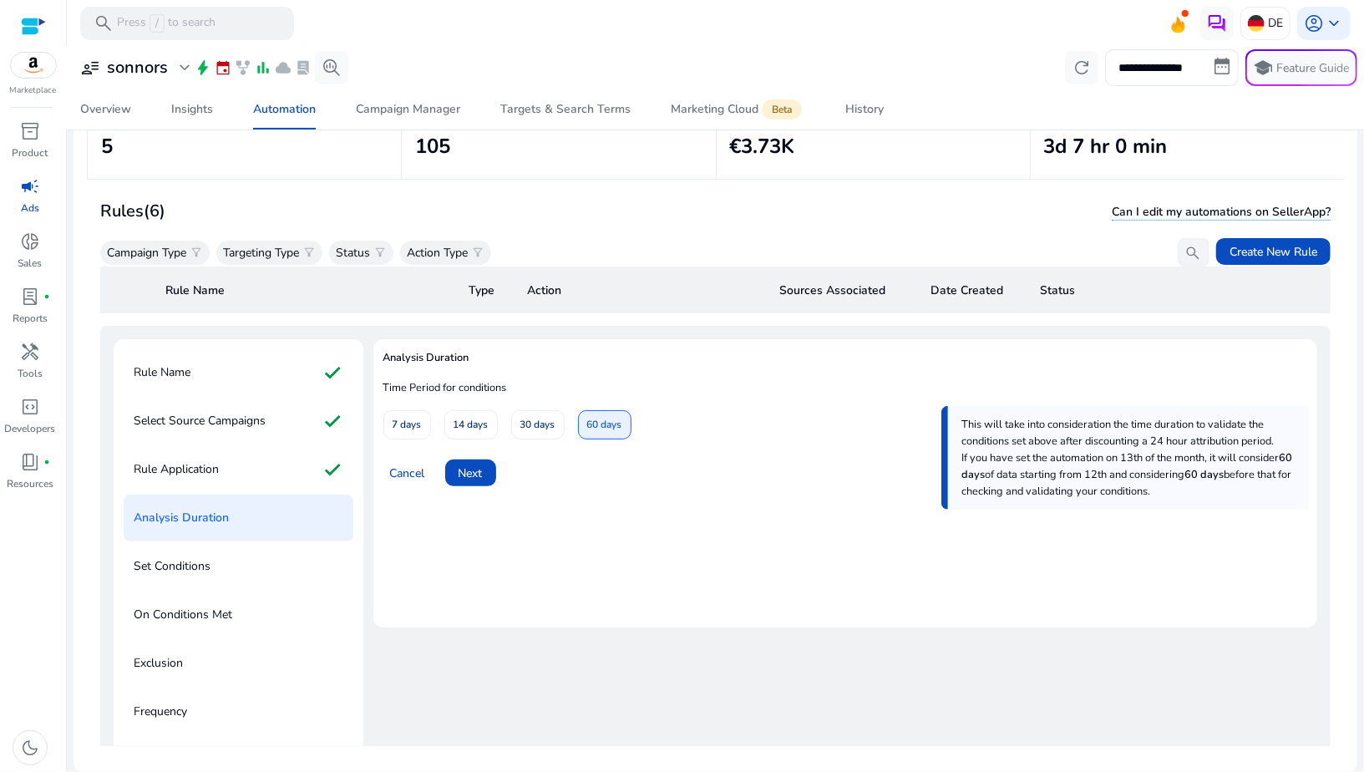
scroll to position [0, 0]
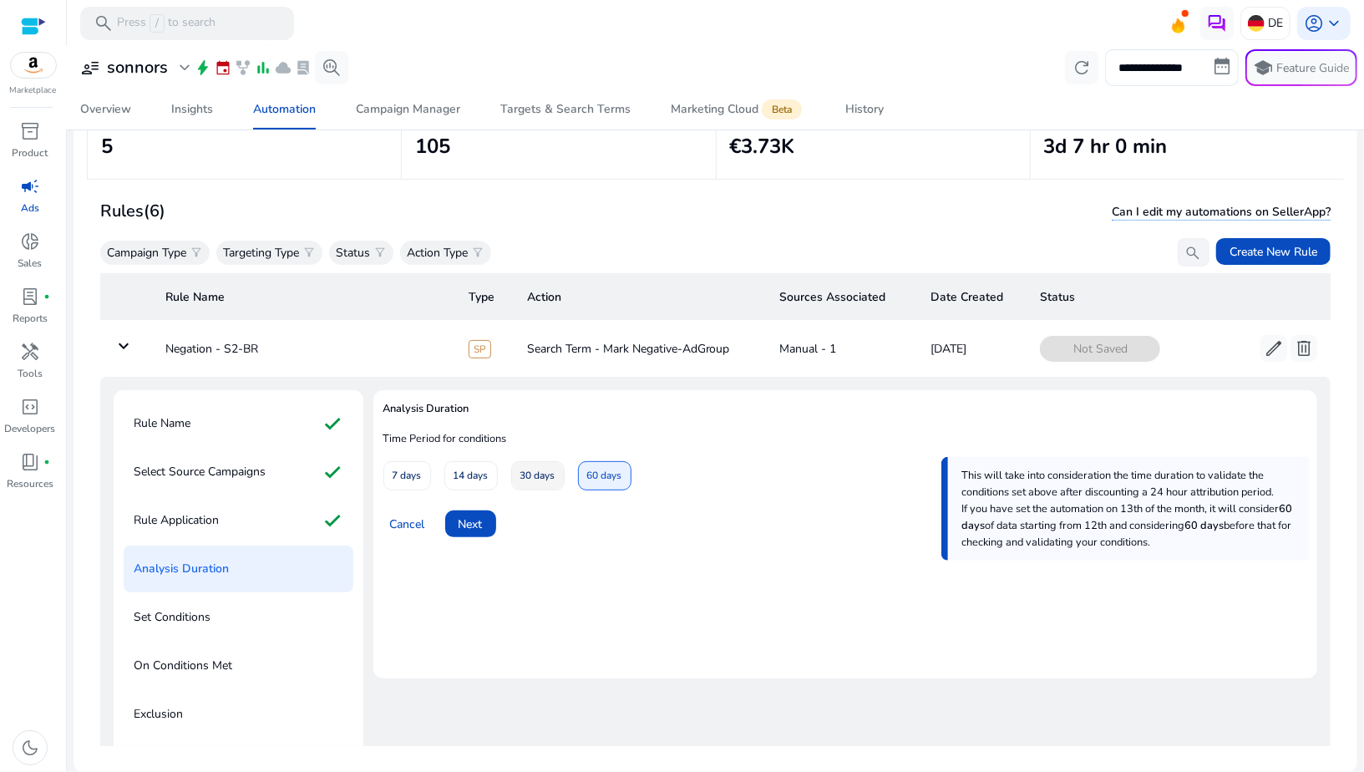
click at [528, 477] on span "30 days" at bounding box center [537, 475] width 35 height 29
click at [465, 515] on span "Next" at bounding box center [470, 524] width 24 height 18
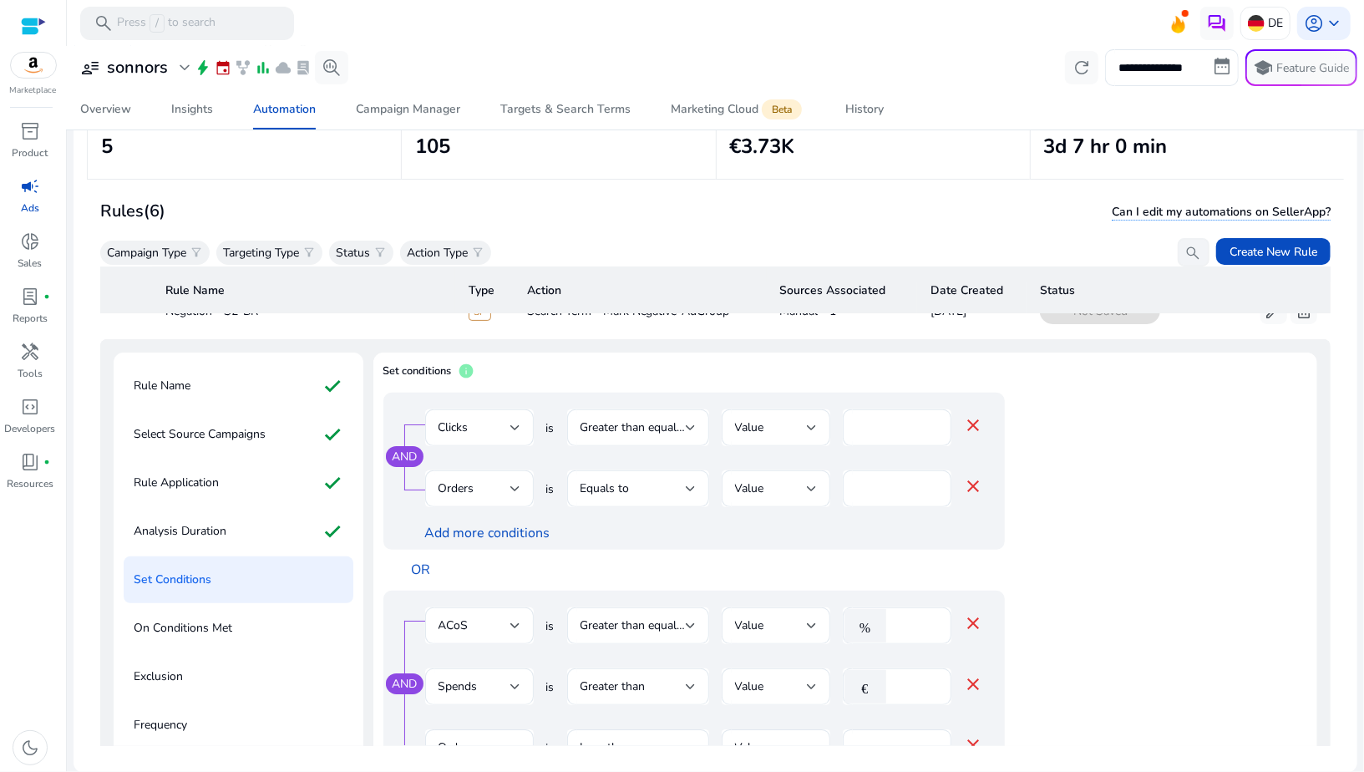
scroll to position [58, 0]
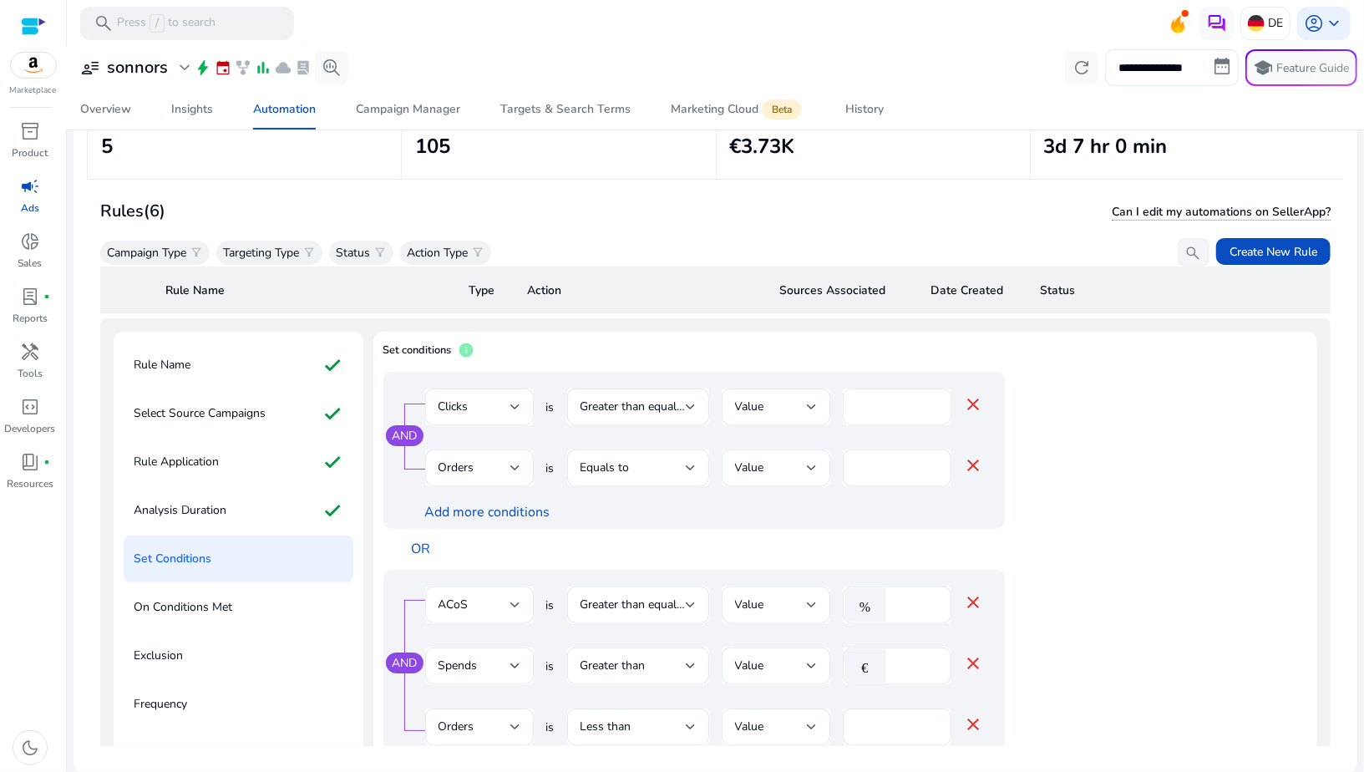
click at [863, 410] on input "**" at bounding box center [897, 407] width 82 height 18
type input "*"
click at [813, 511] on div "Add more conditions" at bounding box center [704, 513] width 559 height 18
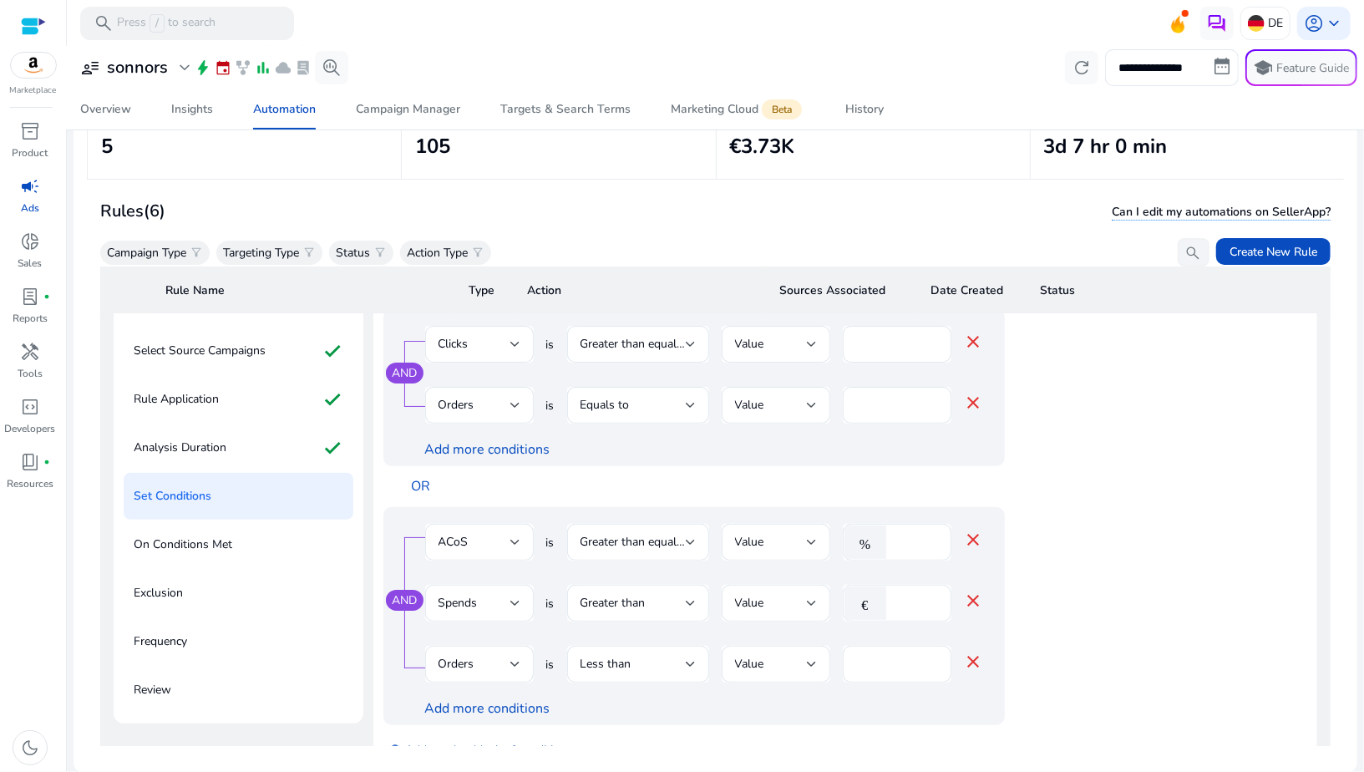
click at [898, 604] on input "**" at bounding box center [915, 603] width 43 height 18
type input "**"
click at [782, 721] on div "AND ACoS is Greater than equal to Value % *** close Spends is Greater than Valu…" at bounding box center [693, 616] width 621 height 218
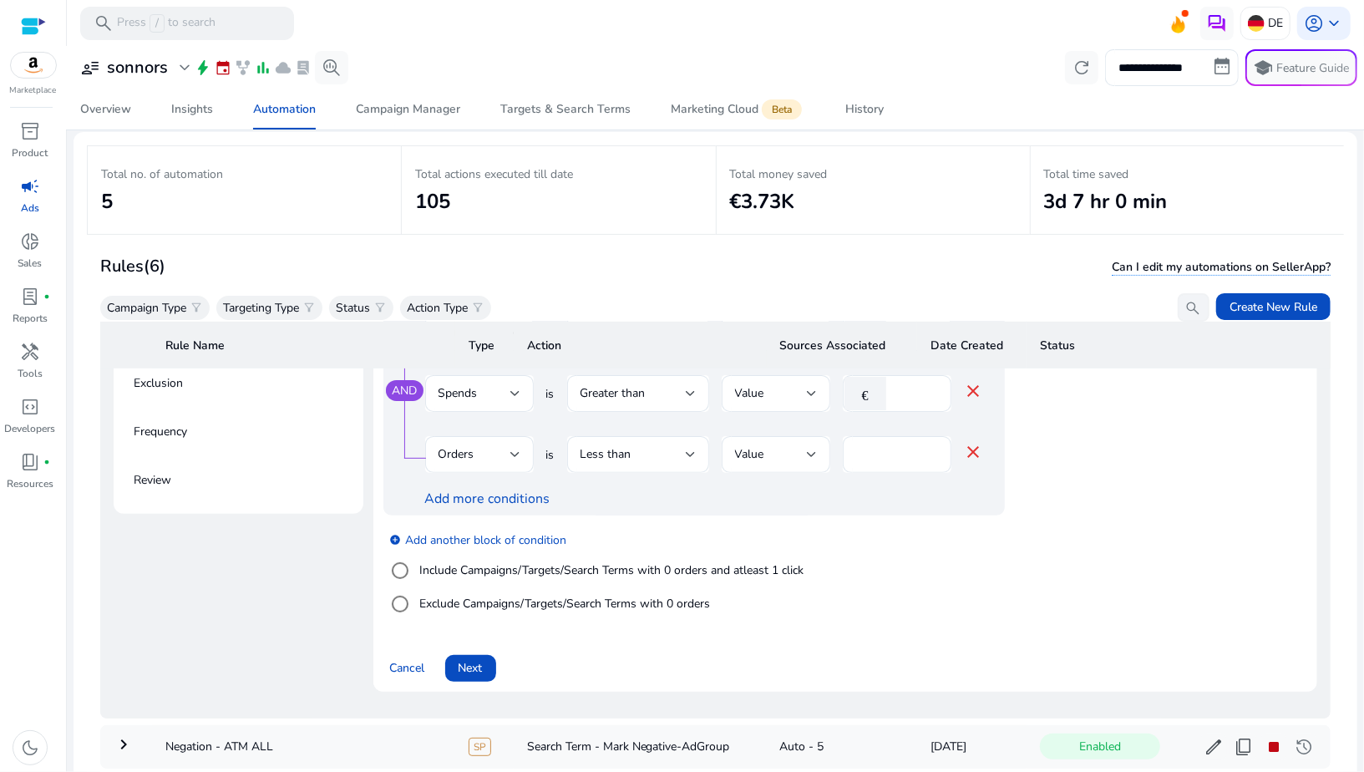
scroll to position [447, 0]
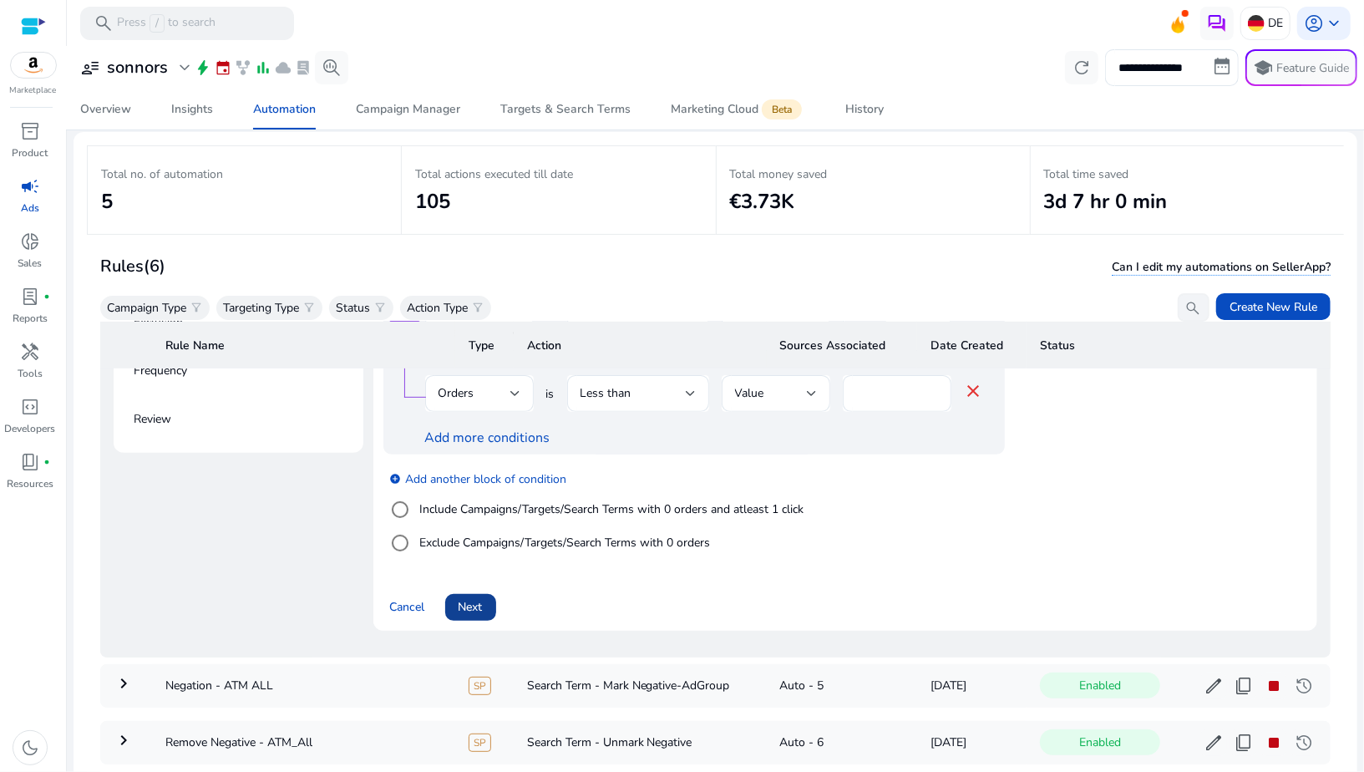
click at [464, 621] on span at bounding box center [470, 607] width 51 height 40
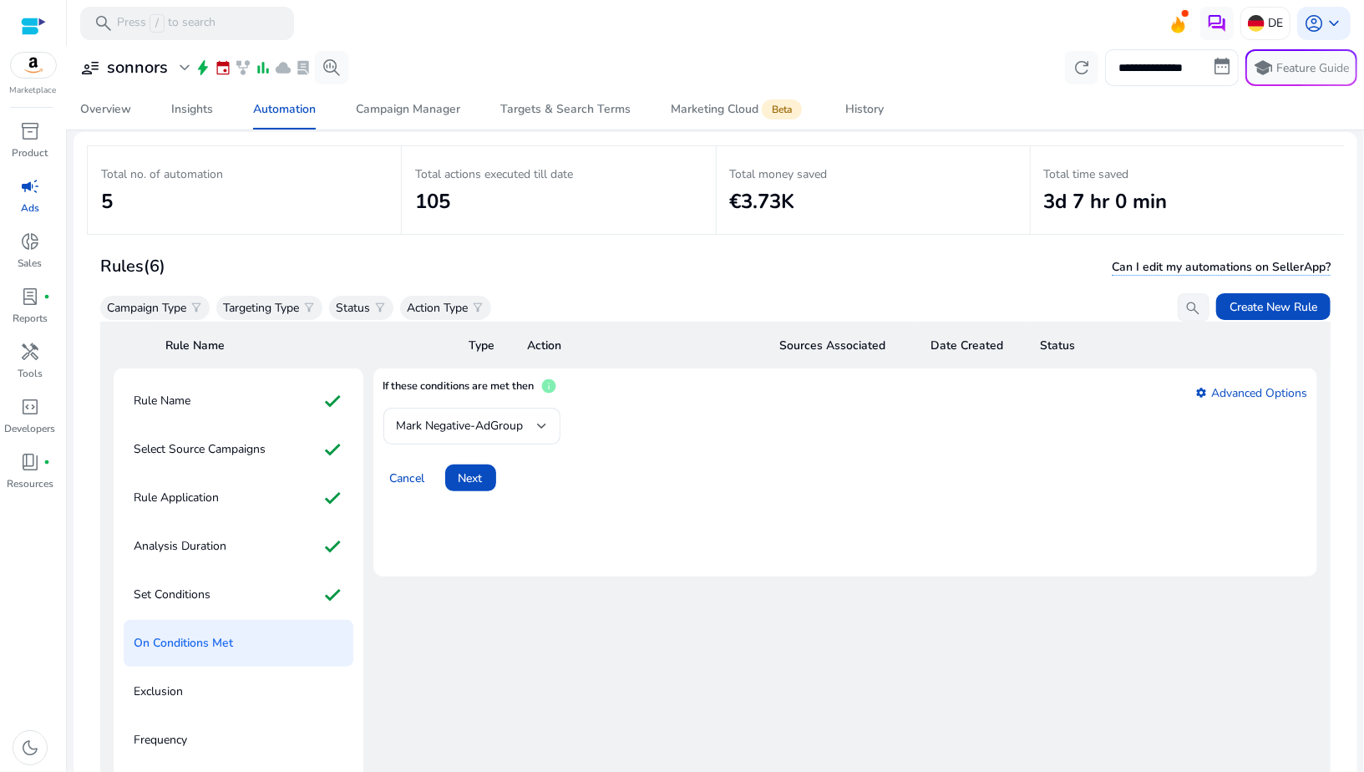
scroll to position [56, 0]
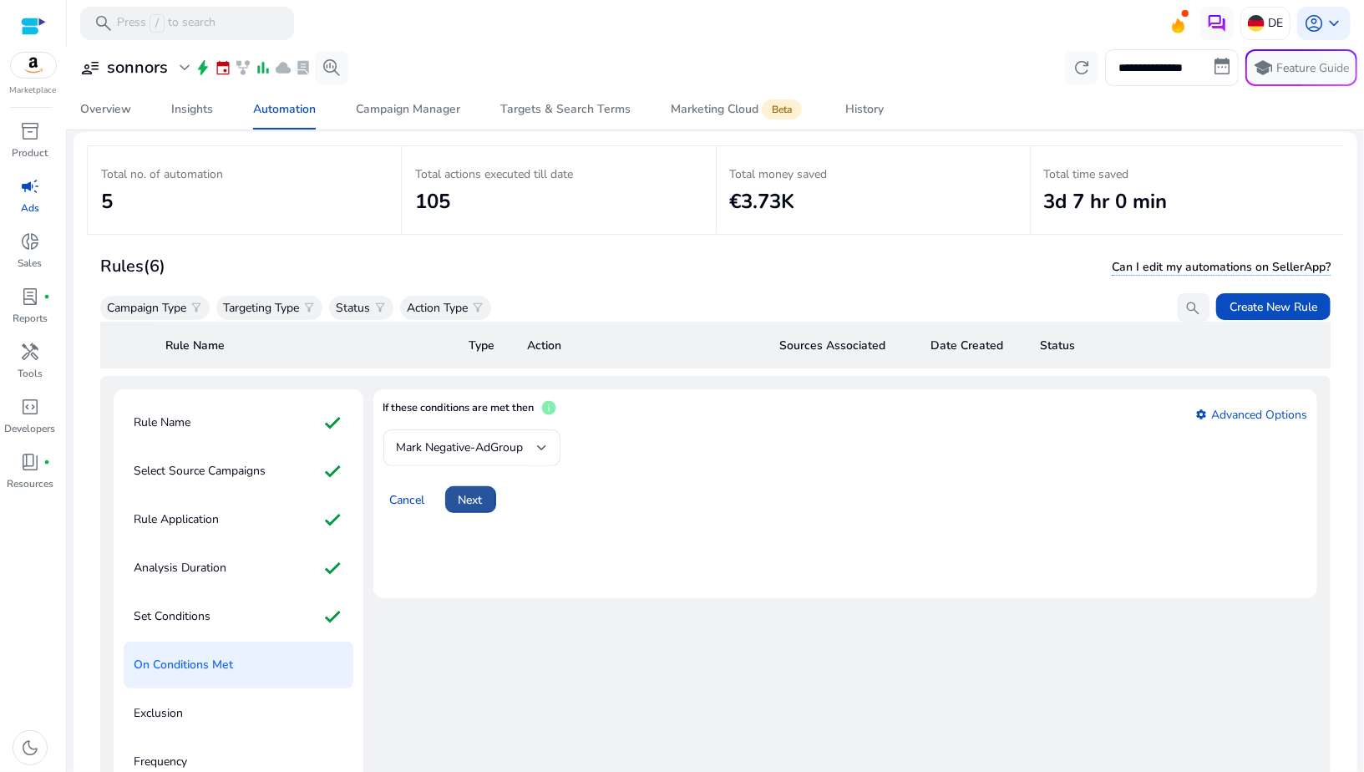
click at [476, 505] on span "Next" at bounding box center [470, 500] width 24 height 18
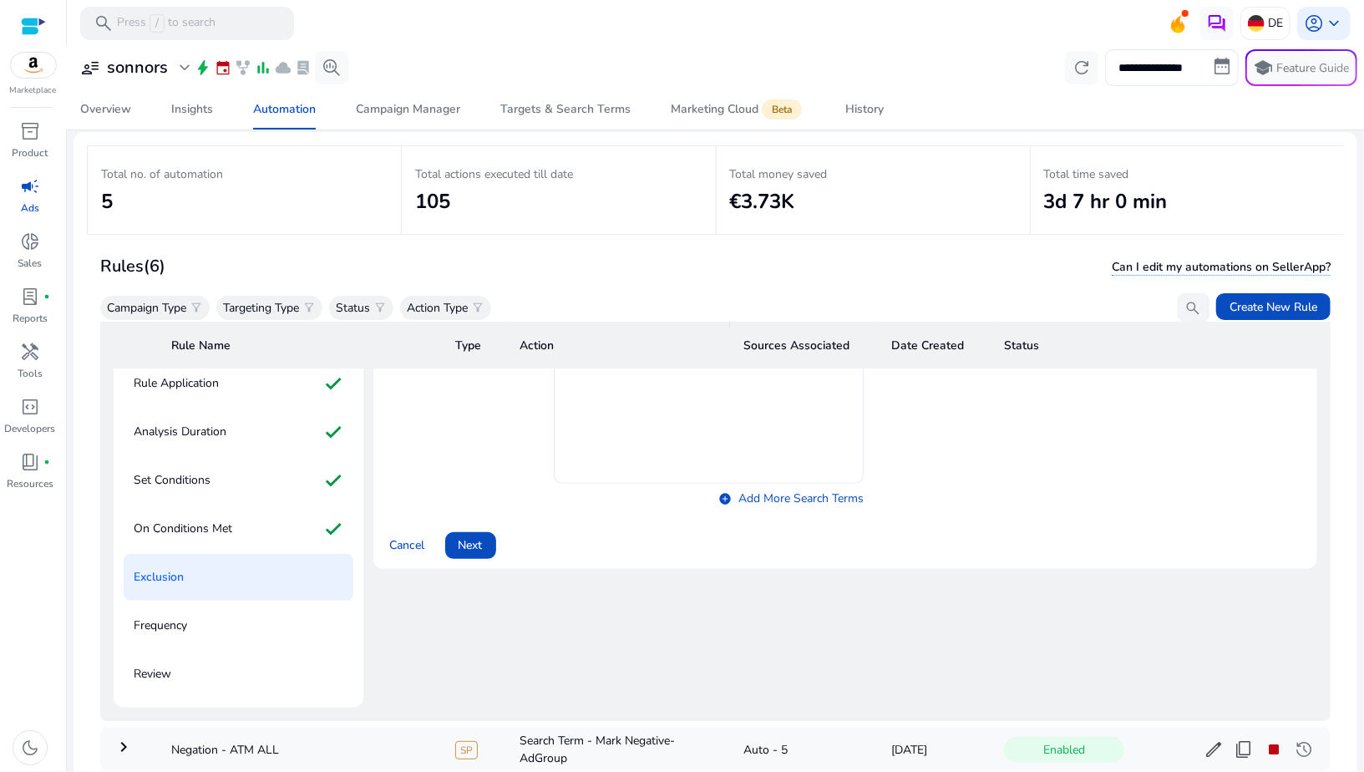
scroll to position [217, 0]
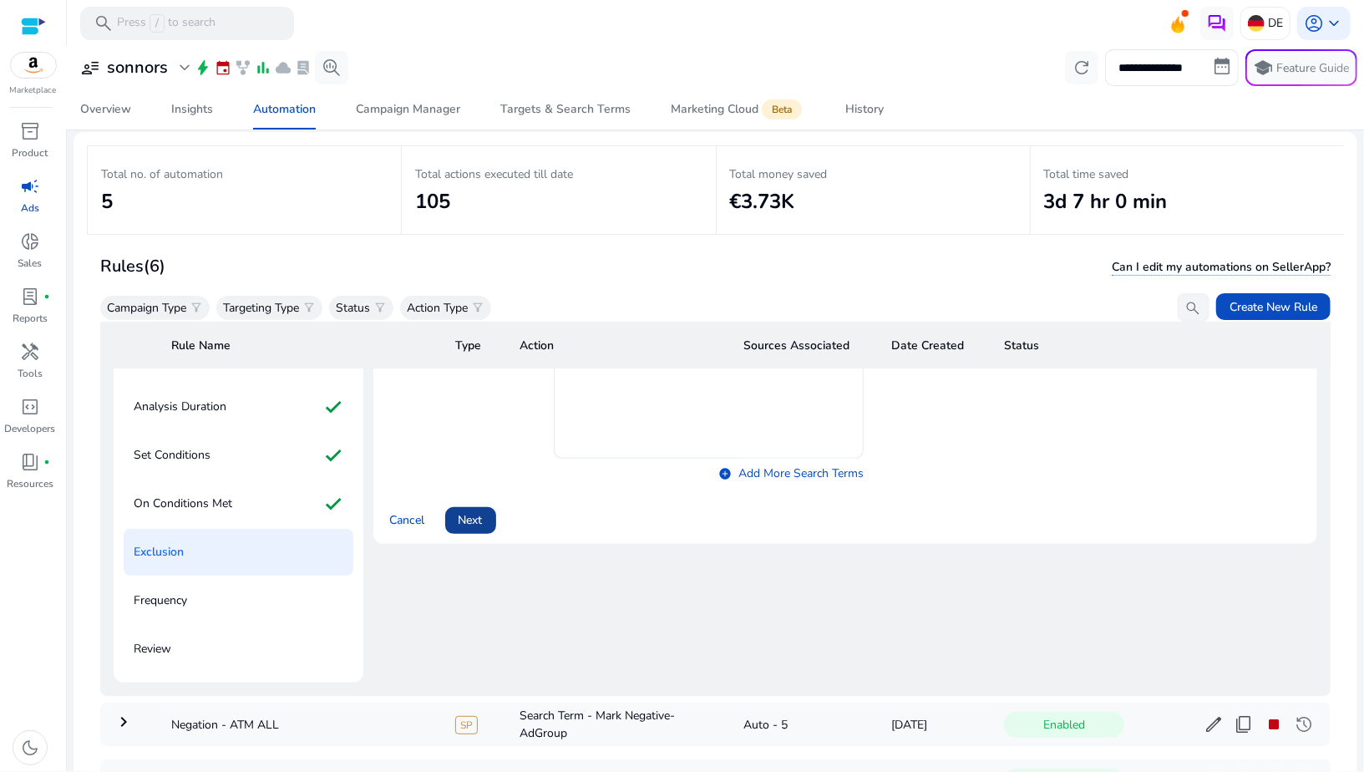
click at [474, 530] on span at bounding box center [470, 520] width 51 height 40
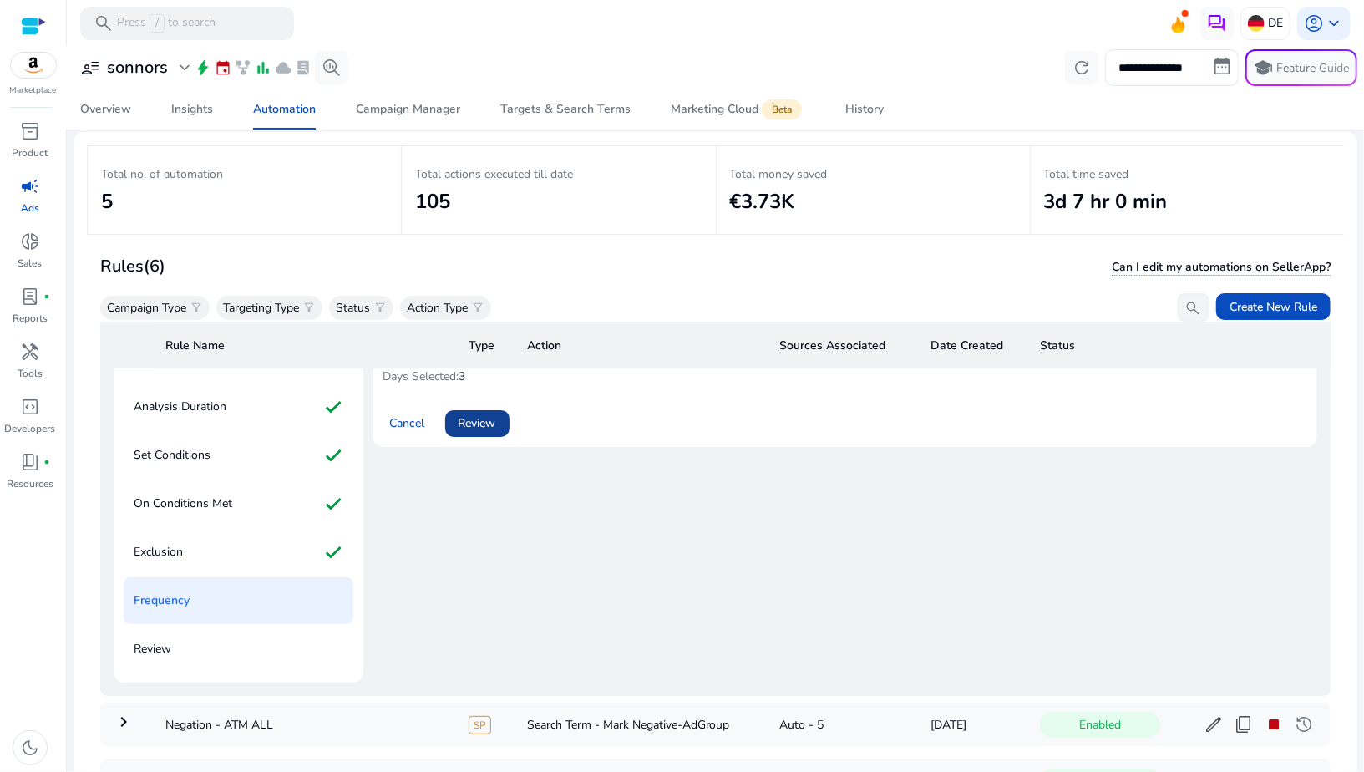
click at [478, 433] on span at bounding box center [477, 423] width 64 height 40
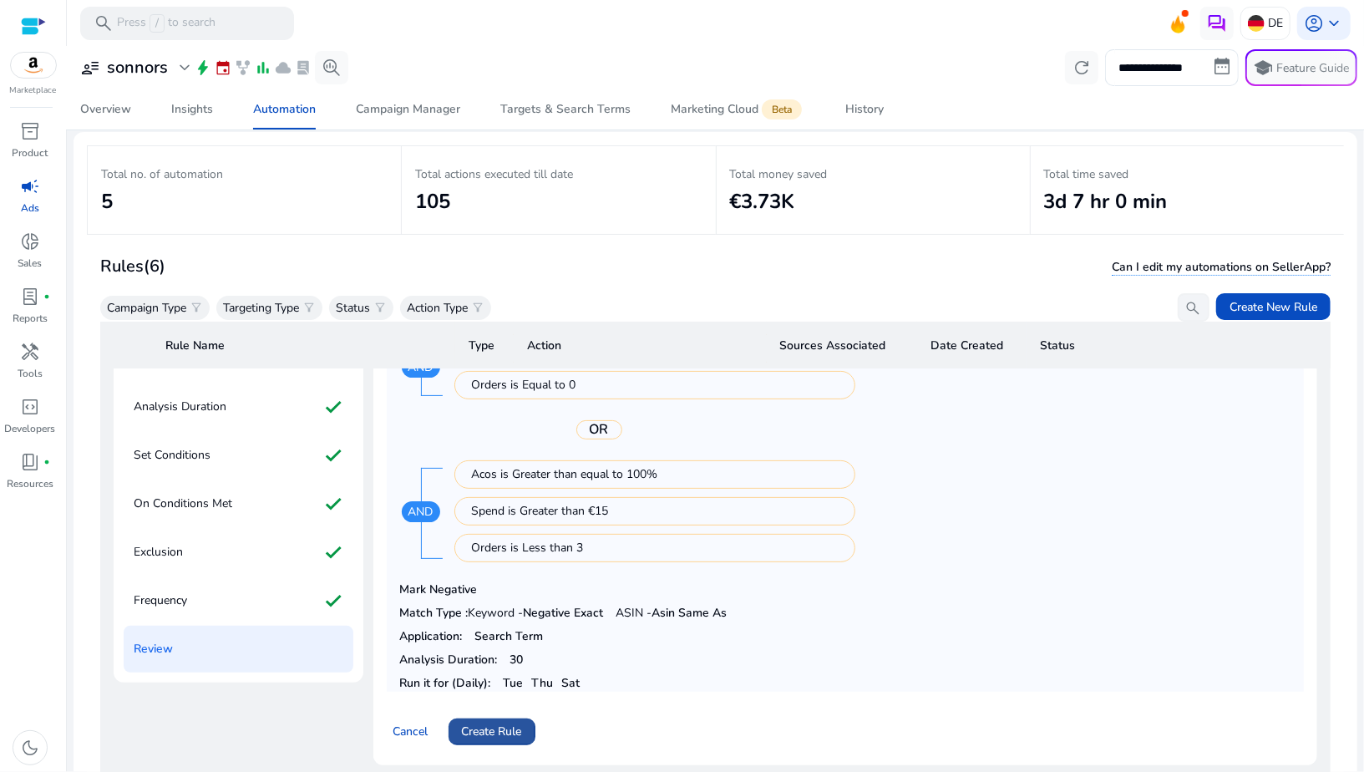
click at [502, 732] on span "Create Rule" at bounding box center [492, 731] width 60 height 18
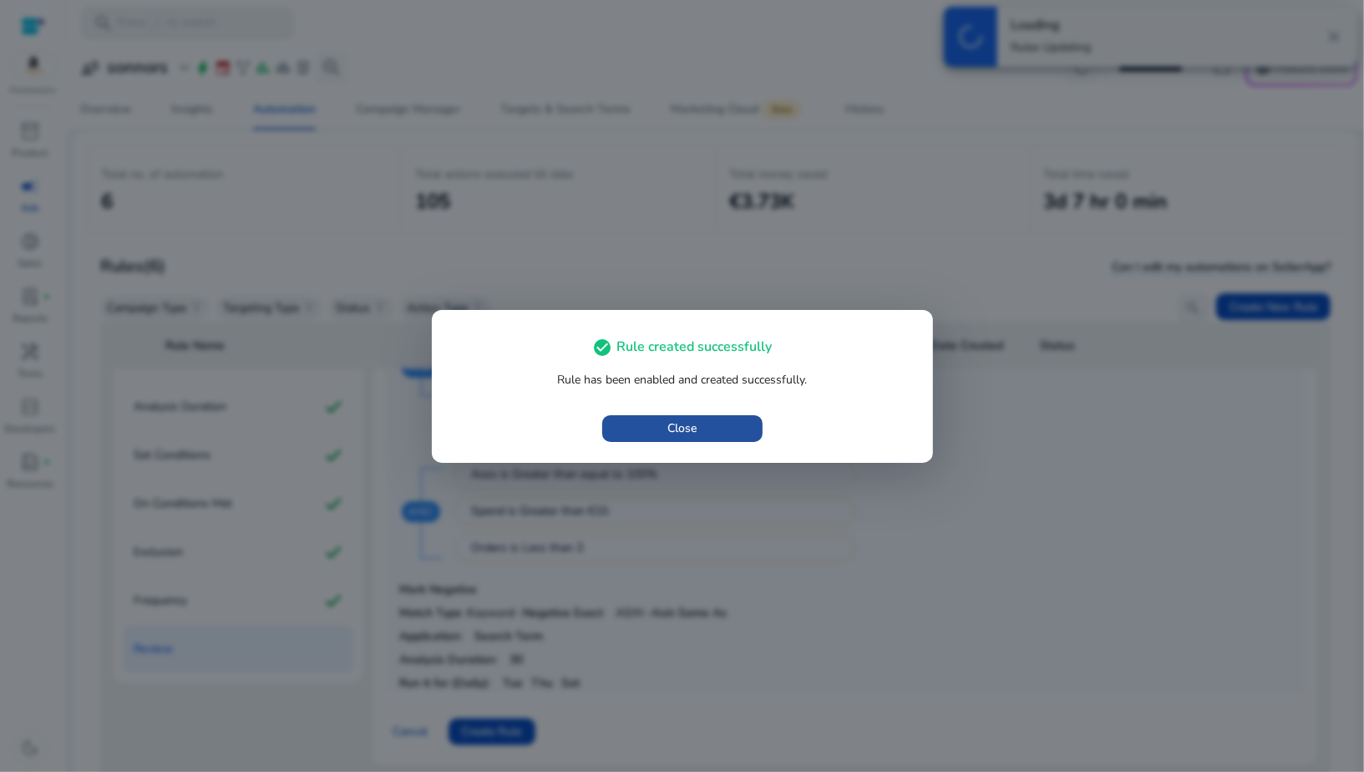
click at [693, 434] on span "Close" at bounding box center [681, 428] width 29 height 18
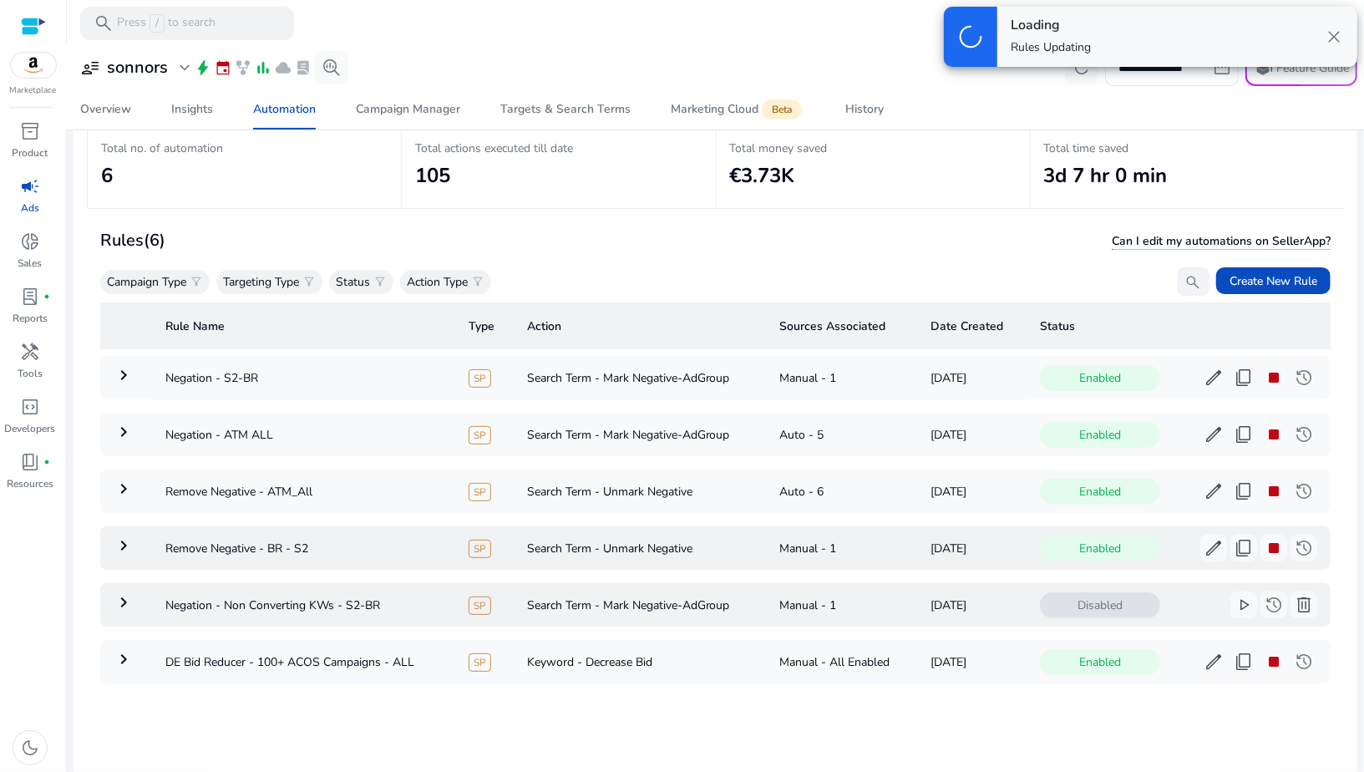
scroll to position [119, 0]
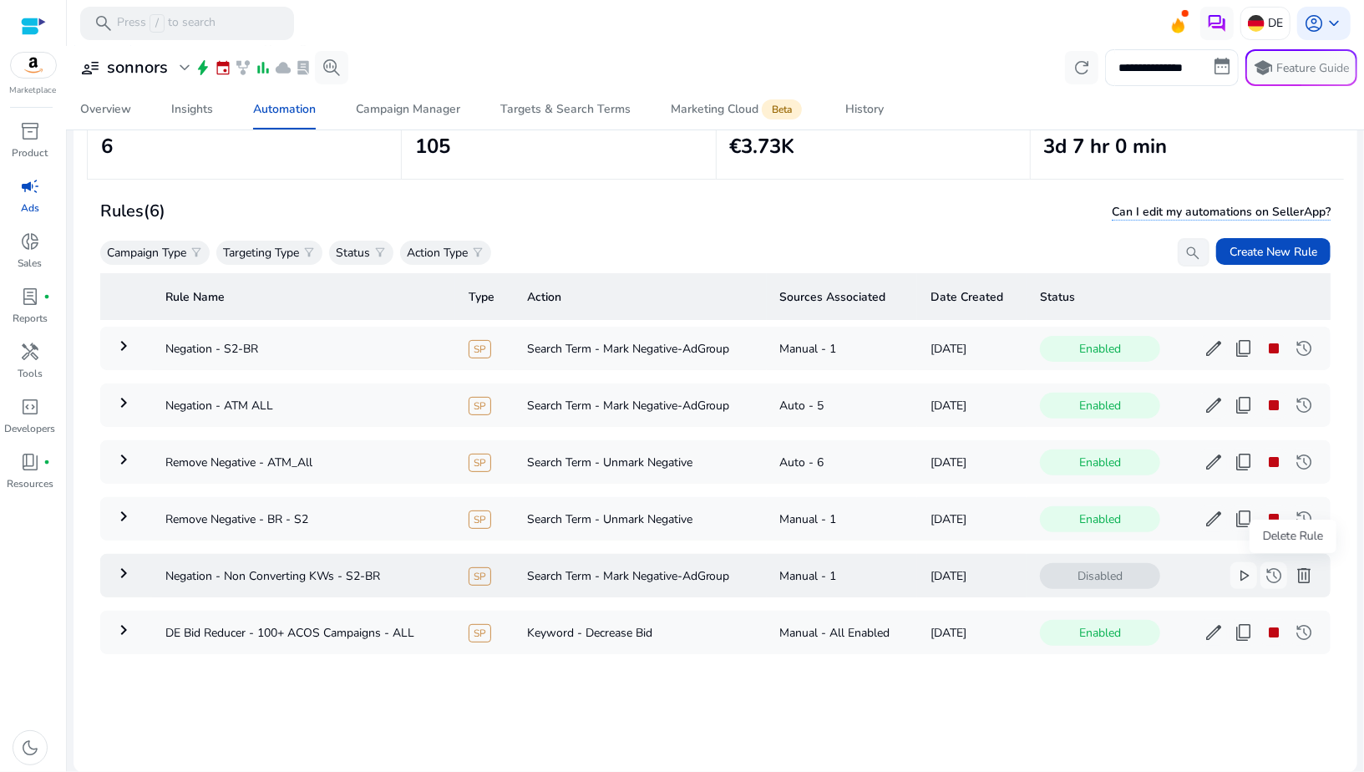
click at [1296, 574] on span "delete" at bounding box center [1304, 575] width 20 height 20
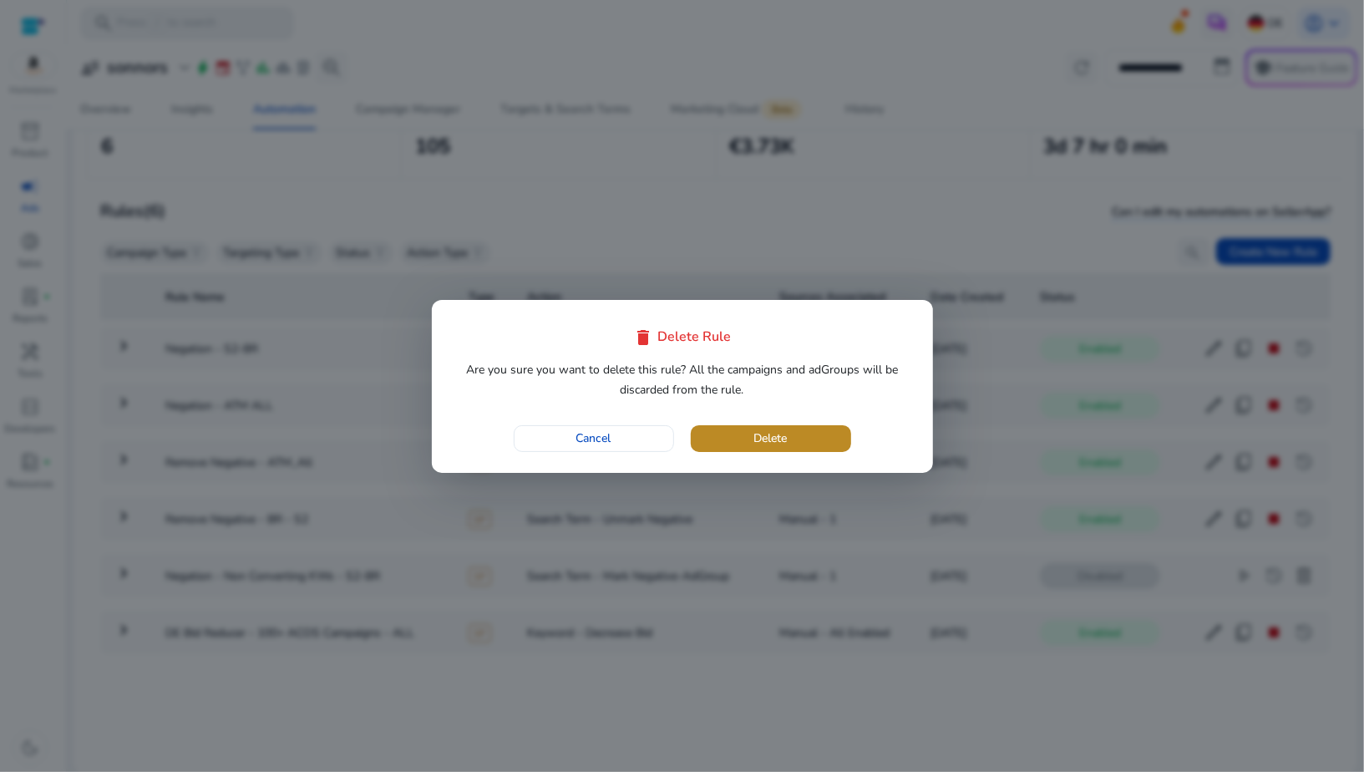
click at [769, 442] on span "Delete" at bounding box center [770, 438] width 33 height 18
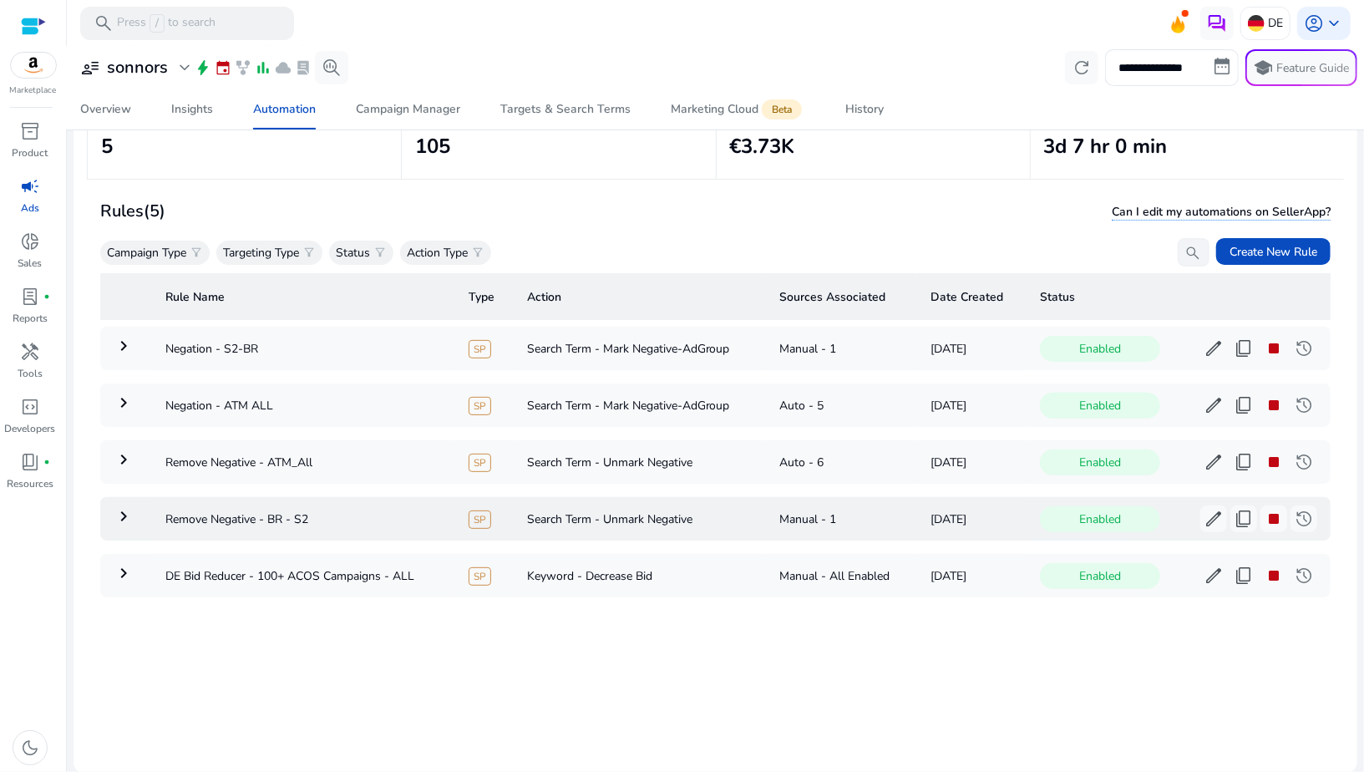
click at [125, 510] on mat-icon "keyboard_arrow_right" at bounding box center [124, 516] width 20 height 20
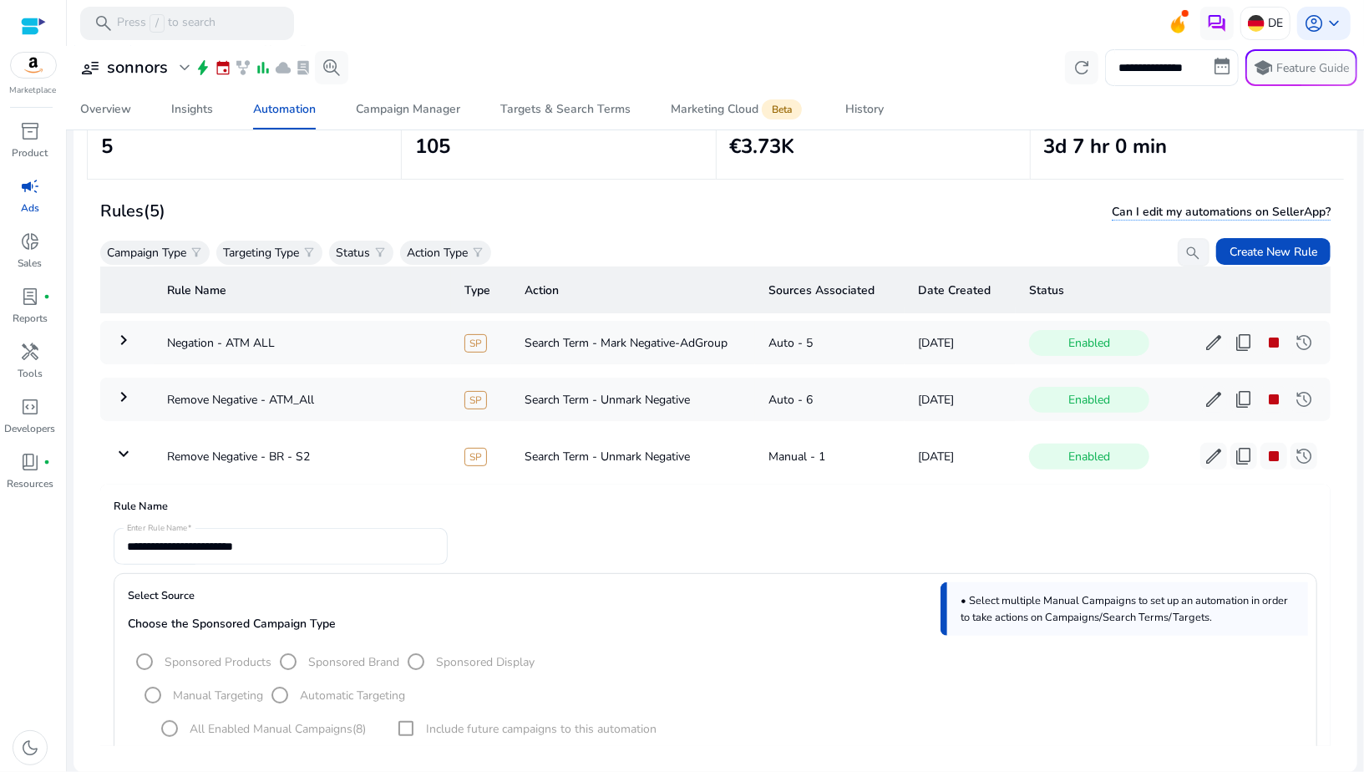
scroll to position [51, 0]
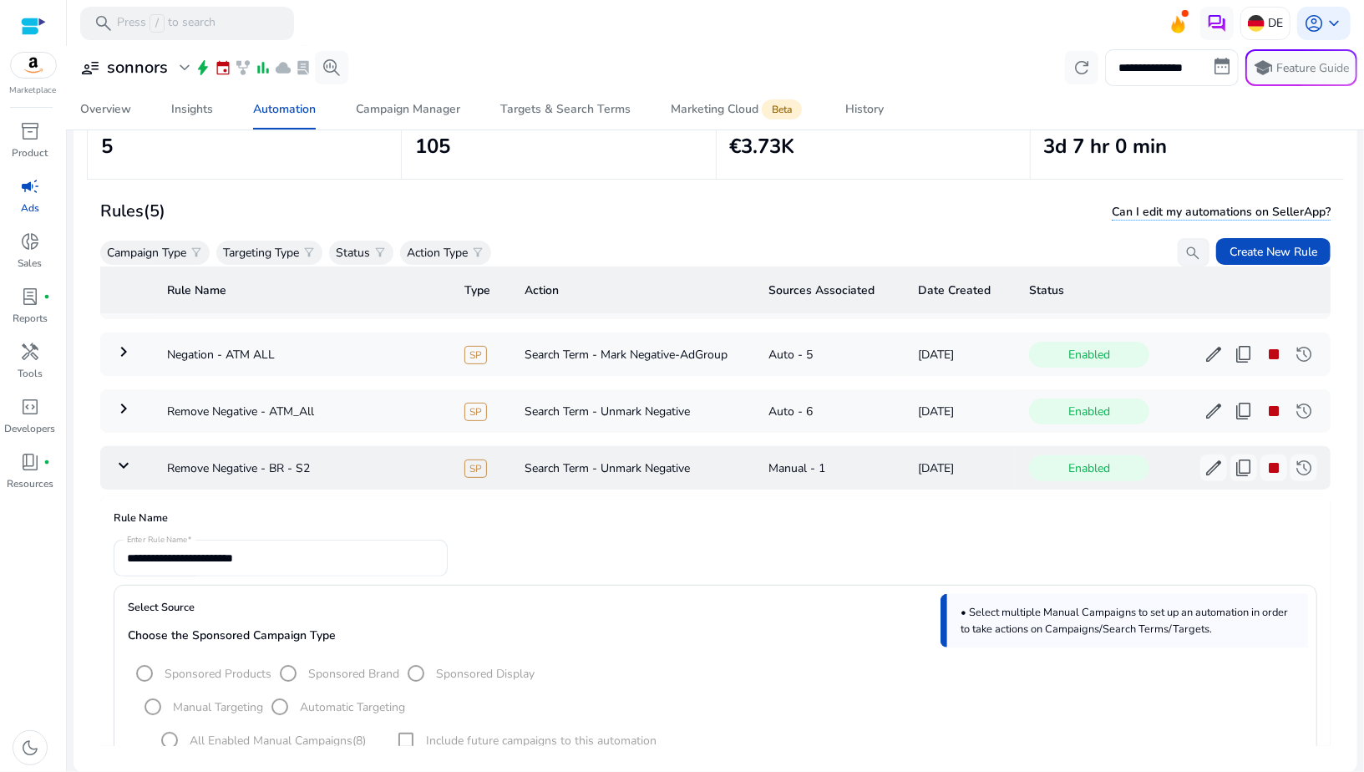
click at [120, 462] on mat-icon "keyboard_arrow_down" at bounding box center [124, 465] width 20 height 20
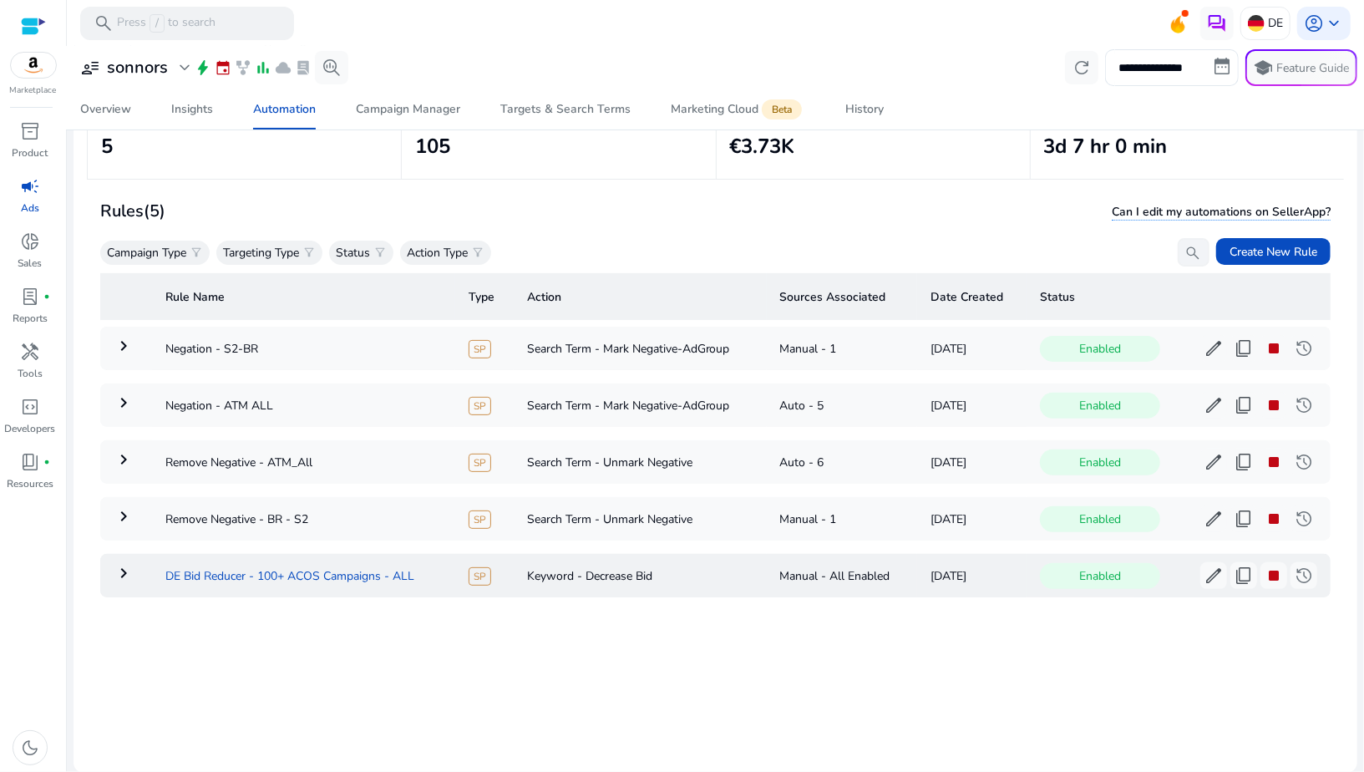
scroll to position [90, 0]
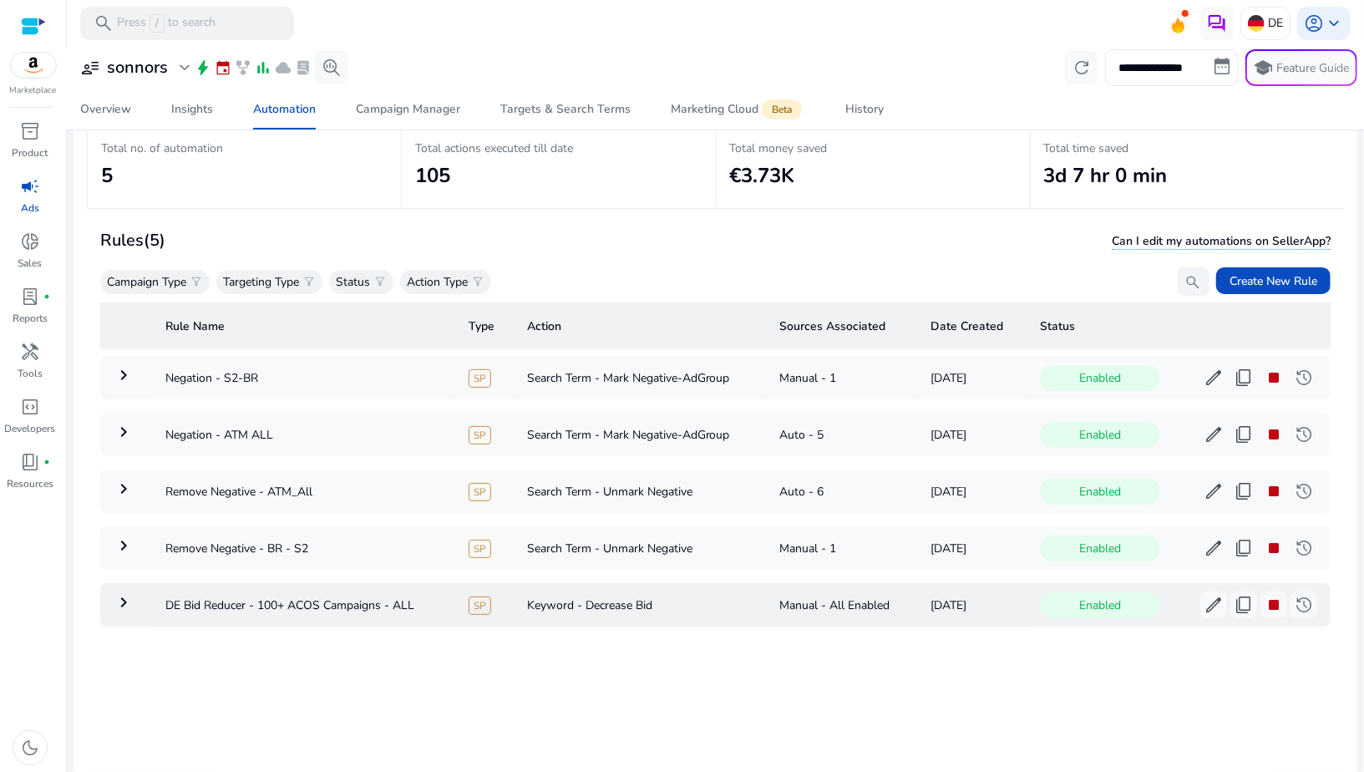
click at [561, 612] on td "Keyword - Decrease Bid" at bounding box center [640, 604] width 253 height 43
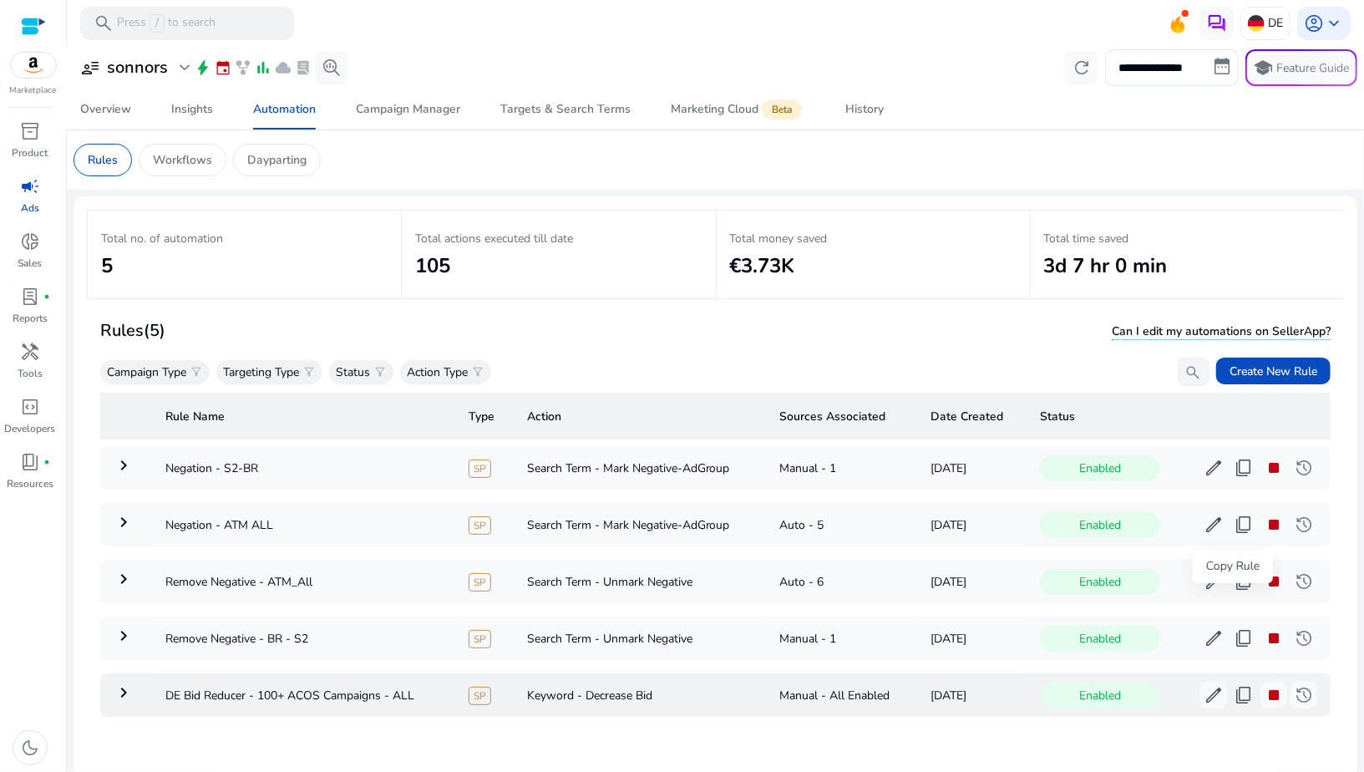
scroll to position [90, 0]
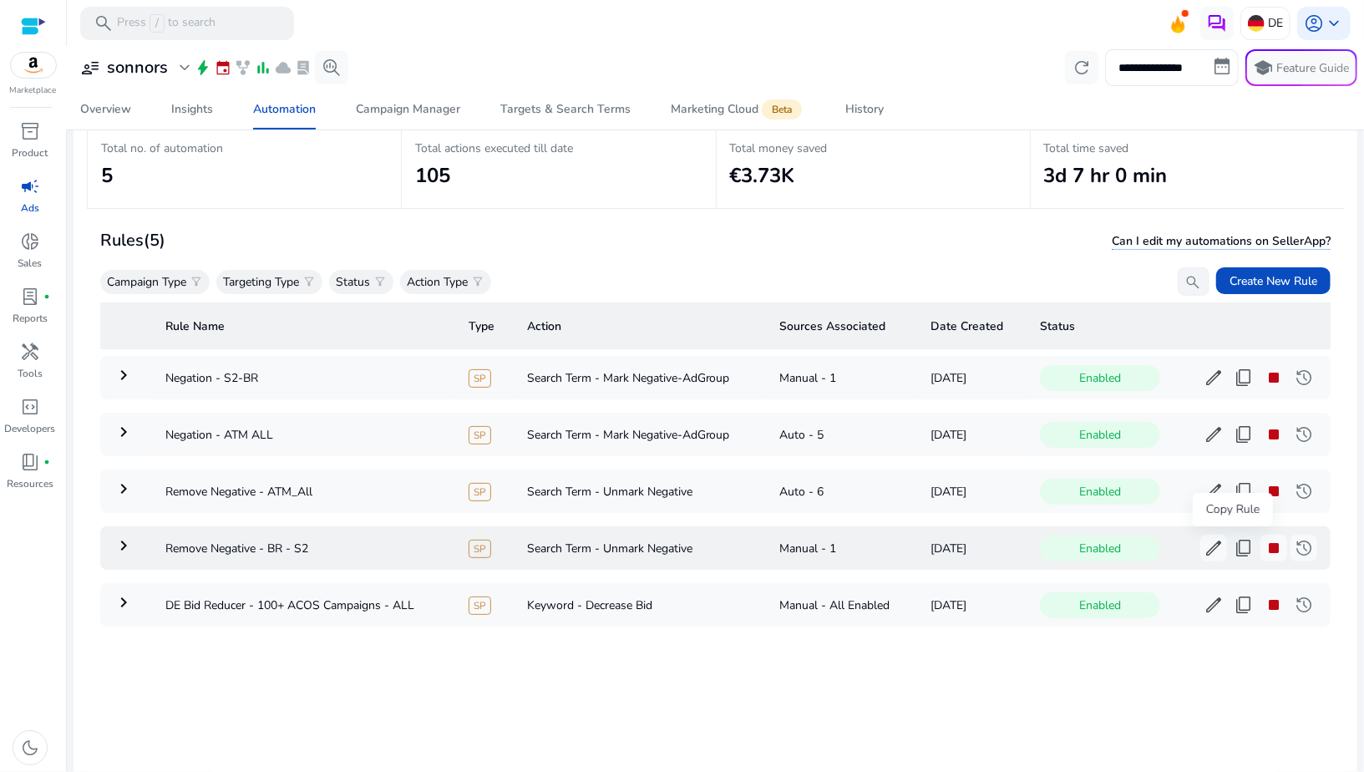
click at [1234, 553] on span "content_copy" at bounding box center [1243, 548] width 20 height 20
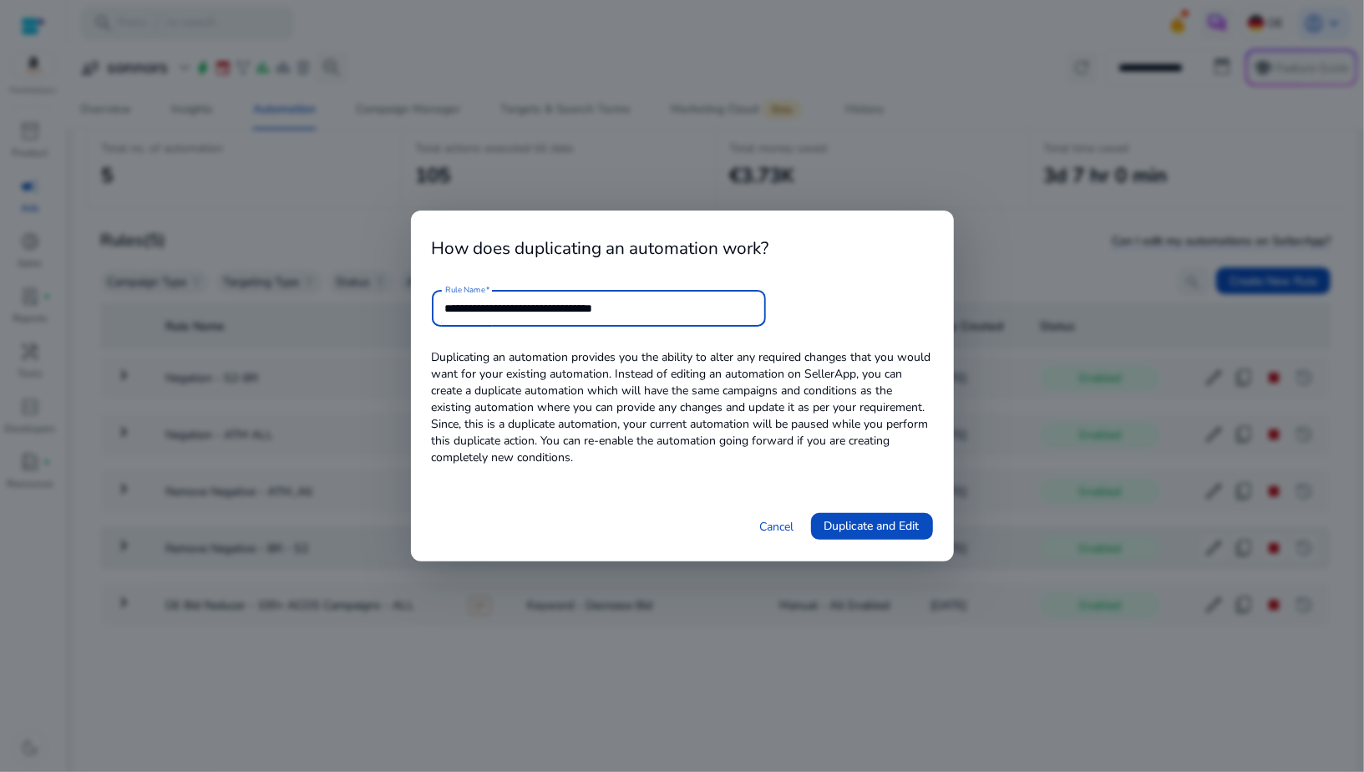
click at [620, 305] on input "**********" at bounding box center [598, 308] width 307 height 18
drag, startPoint x: 549, startPoint y: 306, endPoint x: 595, endPoint y: 309, distance: 46.0
click at [595, 309] on input "**********" at bounding box center [598, 308] width 307 height 18
type input "**********"
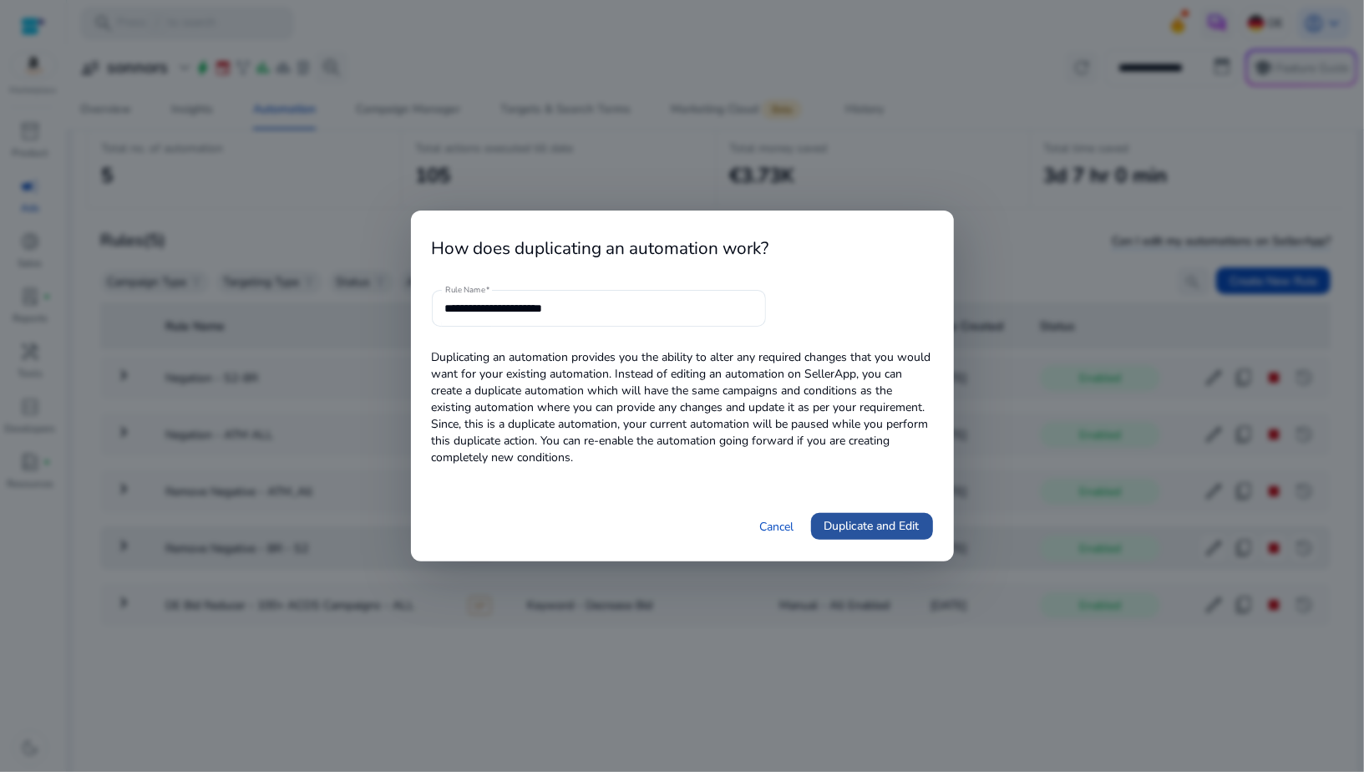
click at [869, 524] on span "Duplicate and Edit" at bounding box center [871, 526] width 95 height 18
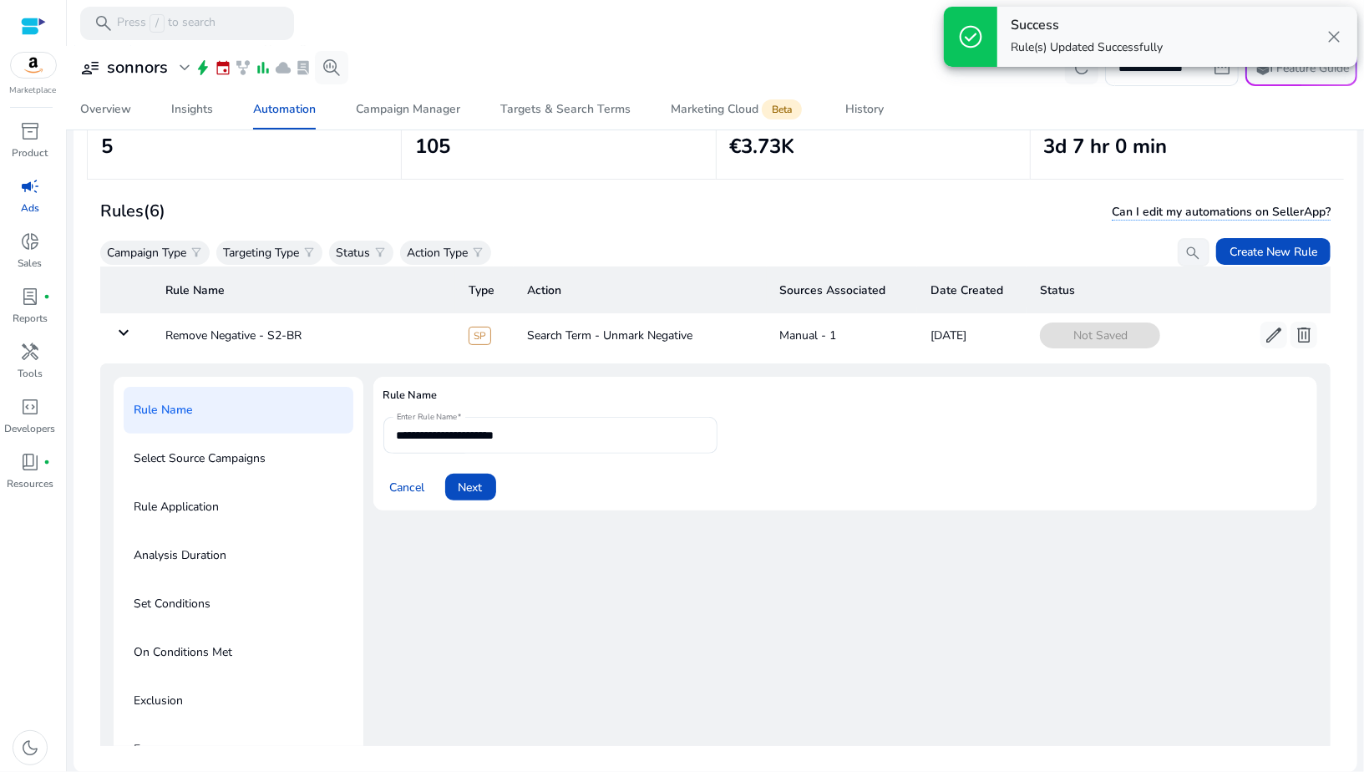
scroll to position [1, 0]
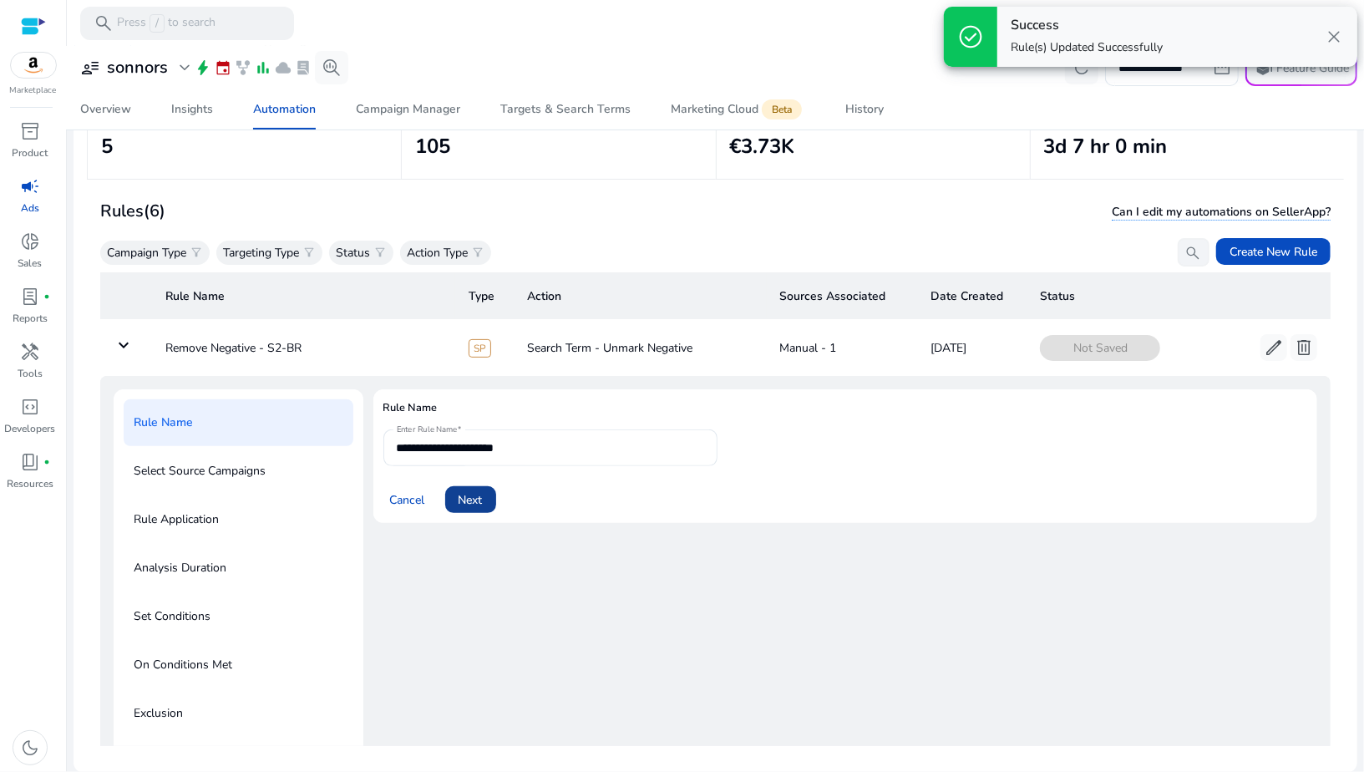
click at [466, 493] on span "Next" at bounding box center [470, 500] width 24 height 18
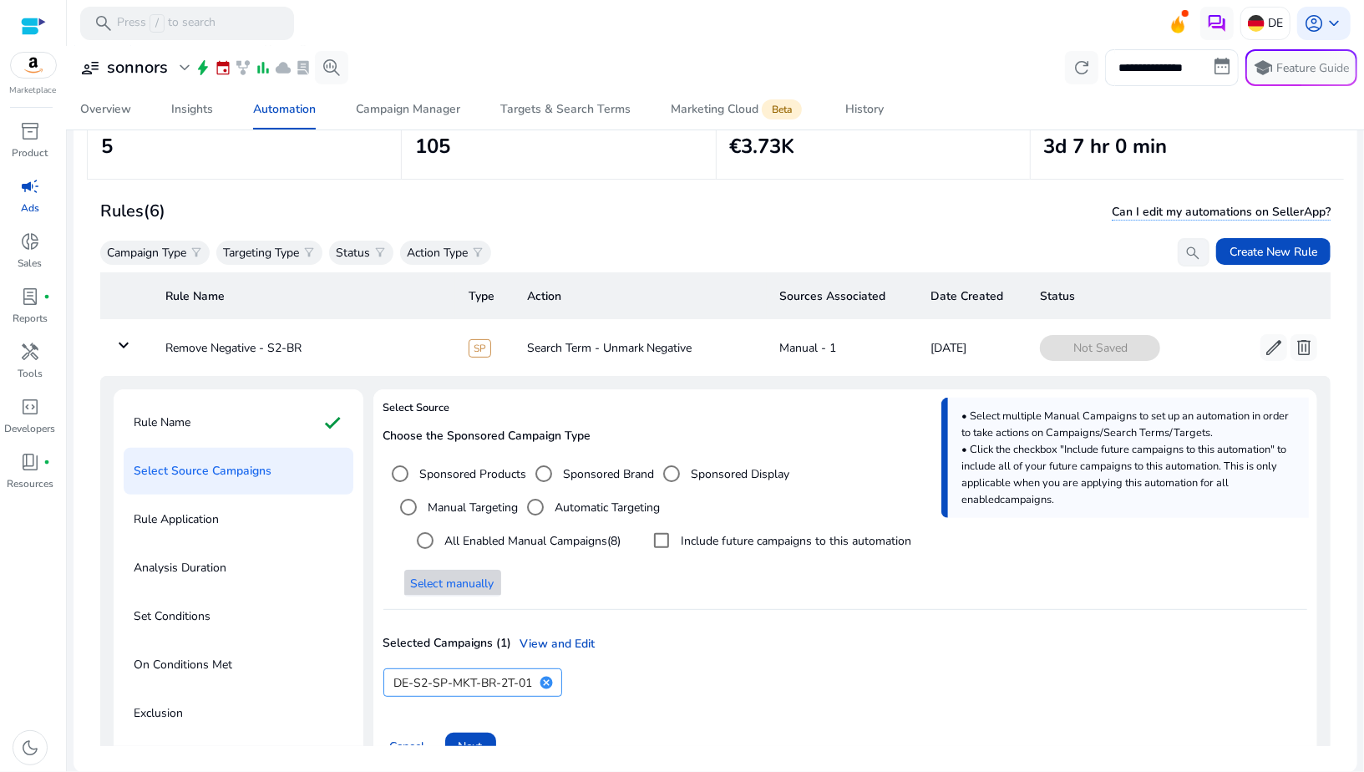
click at [487, 575] on span "Select manually" at bounding box center [453, 584] width 84 height 18
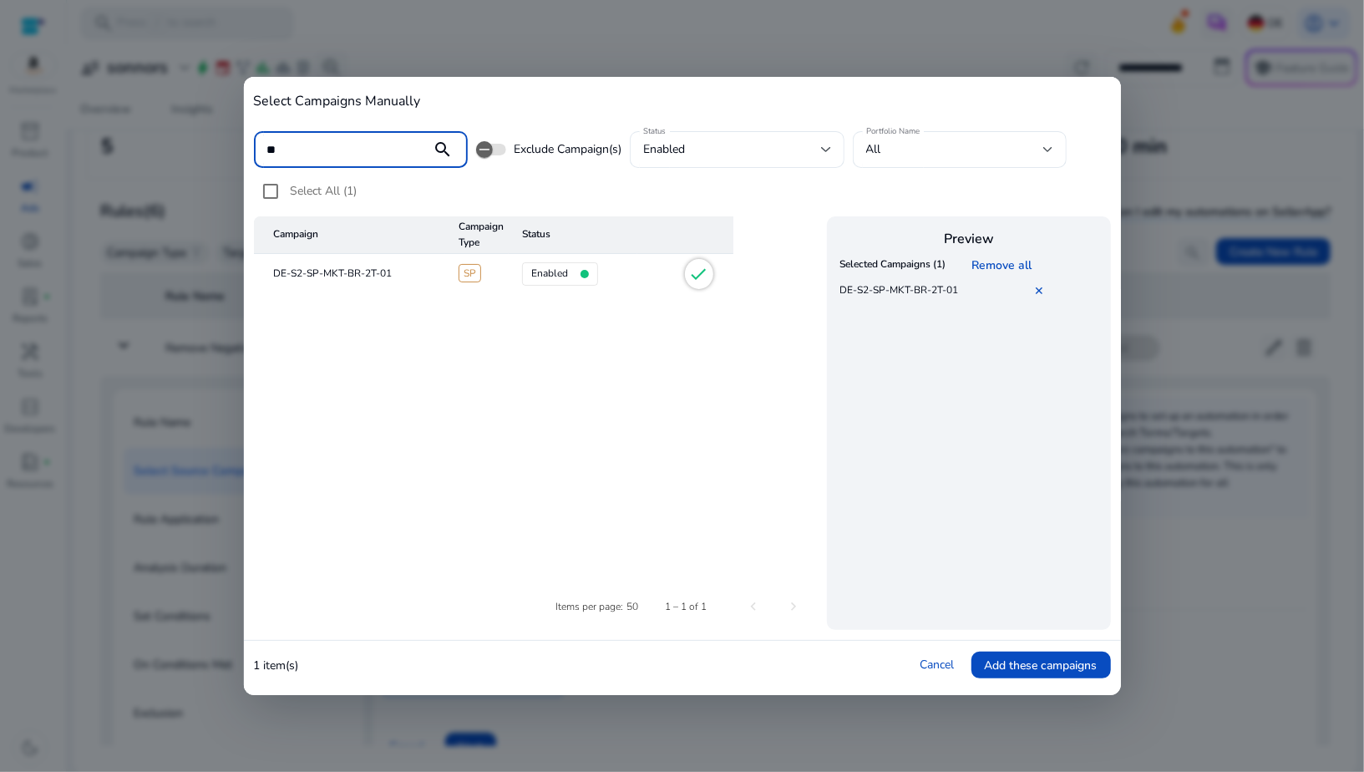
type input "**"
click at [706, 275] on mat-icon "check" at bounding box center [699, 274] width 20 height 20
click at [1017, 662] on span "Add these campaigns" at bounding box center [1041, 665] width 113 height 18
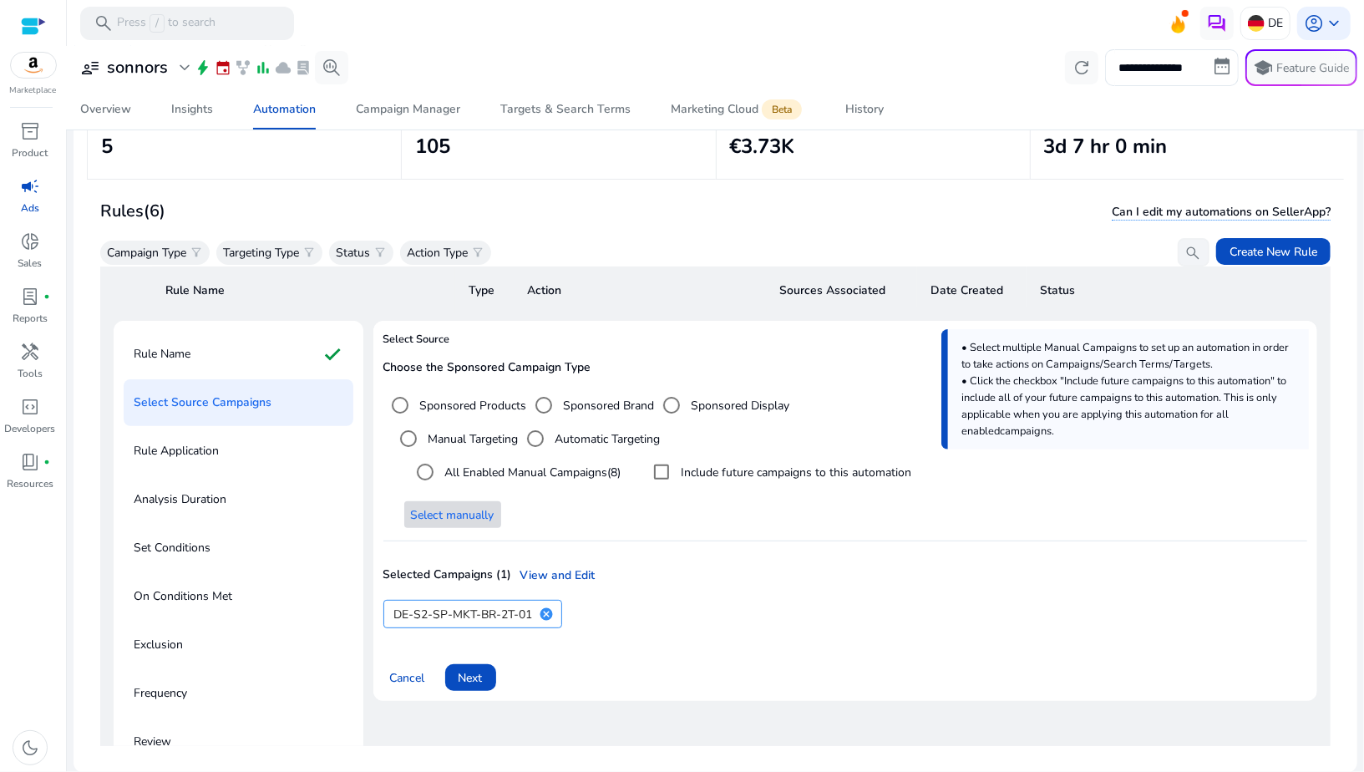
scroll to position [230, 0]
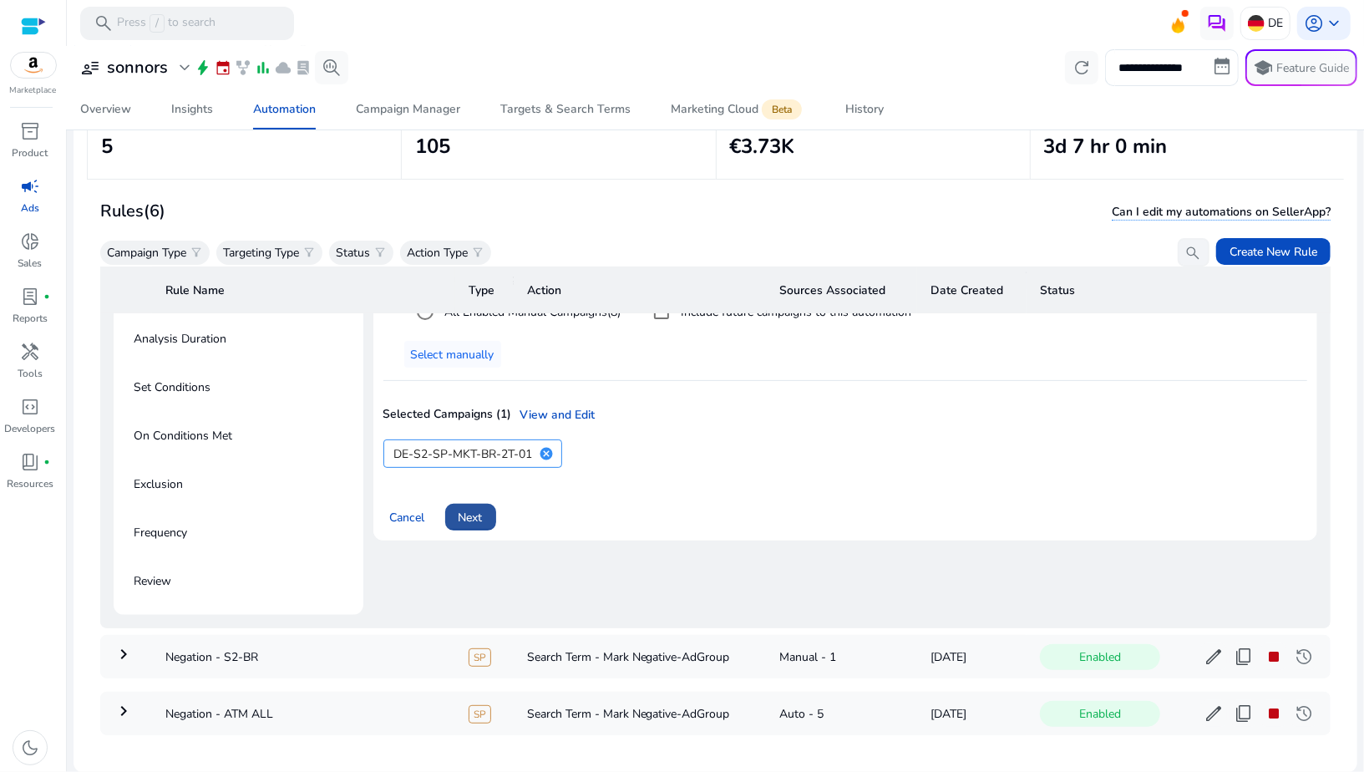
click at [479, 520] on span "Next" at bounding box center [470, 518] width 24 height 18
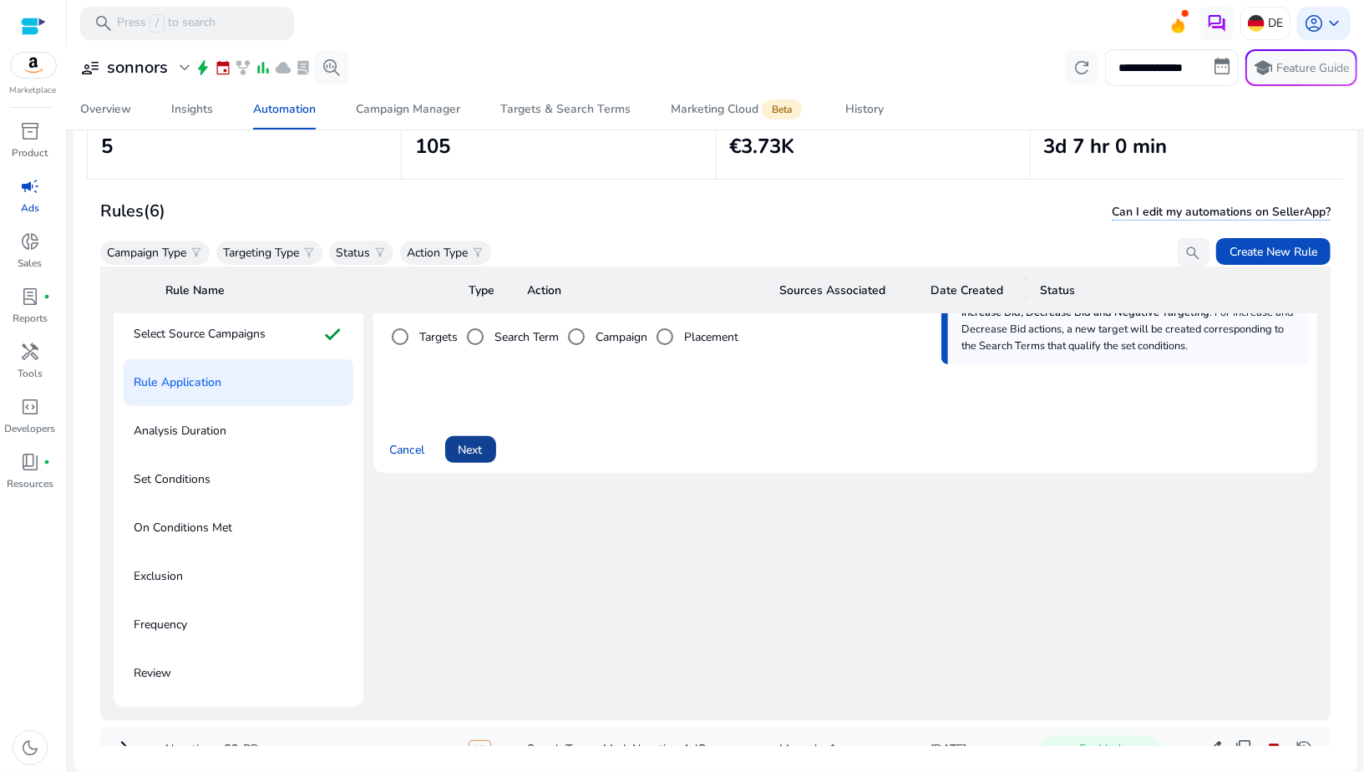
scroll to position [33, 0]
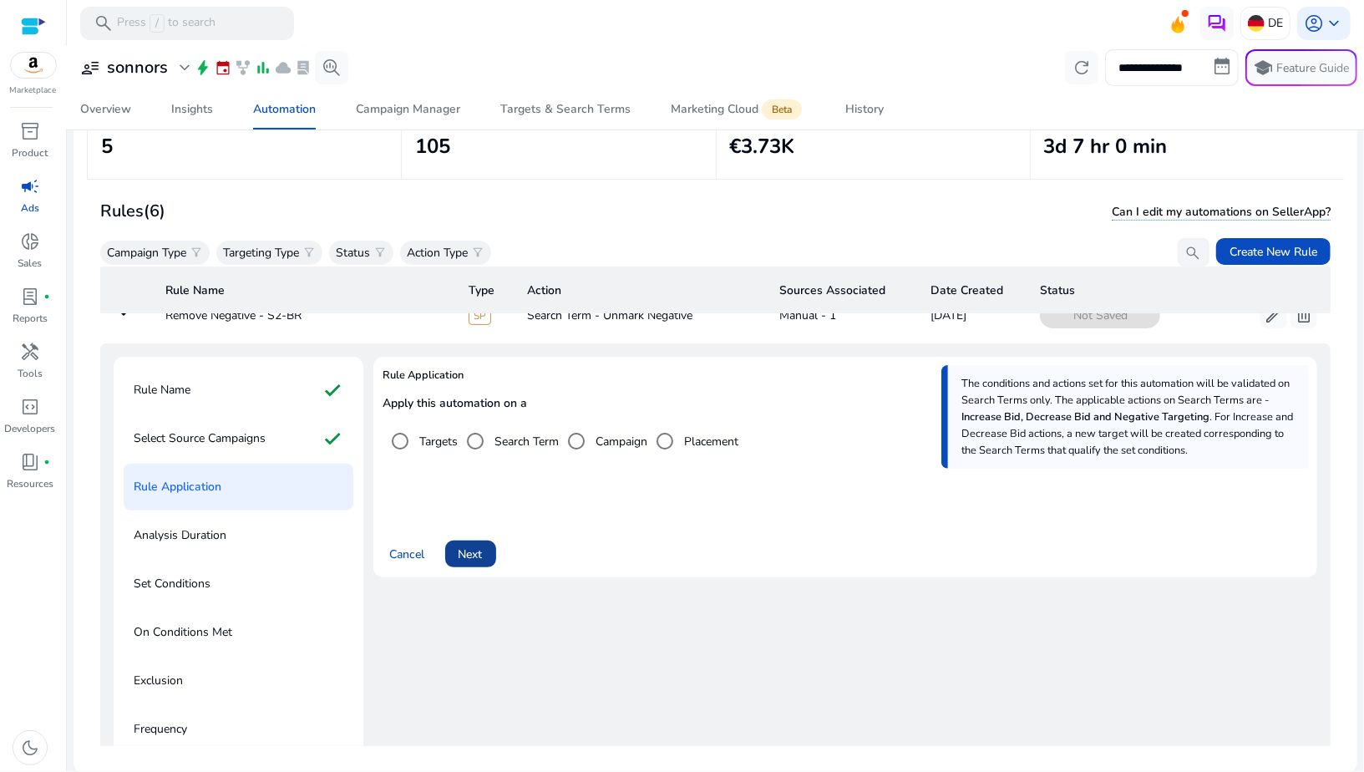
click at [481, 545] on span "Next" at bounding box center [470, 554] width 24 height 18
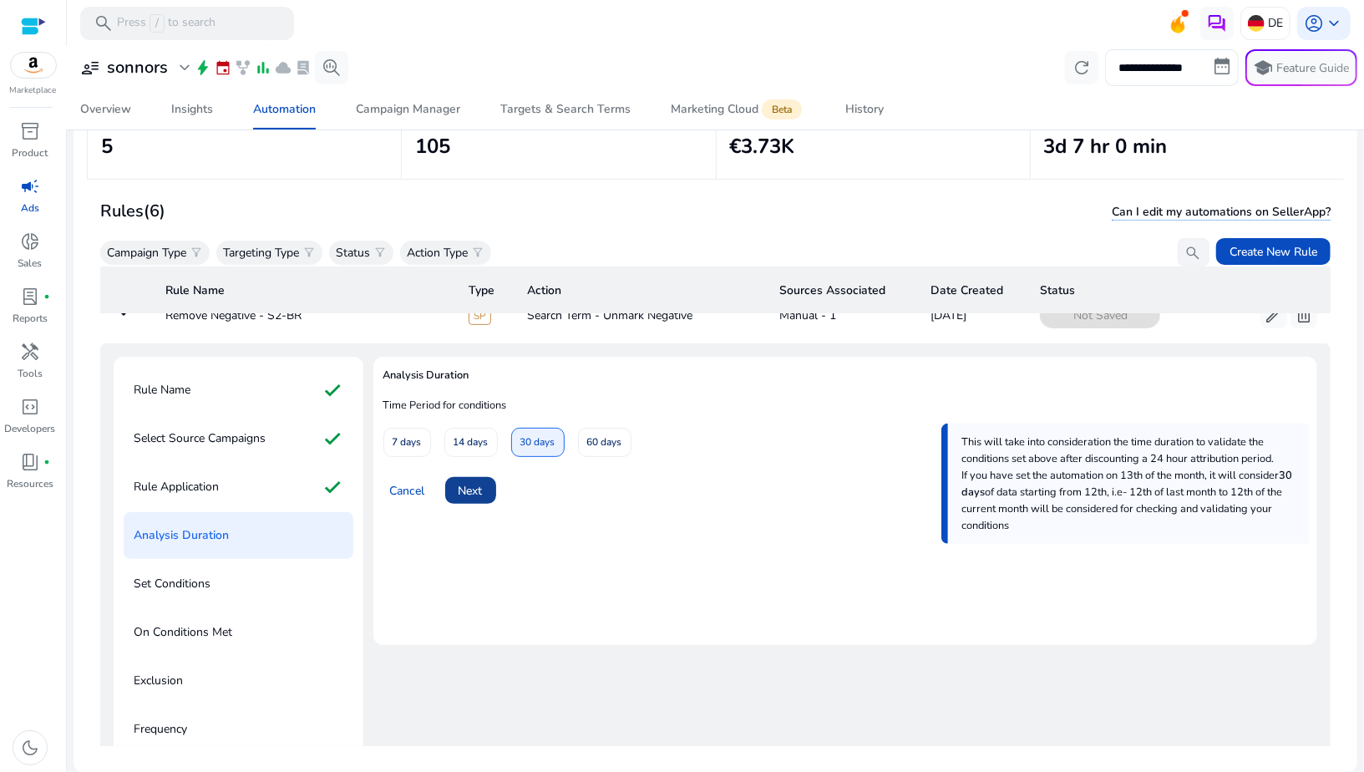
click at [473, 493] on span "Next" at bounding box center [470, 491] width 24 height 18
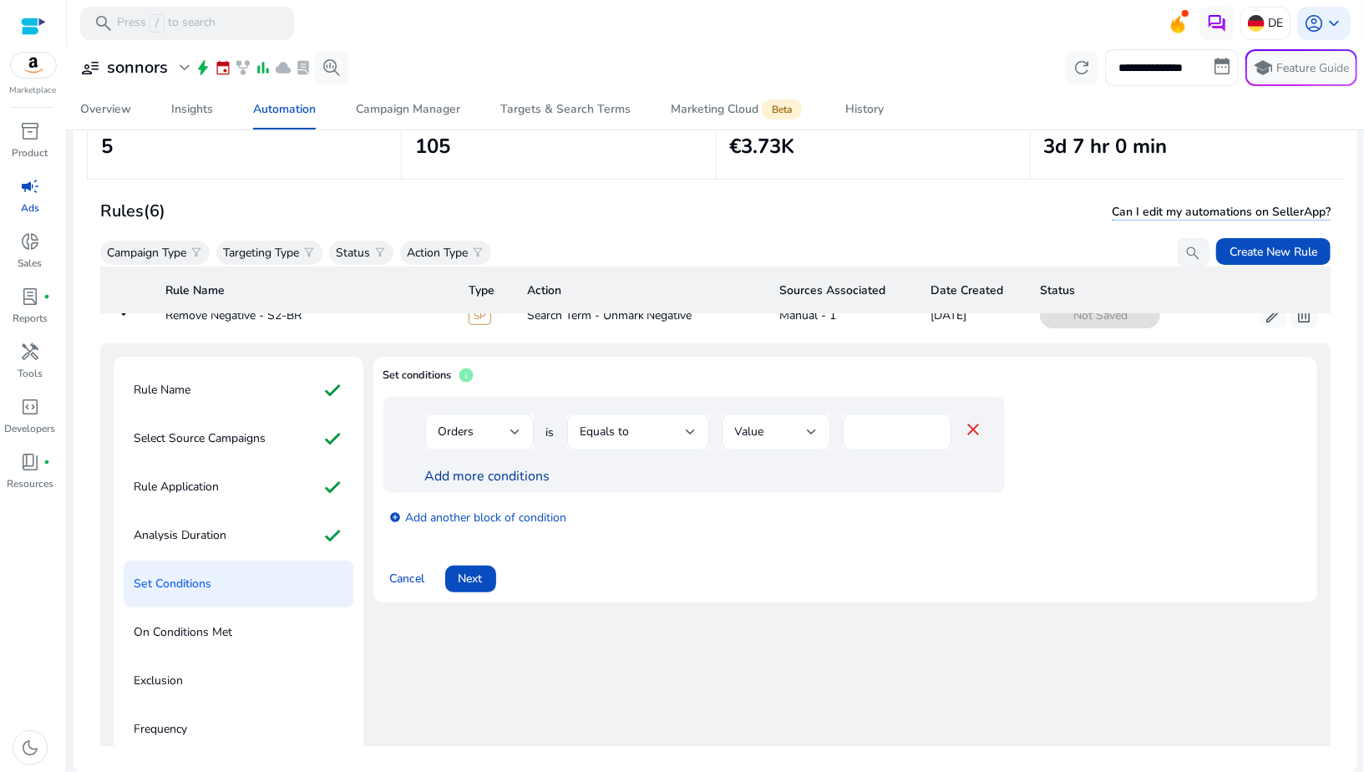
click at [510, 472] on link "Add more conditions" at bounding box center [487, 476] width 125 height 18
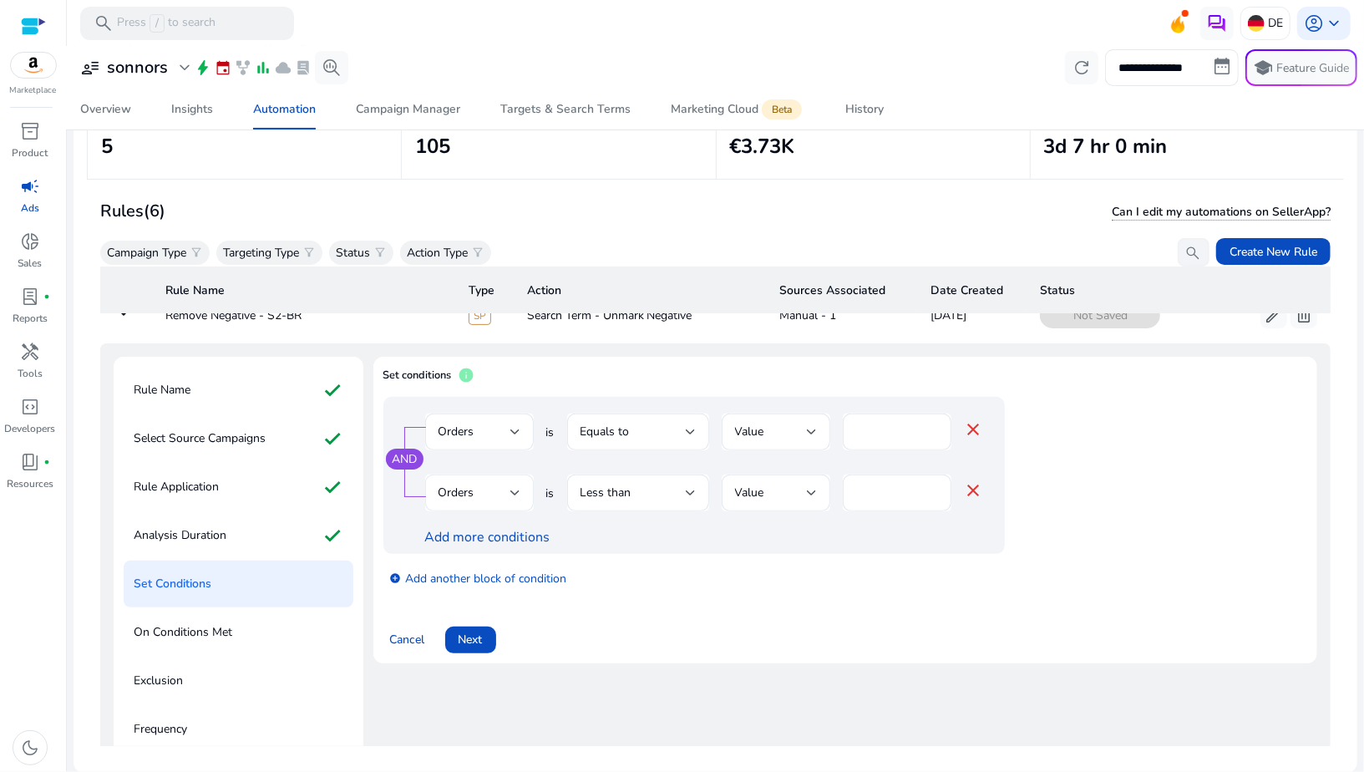
click at [477, 489] on div "Orders" at bounding box center [474, 493] width 72 height 18
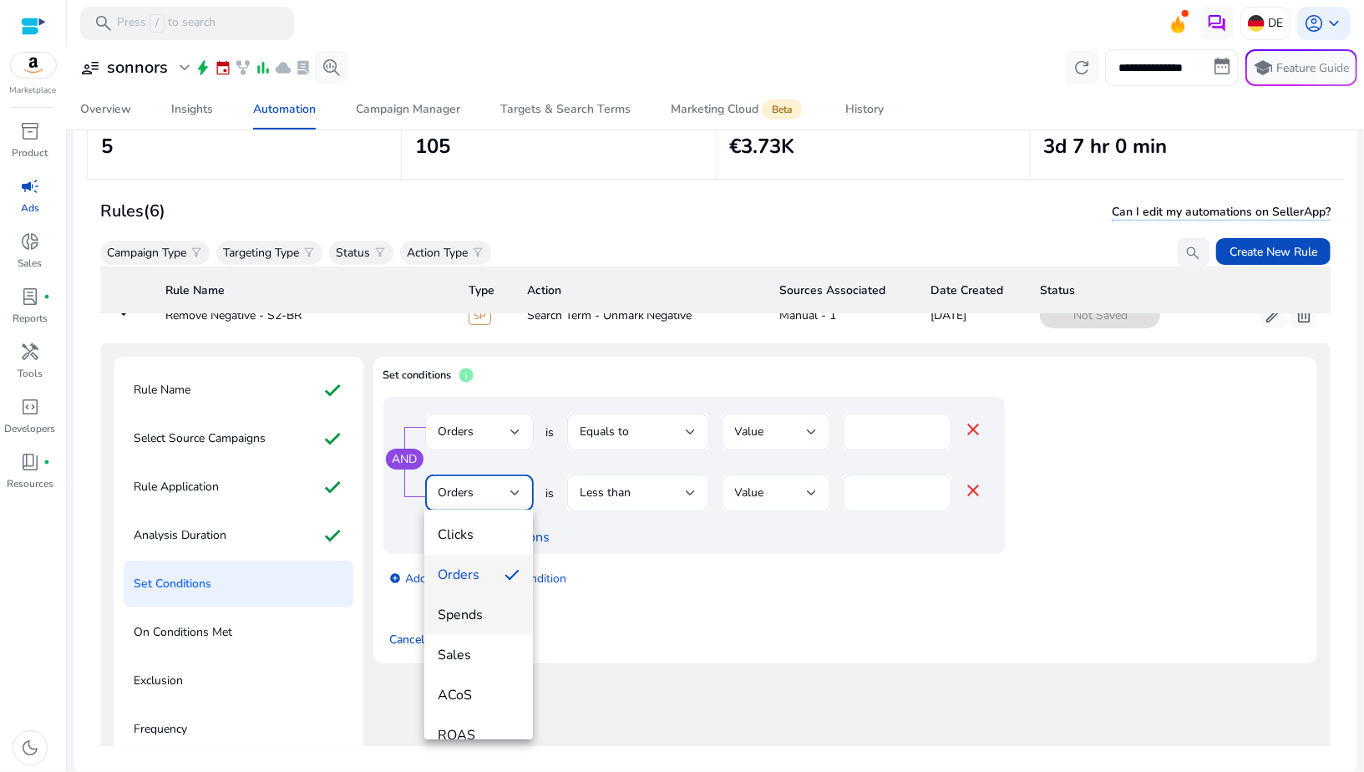
scroll to position [85, 0]
click at [474, 690] on span "ACoS" at bounding box center [479, 691] width 82 height 18
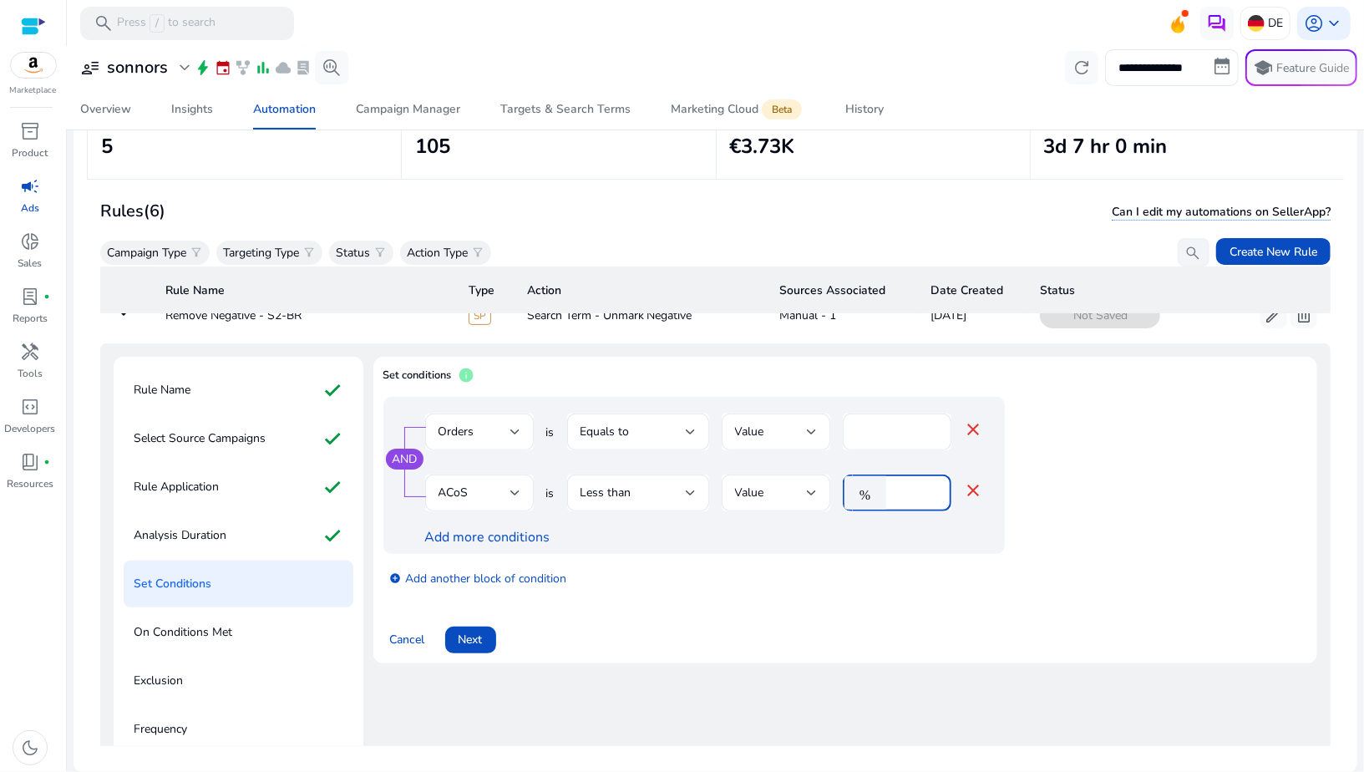
click at [911, 494] on input "*" at bounding box center [915, 493] width 43 height 18
type input "***"
click at [826, 539] on div "Add more conditions" at bounding box center [704, 538] width 559 height 18
click at [473, 646] on span "Next" at bounding box center [470, 640] width 24 height 18
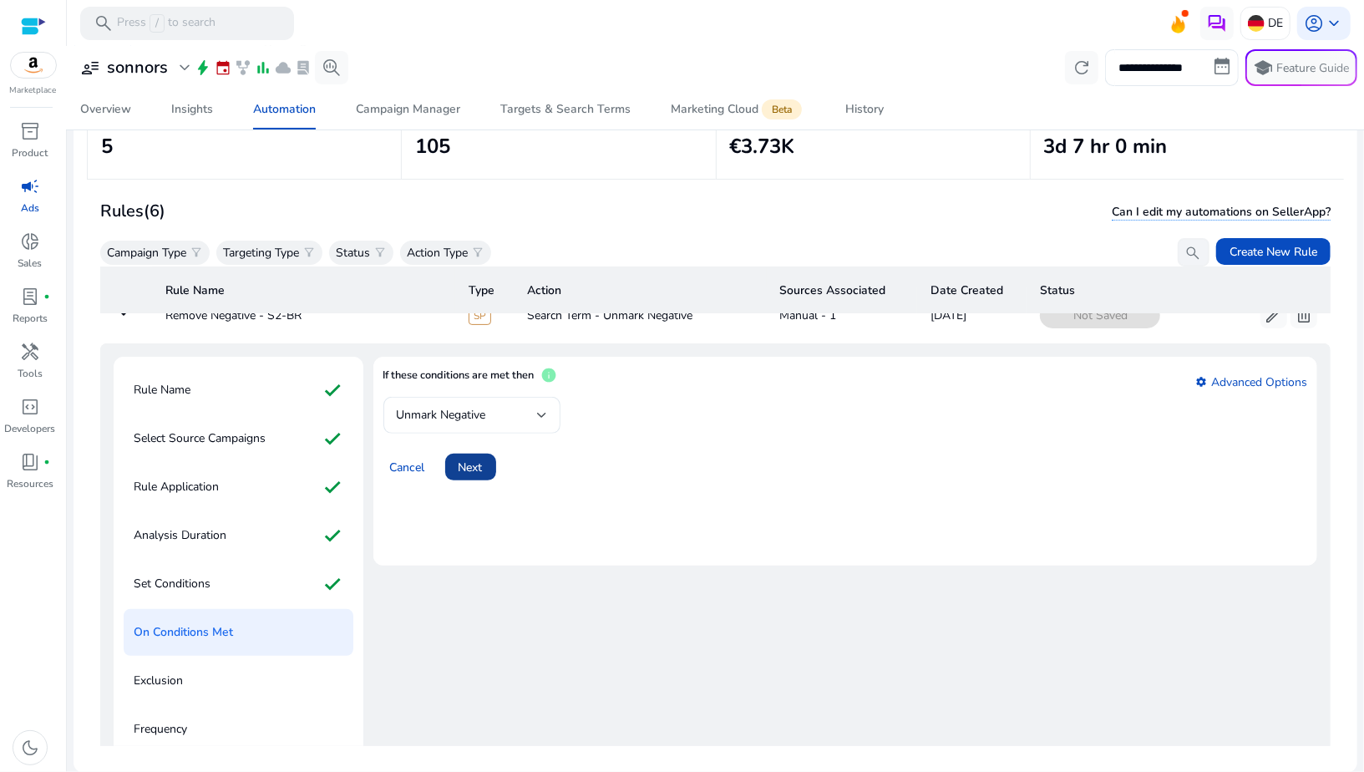
click at [474, 471] on span "Next" at bounding box center [470, 467] width 24 height 18
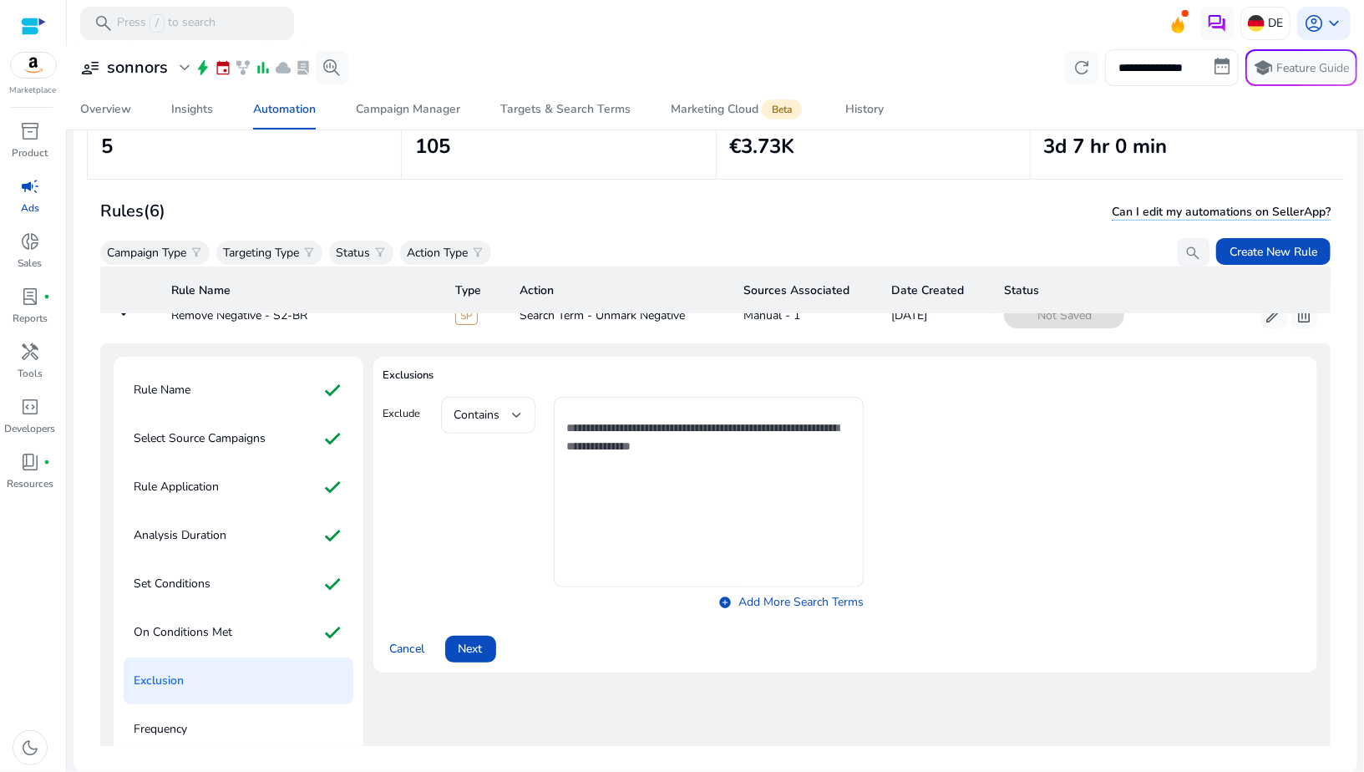
scroll to position [167, 0]
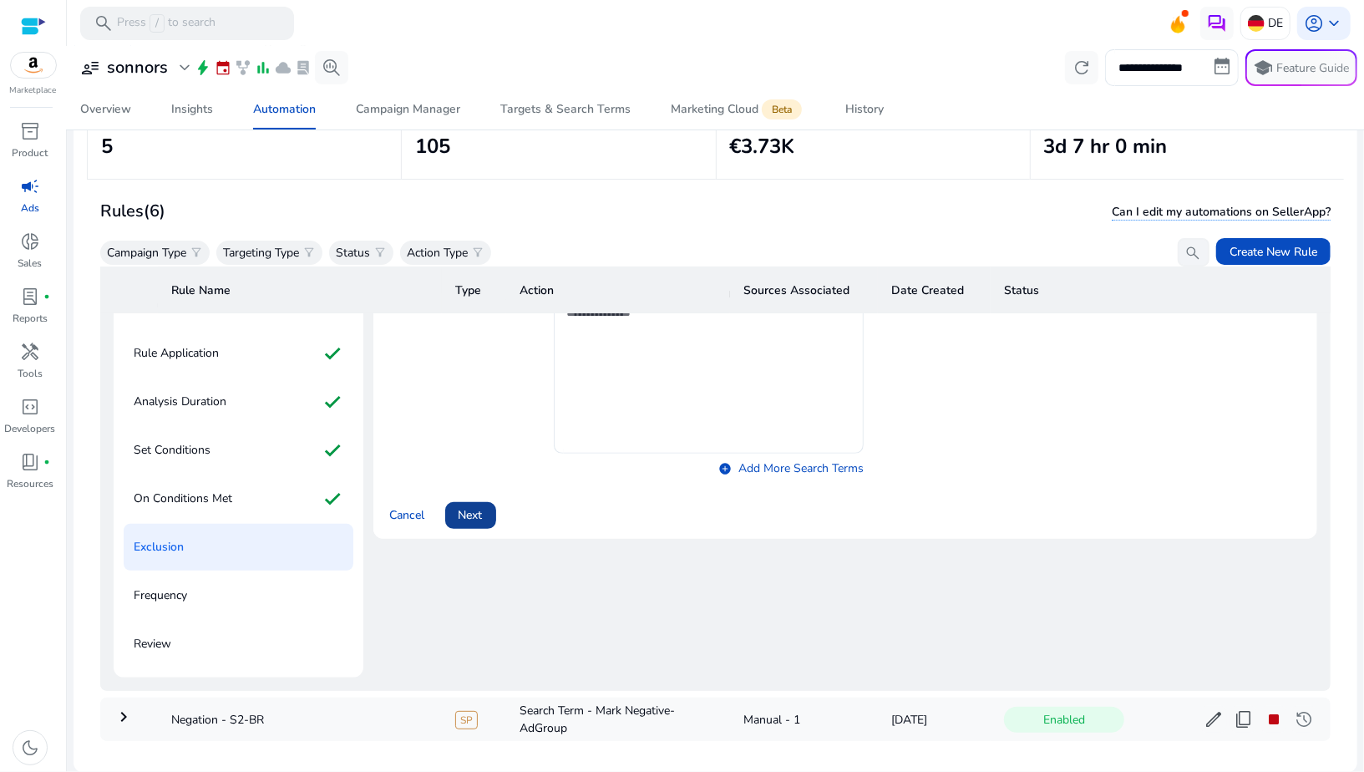
click at [464, 520] on span "Next" at bounding box center [470, 515] width 24 height 18
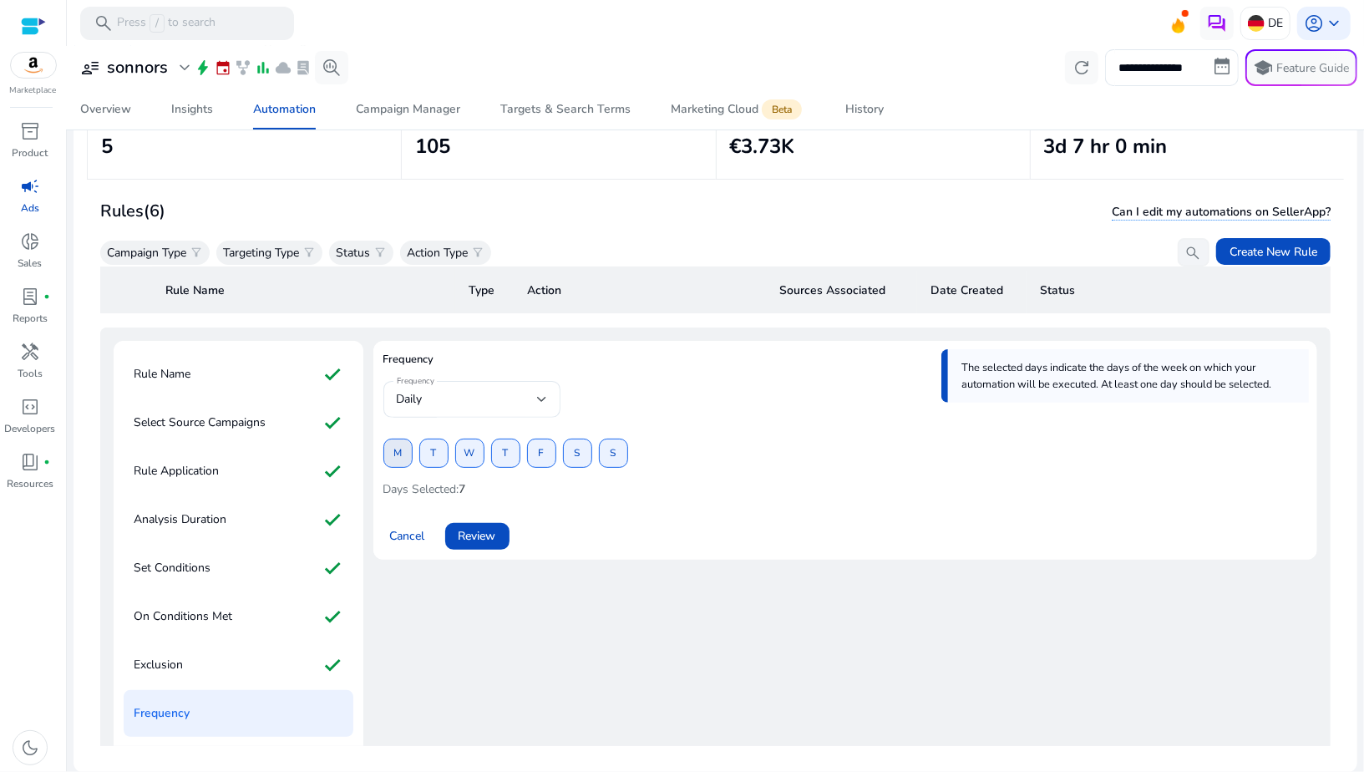
scroll to position [0, 0]
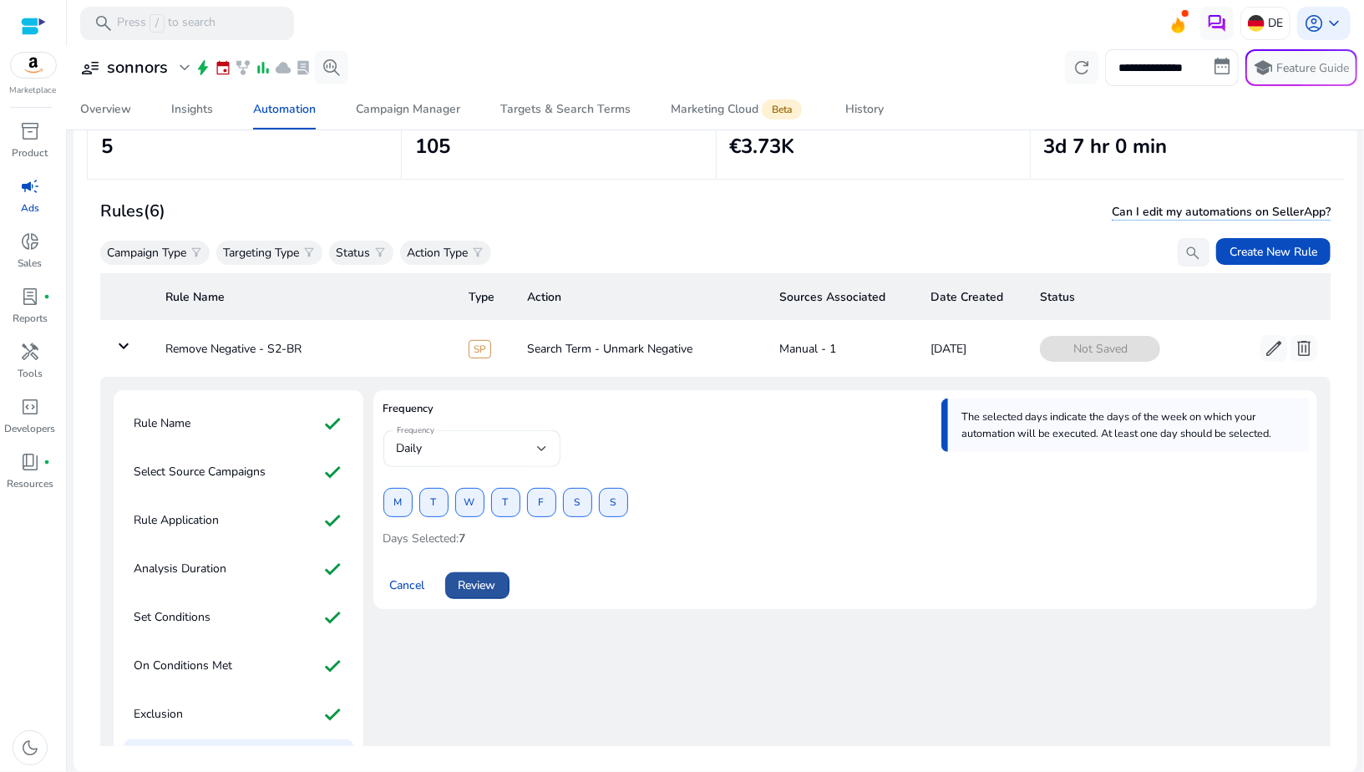
click at [480, 585] on span "Review" at bounding box center [477, 585] width 38 height 18
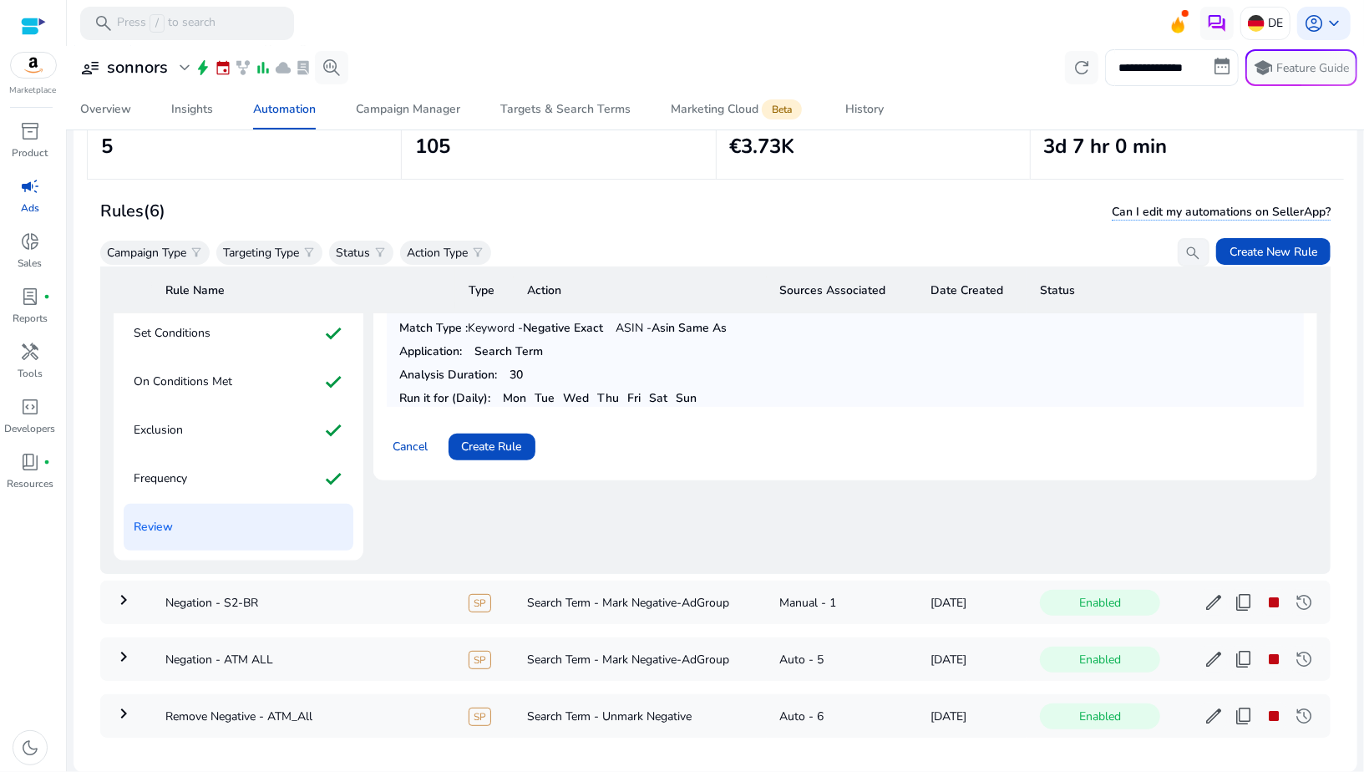
scroll to position [317, 0]
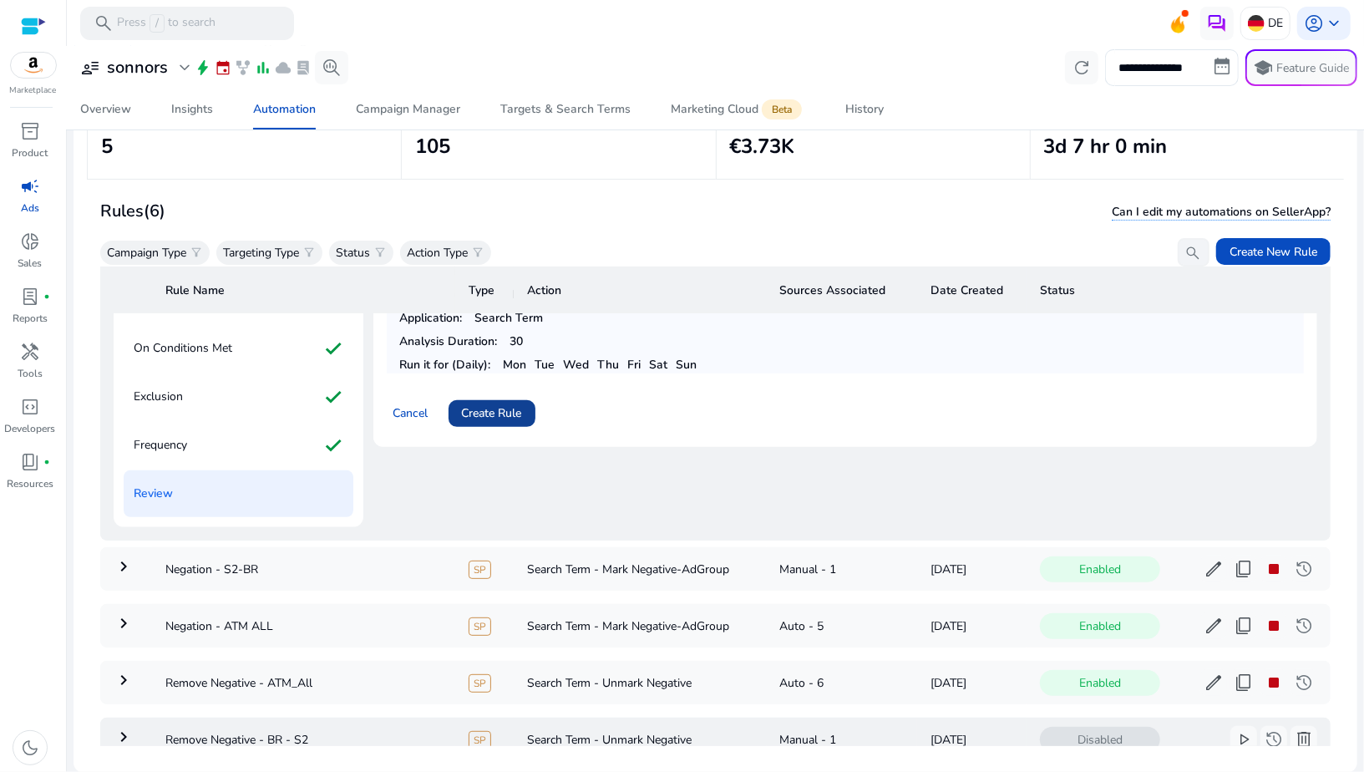
click at [490, 418] on span "Create Rule" at bounding box center [492, 413] width 60 height 18
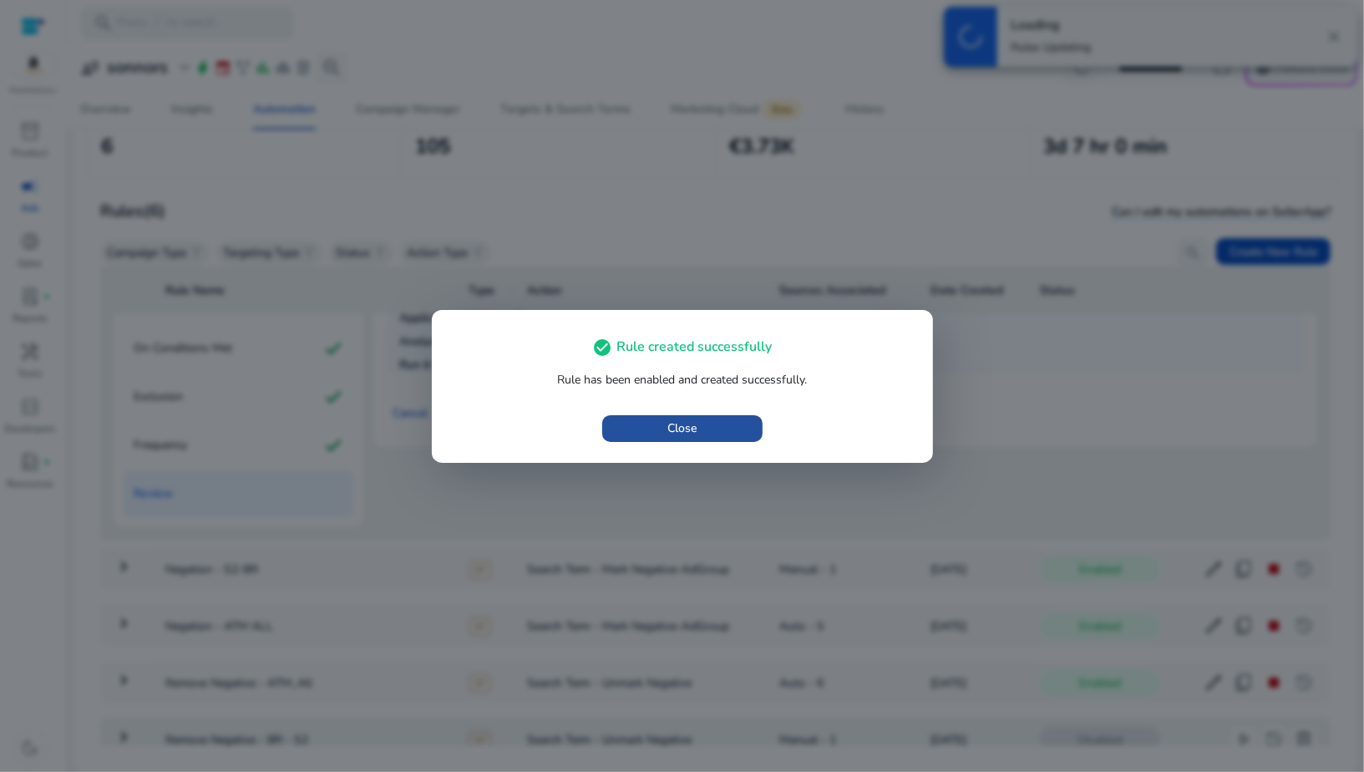
scroll to position [0, 0]
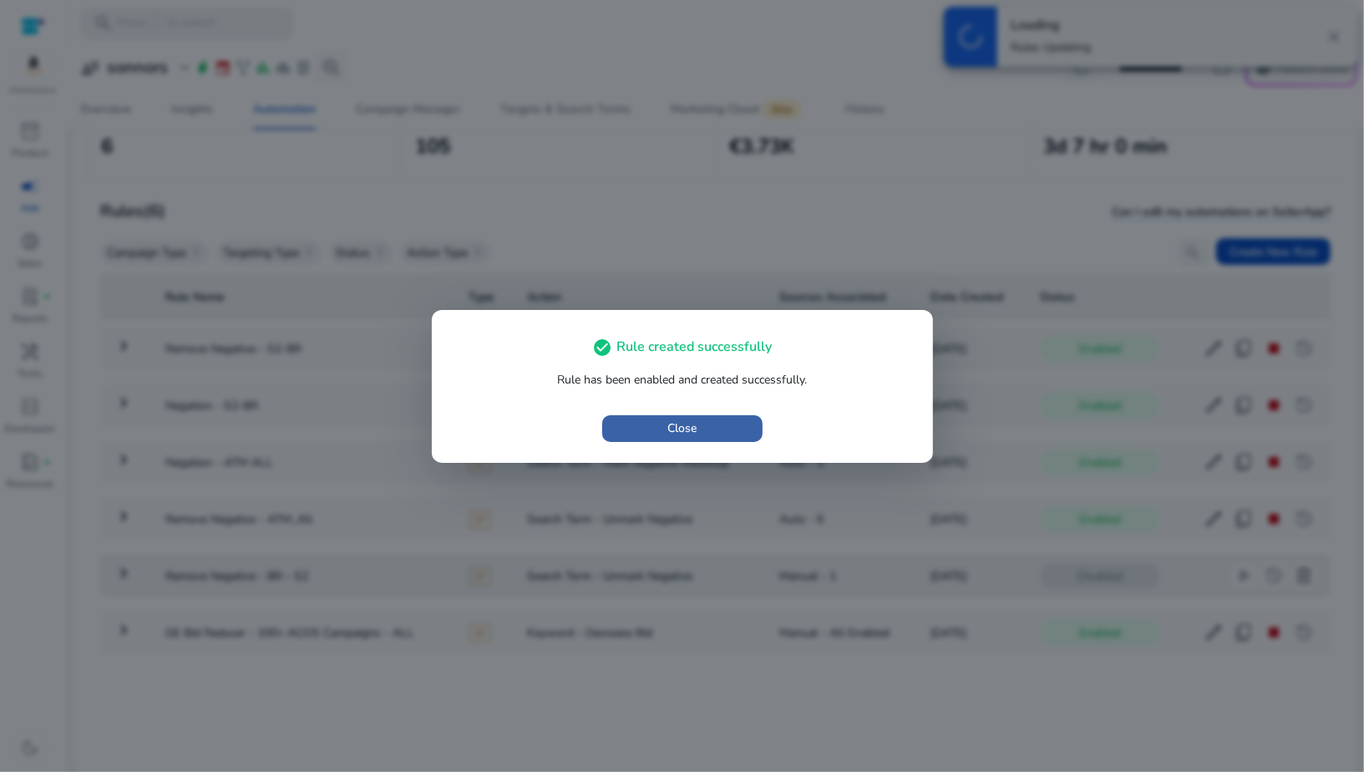
click at [738, 430] on span "button" at bounding box center [682, 428] width 160 height 40
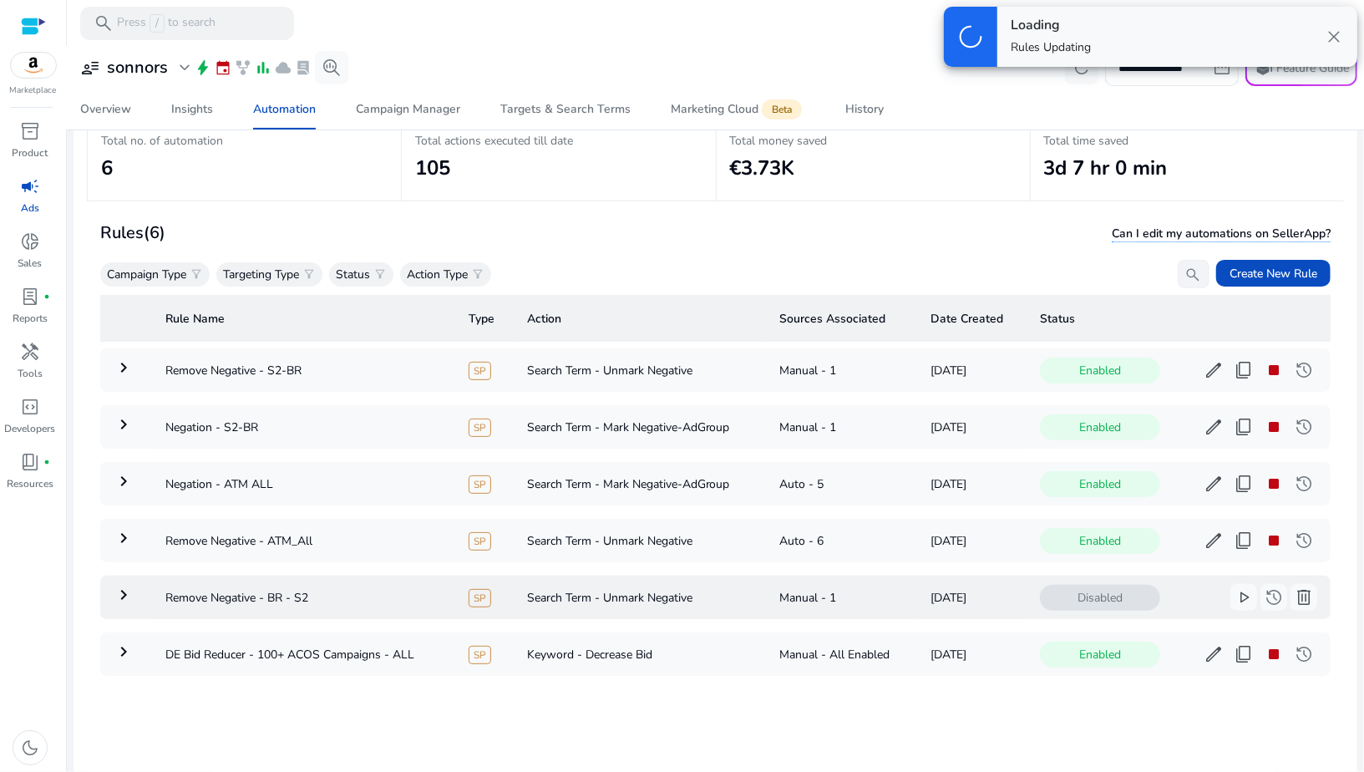
scroll to position [96, 0]
